Goal: Task Accomplishment & Management: Use online tool/utility

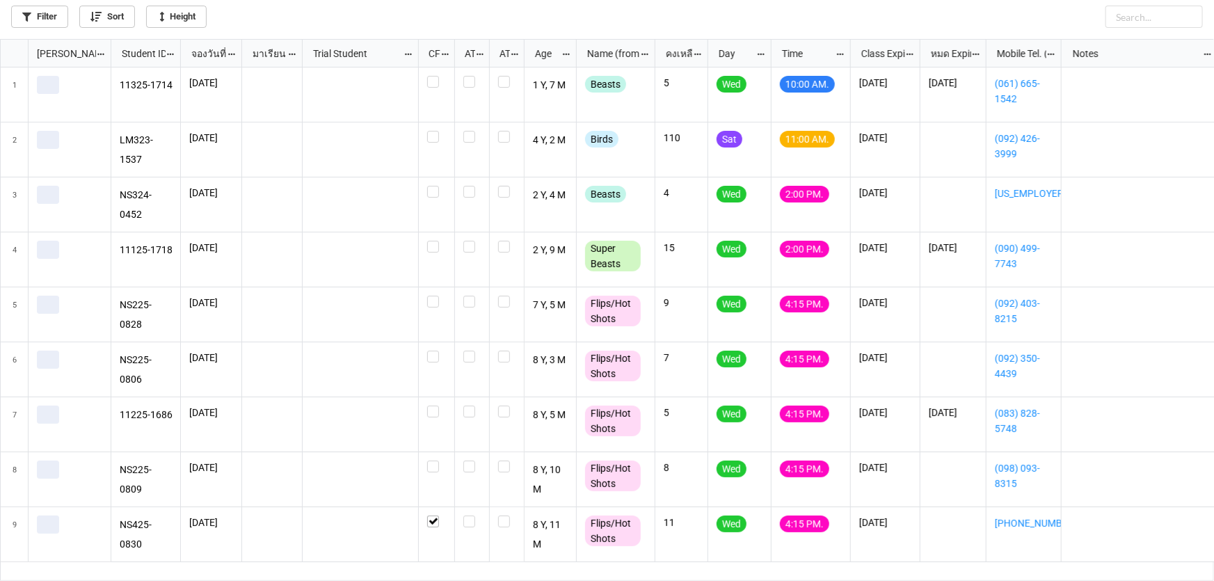
scroll to position [534, 1206]
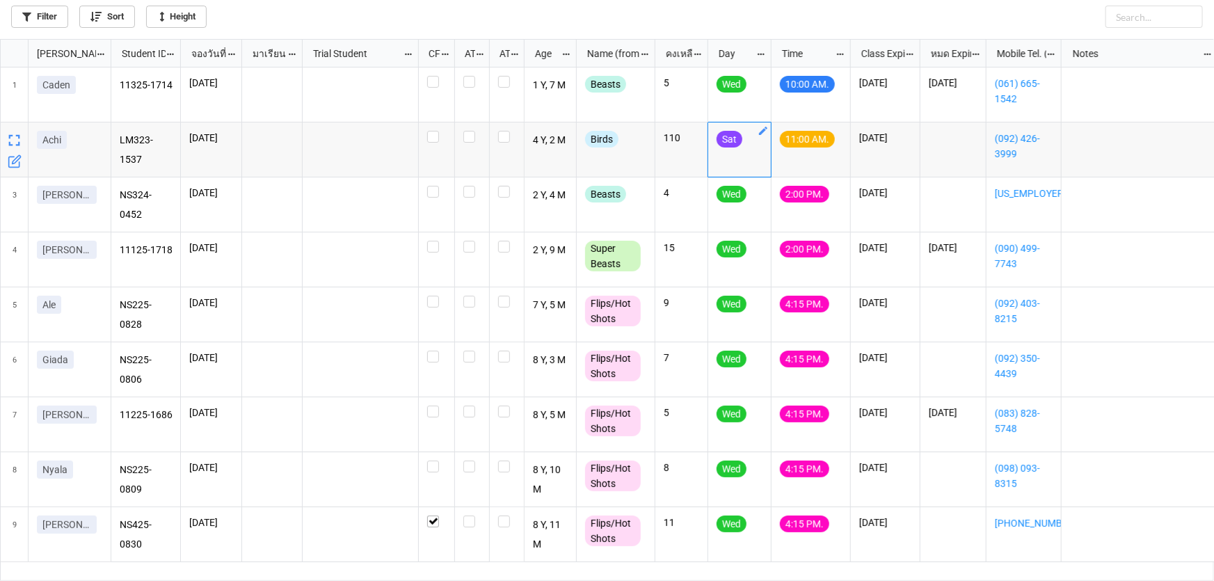
click at [763, 125] on link "grid" at bounding box center [763, 130] width 11 height 11
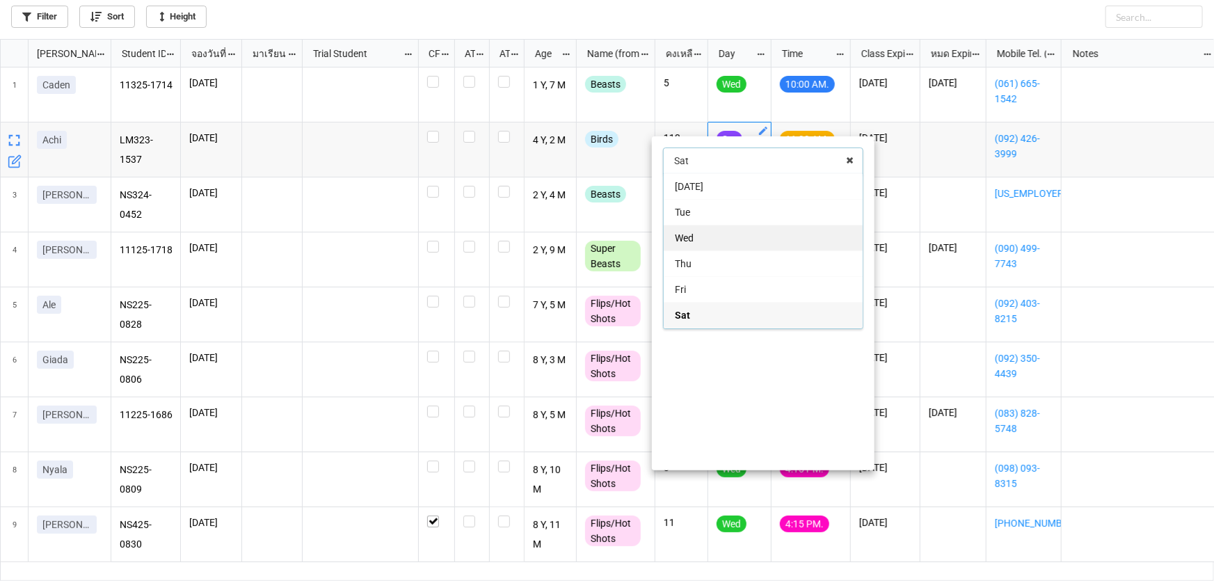
click at [747, 236] on div "Wed" at bounding box center [763, 238] width 199 height 26
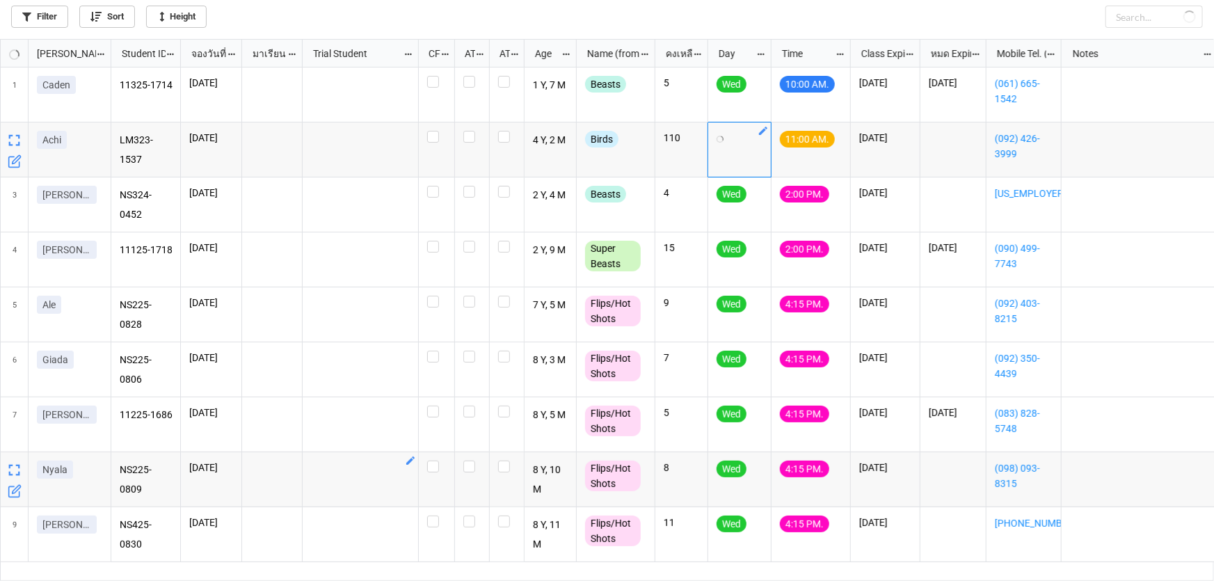
checkbox input "false"
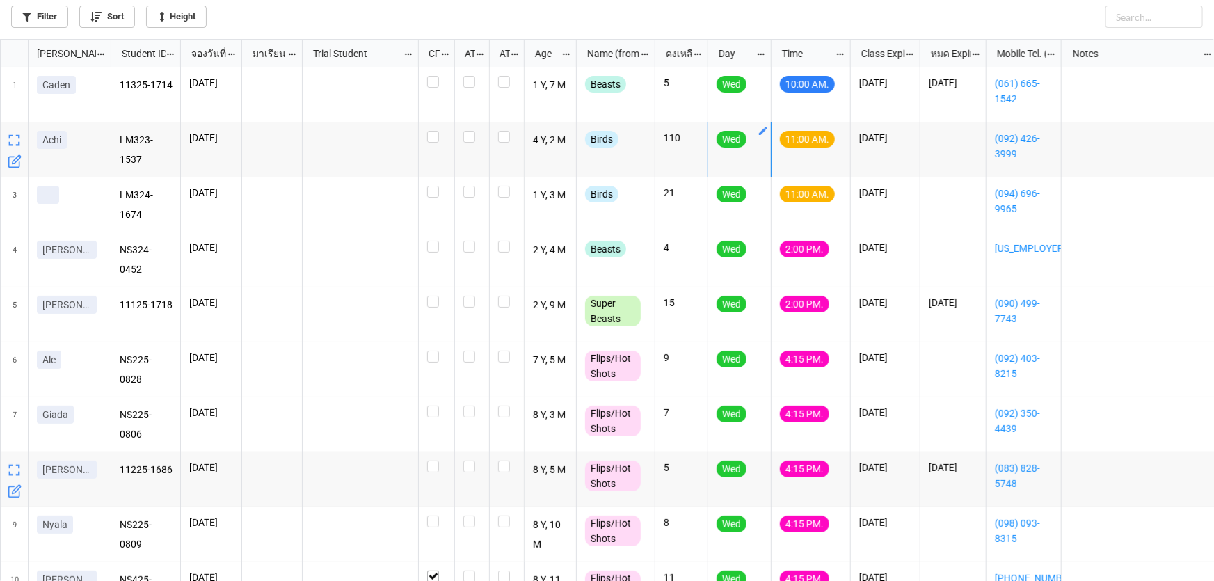
scroll to position [42, 0]
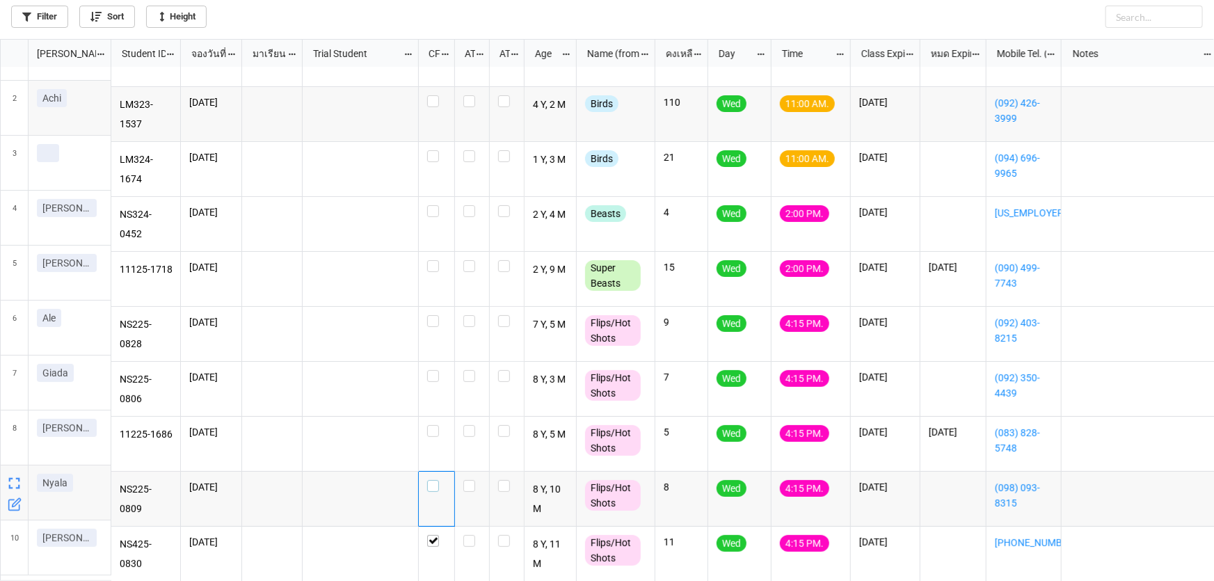
click at [436, 480] on label "grid" at bounding box center [436, 480] width 19 height 0
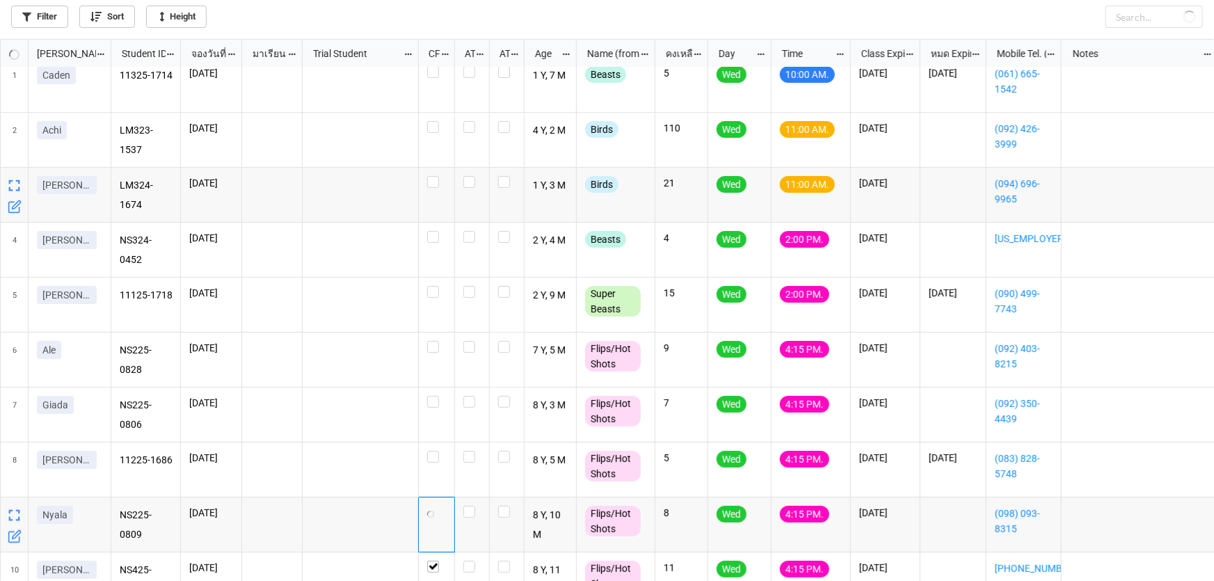
scroll to position [0, 0]
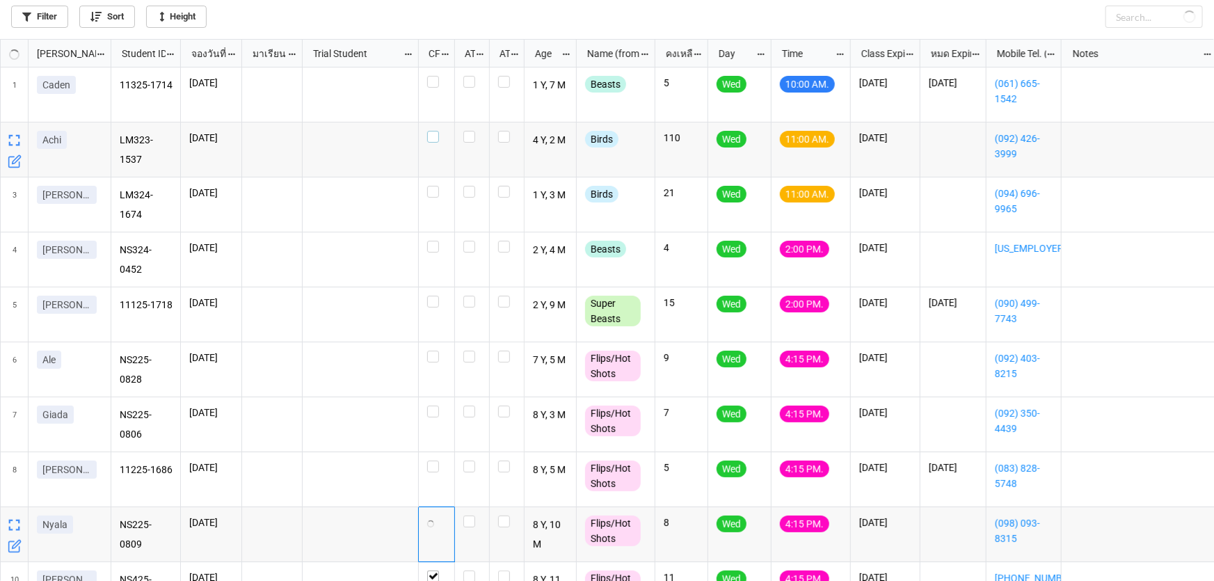
click at [434, 131] on label "grid" at bounding box center [436, 131] width 19 height 0
click at [435, 76] on label "grid" at bounding box center [436, 76] width 19 height 0
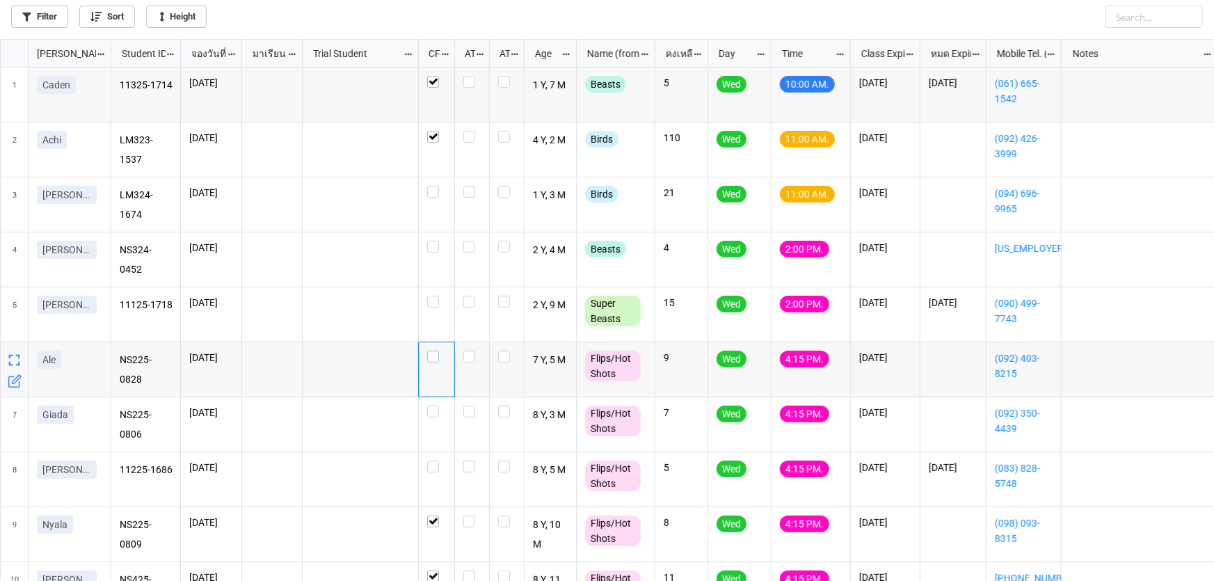
click at [430, 351] on label "grid" at bounding box center [436, 351] width 19 height 0
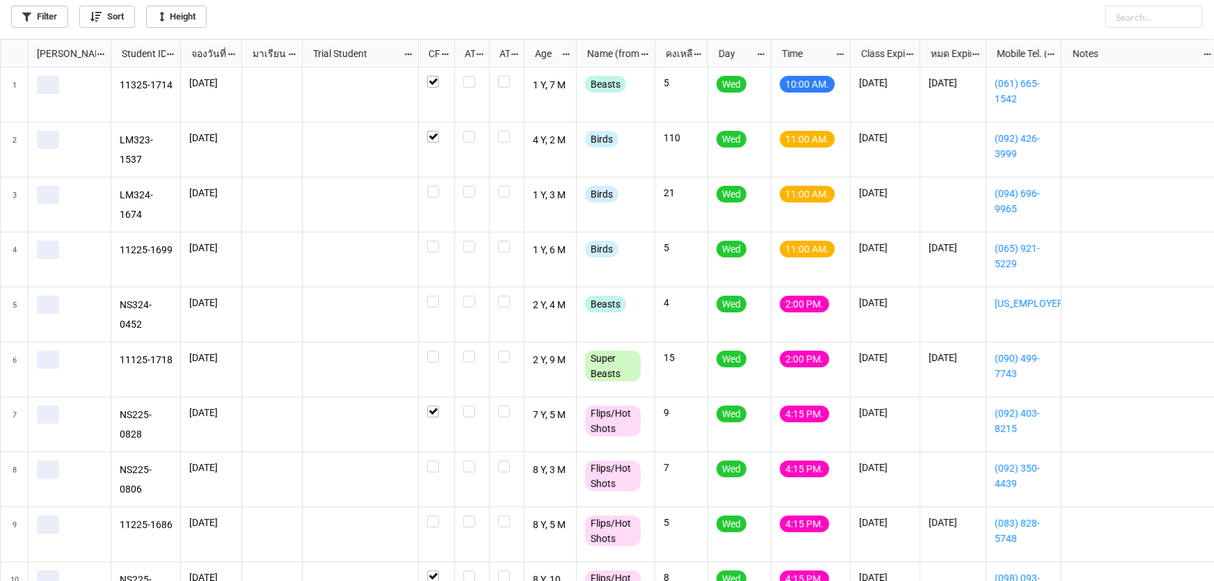
scroll to position [534, 1206]
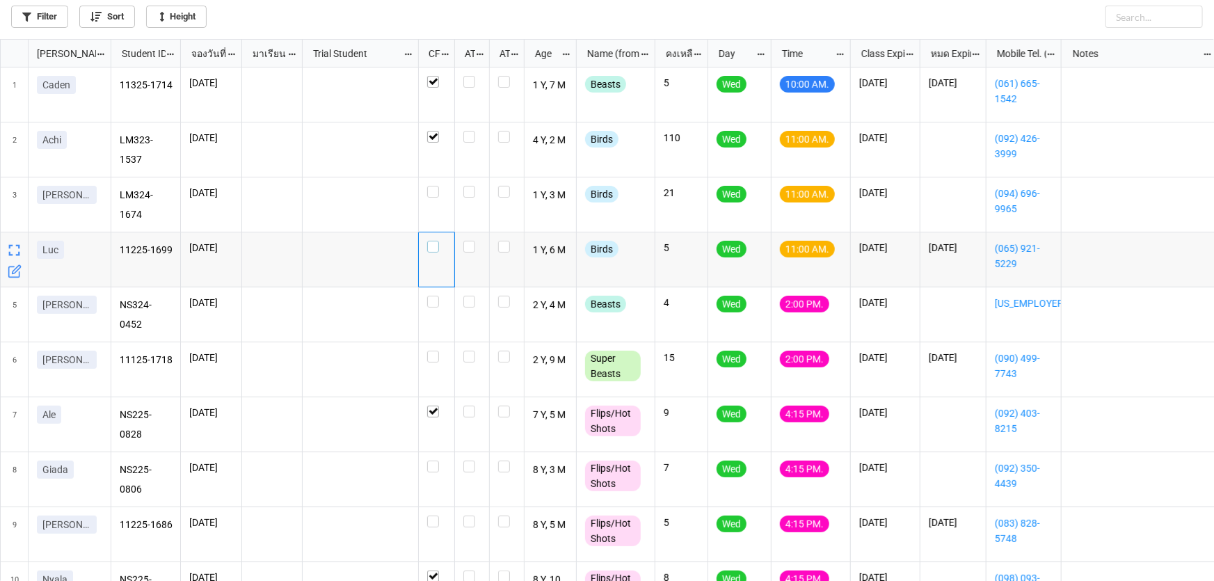
click at [433, 241] on label "grid" at bounding box center [436, 241] width 19 height 0
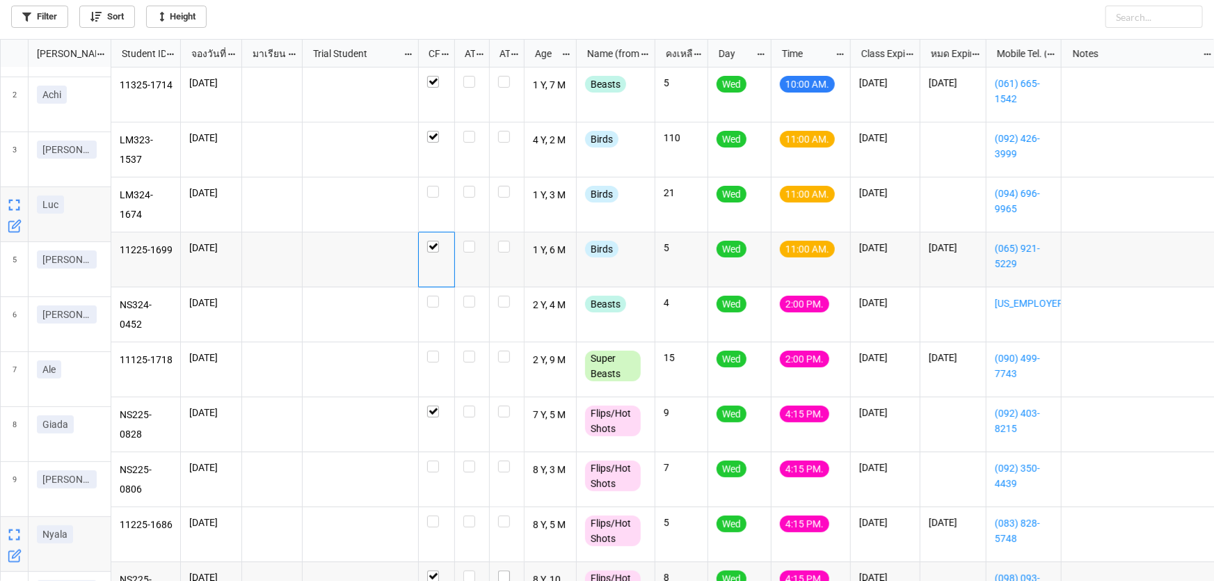
scroll to position [0, 0]
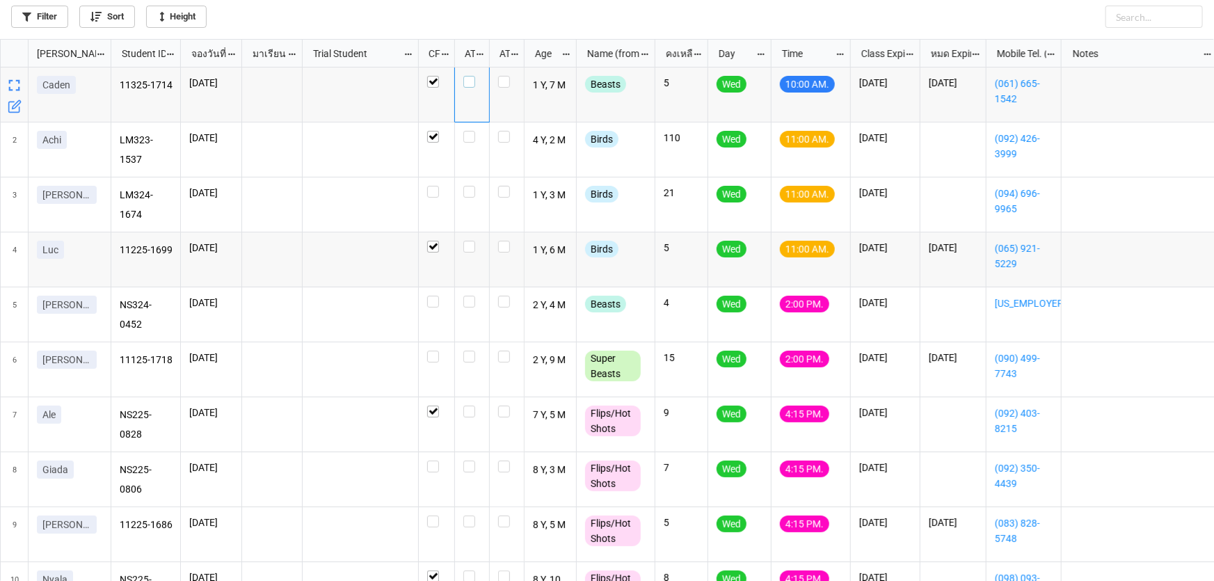
click at [467, 76] on label "grid" at bounding box center [471, 76] width 17 height 0
checkbox input "false"
checkbox input "true"
checkbox input "false"
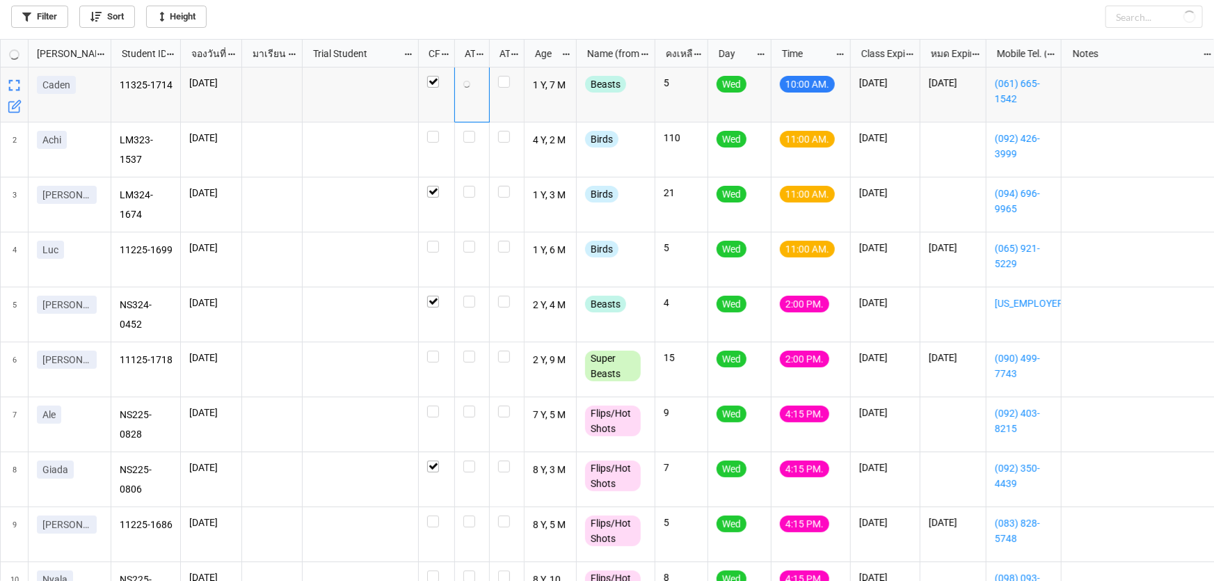
checkbox input "true"
checkbox input "false"
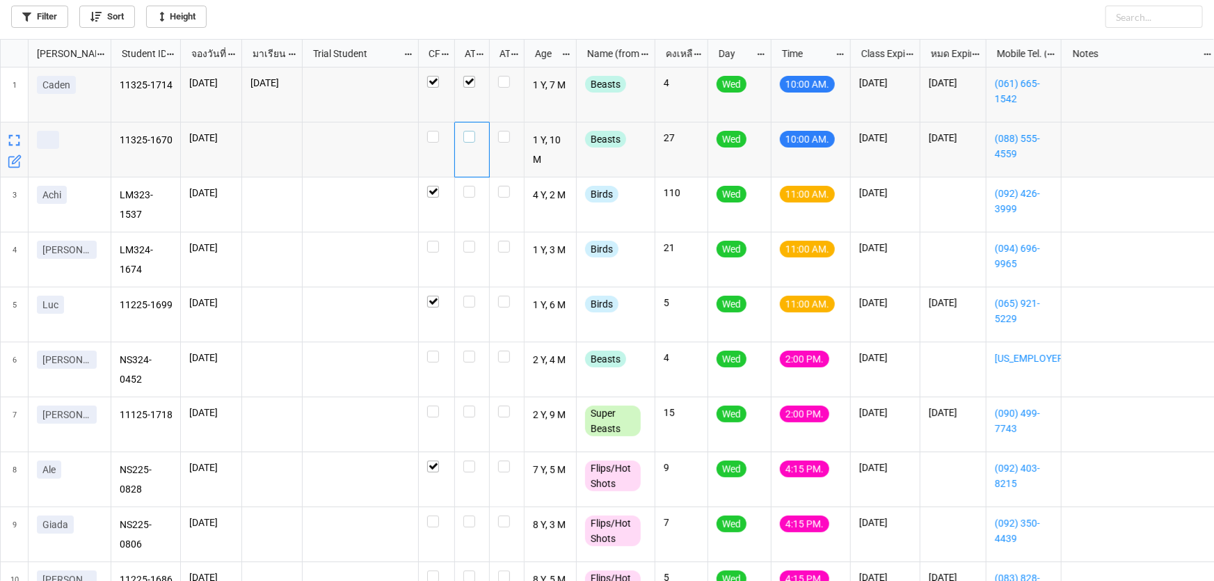
click at [470, 131] on label "grid" at bounding box center [471, 131] width 17 height 0
drag, startPoint x: 770, startPoint y: 241, endPoint x: 762, endPoint y: 236, distance: 9.1
click at [762, 236] on icon "grid" at bounding box center [763, 240] width 11 height 11
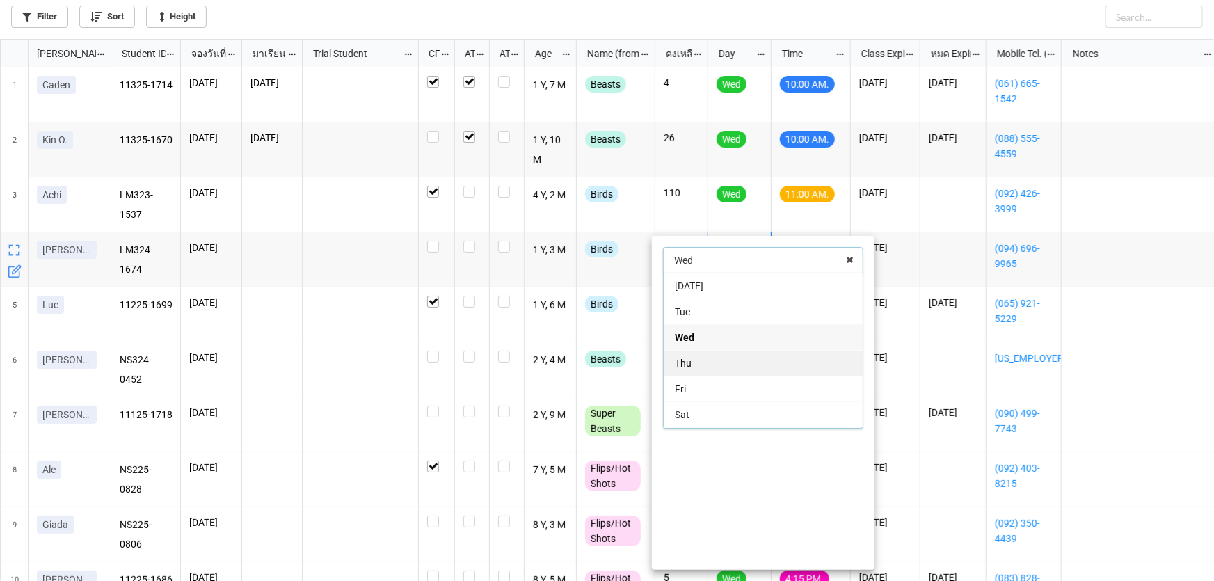
click at [749, 351] on div "Thu" at bounding box center [763, 363] width 199 height 26
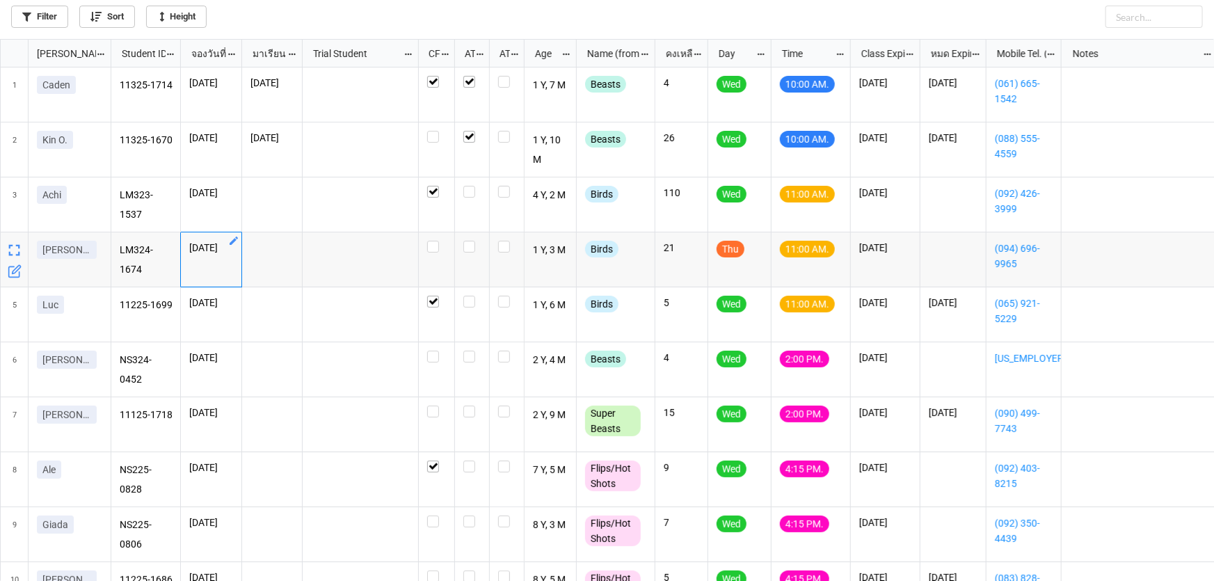
click at [235, 242] on icon "grid" at bounding box center [233, 240] width 11 height 11
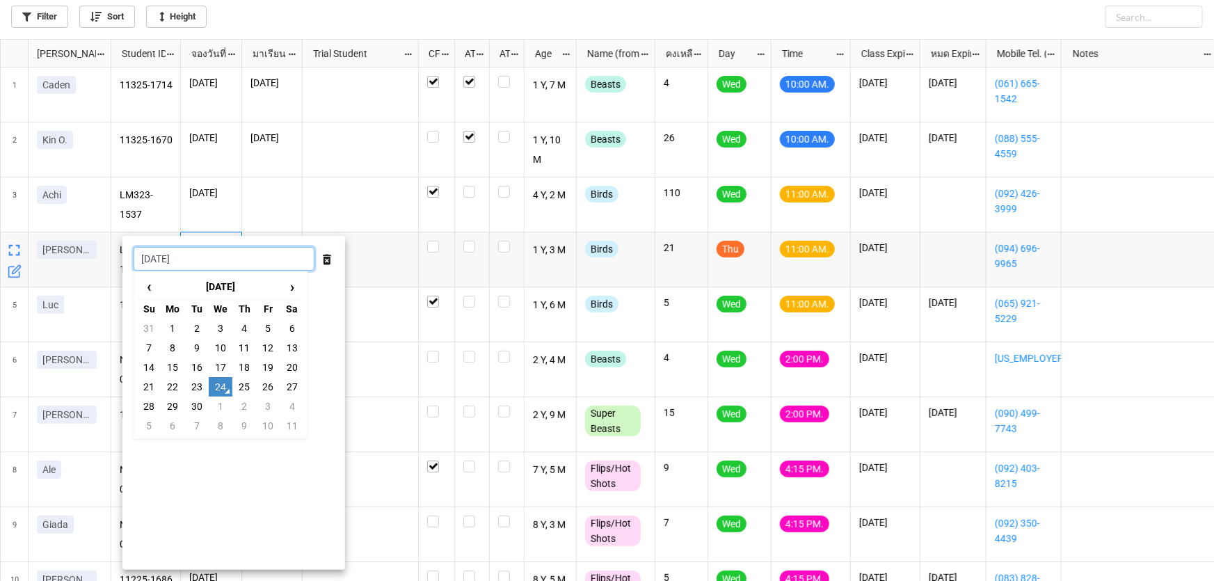
click at [243, 251] on input "24/9/2025" at bounding box center [224, 259] width 181 height 24
drag, startPoint x: 257, startPoint y: 382, endPoint x: 248, endPoint y: 386, distance: 10.6
click at [248, 386] on tr "21 22 23 24 25 26 27" at bounding box center [220, 386] width 167 height 19
click at [235, 388] on td "25" at bounding box center [244, 386] width 24 height 19
type input "[DATE]"
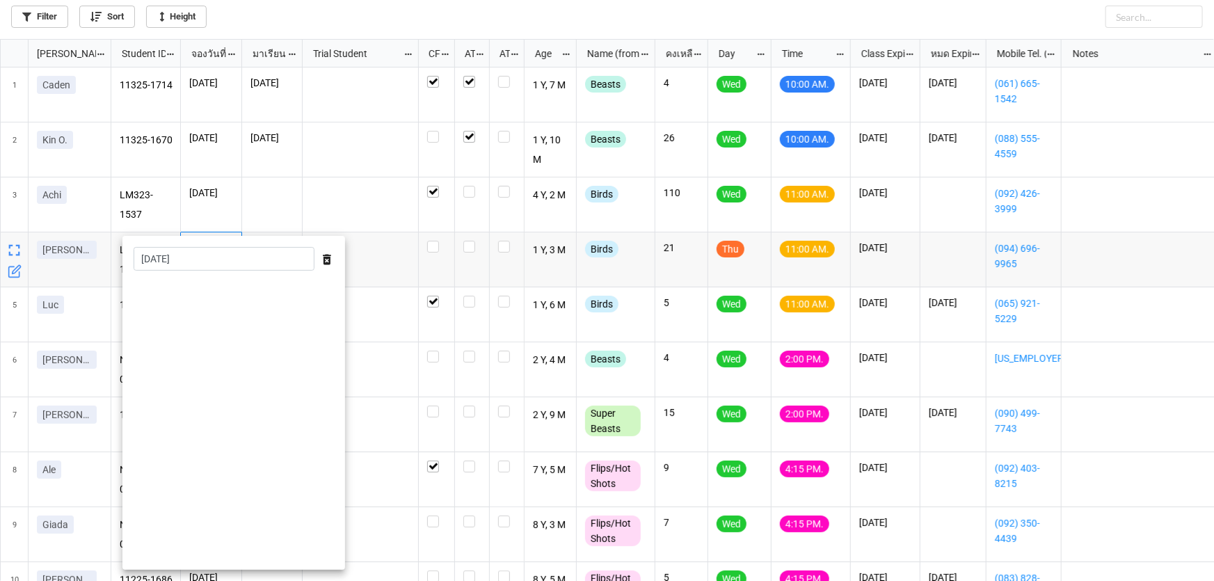
click at [397, 346] on div at bounding box center [607, 290] width 1214 height 581
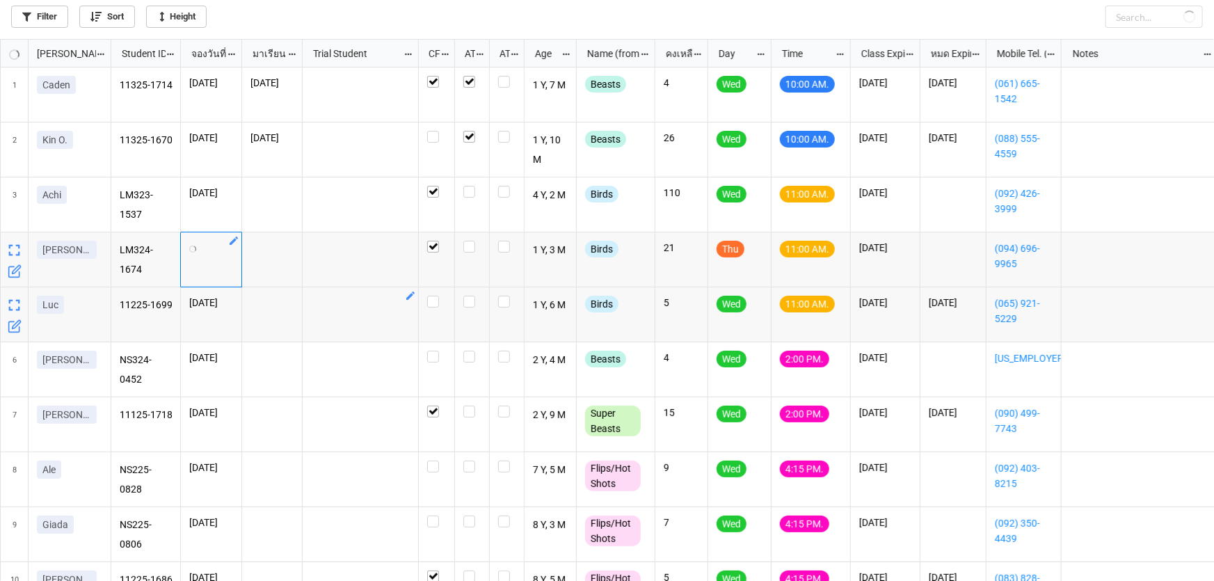
checkbox input "false"
checkbox input "true"
checkbox input "false"
checkbox input "true"
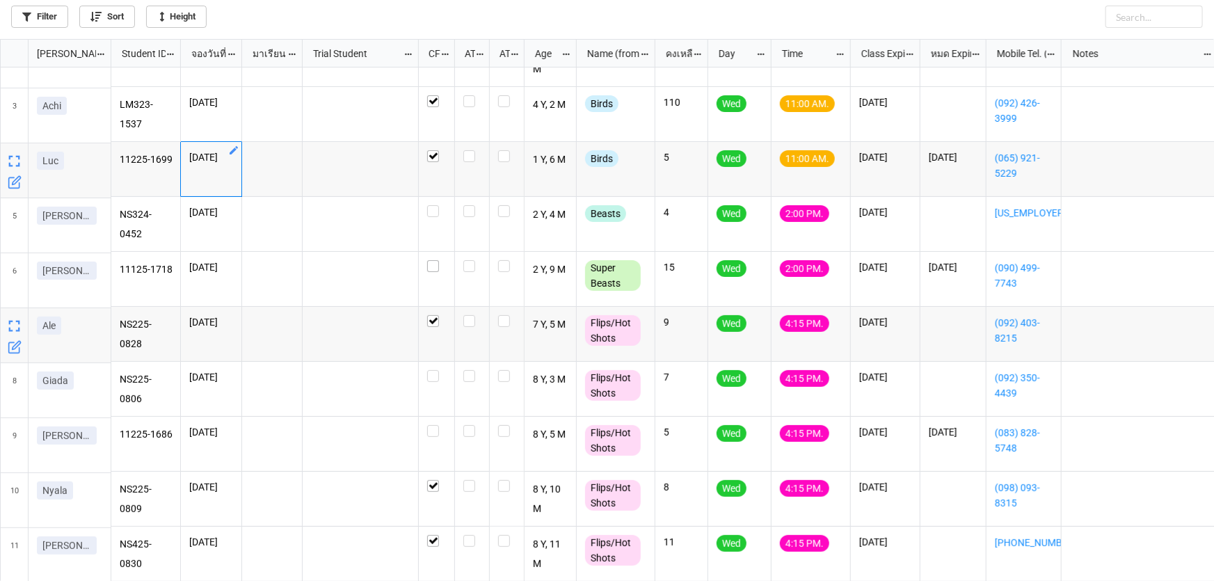
scroll to position [97, 0]
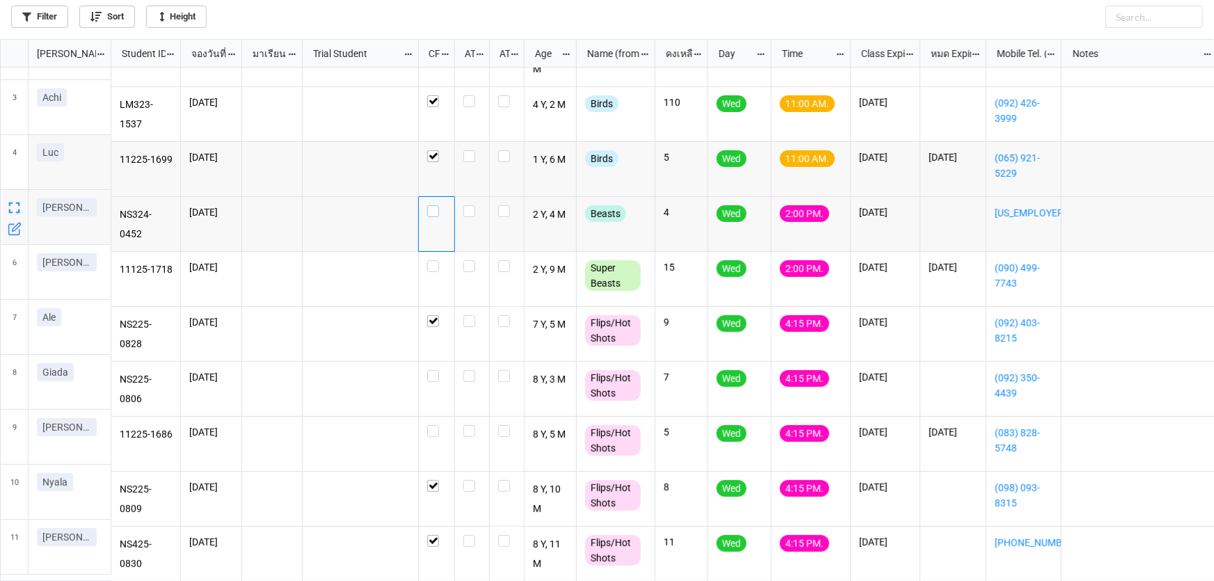
click at [431, 205] on label "grid" at bounding box center [436, 205] width 19 height 0
checkbox input "true"
checkbox input "false"
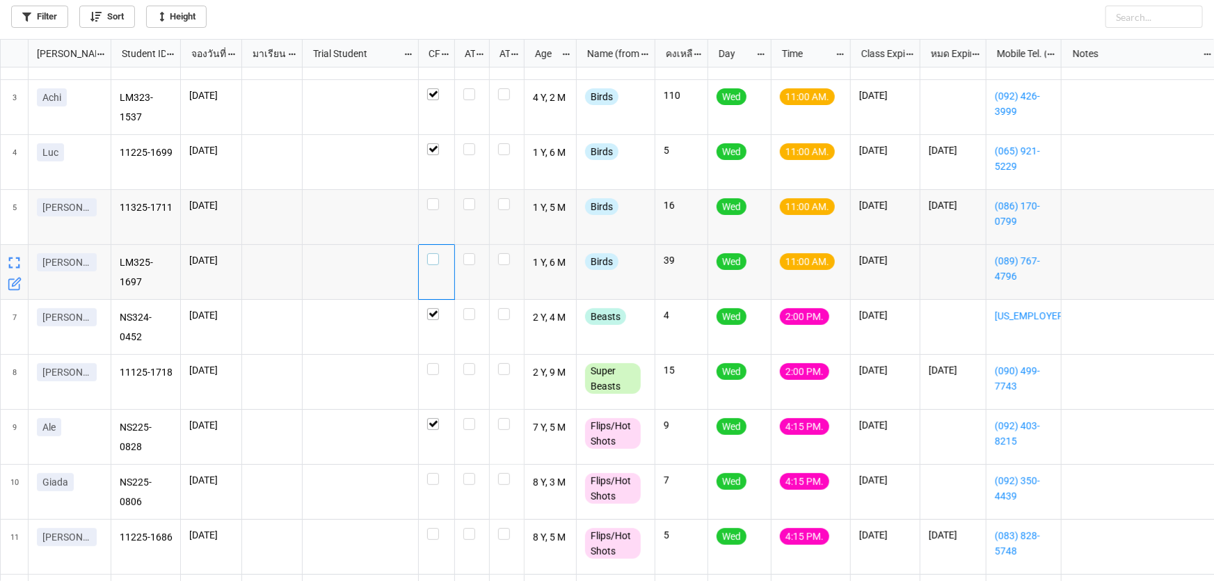
click at [436, 253] on label "grid" at bounding box center [436, 253] width 19 height 0
click at [438, 198] on label "grid" at bounding box center [436, 198] width 19 height 0
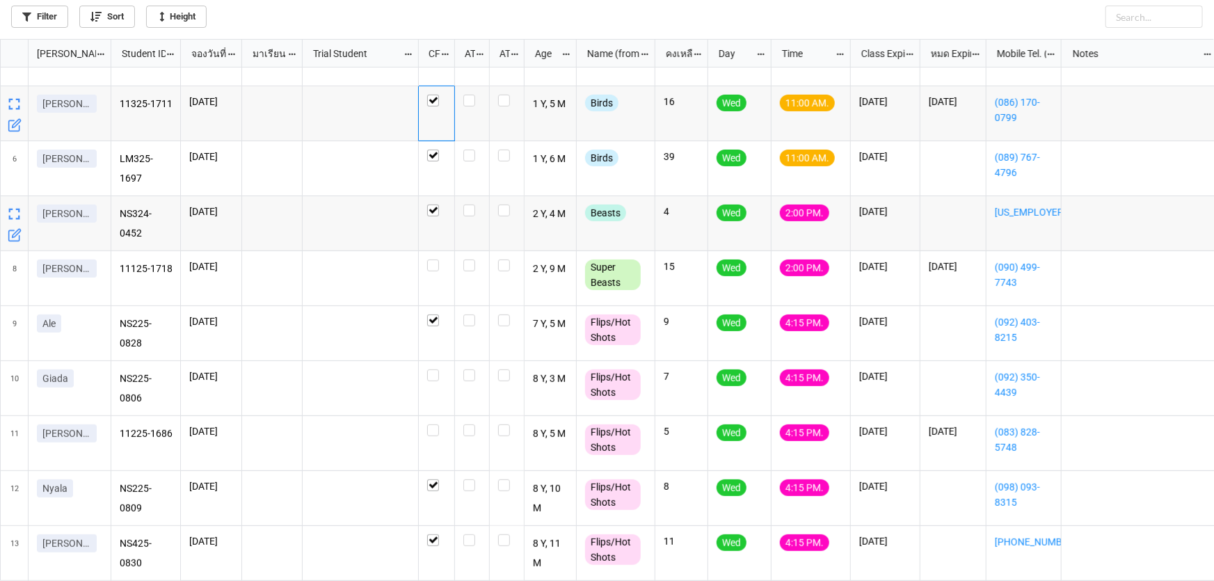
scroll to position [262, 0]
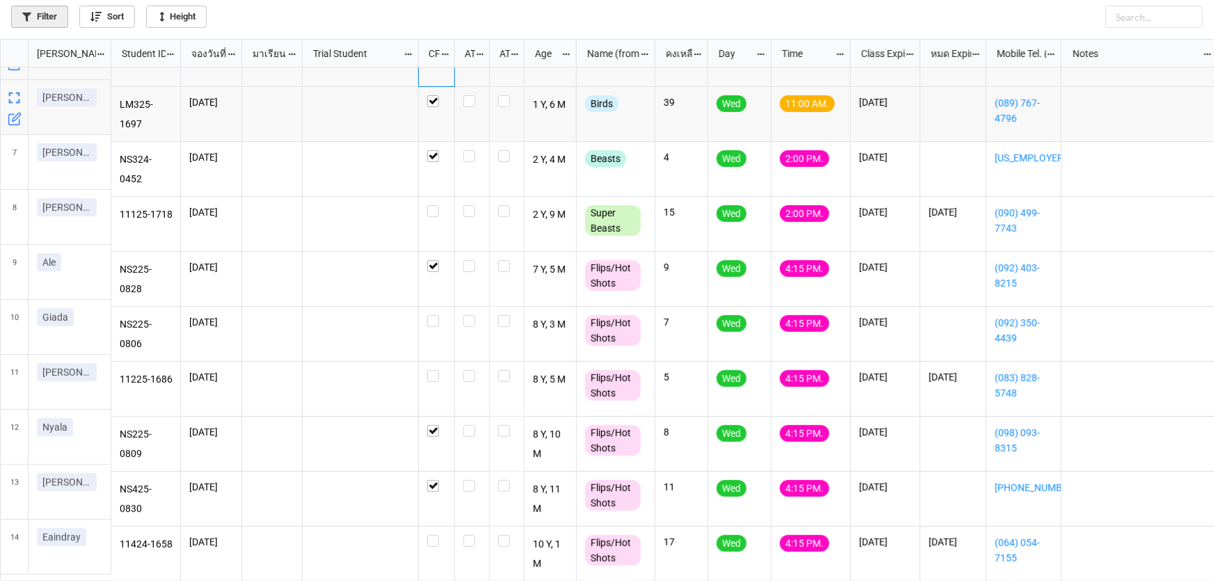
click at [39, 19] on link "Filter" at bounding box center [39, 17] width 57 height 22
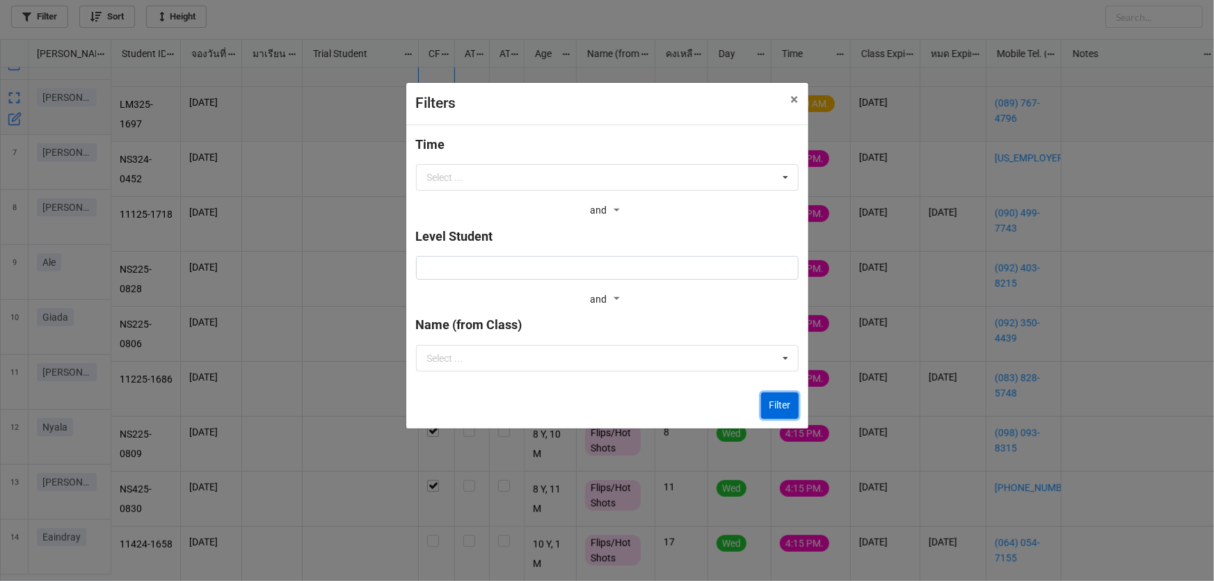
drag, startPoint x: 779, startPoint y: 401, endPoint x: 733, endPoint y: 414, distance: 48.5
click at [779, 400] on button "Filter" at bounding box center [780, 405] width 38 height 26
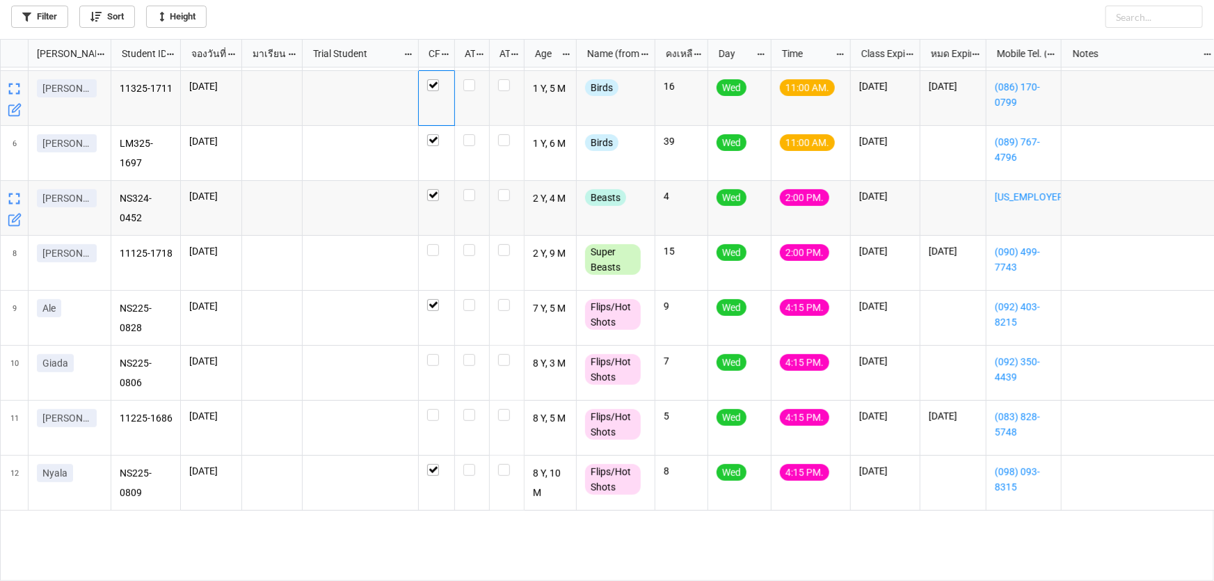
scroll to position [72, 0]
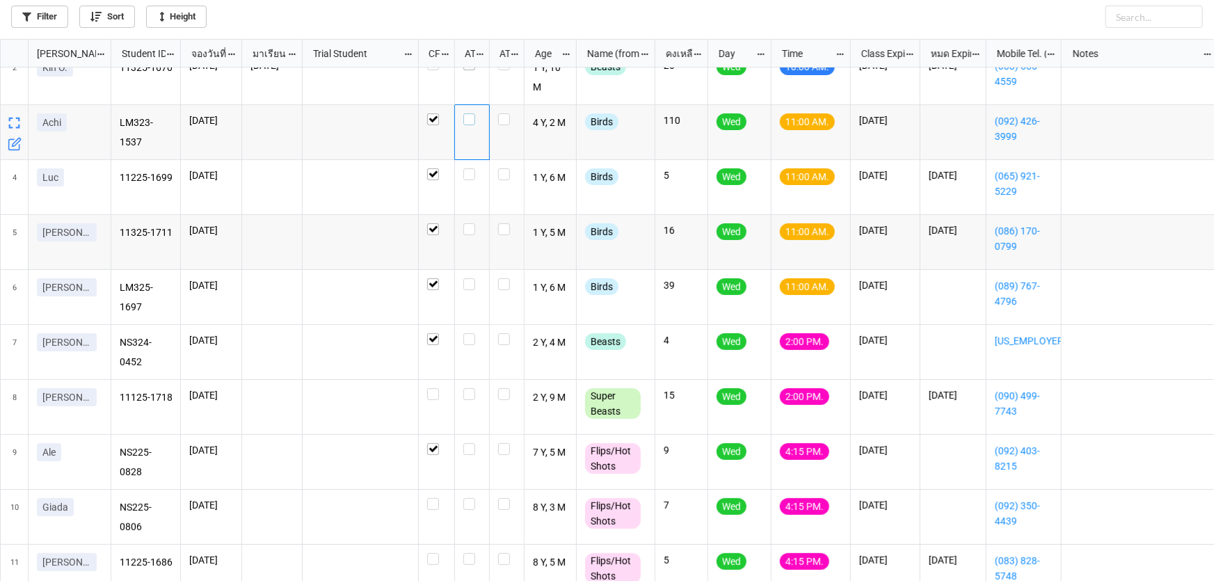
click at [466, 113] on label "grid" at bounding box center [471, 113] width 17 height 0
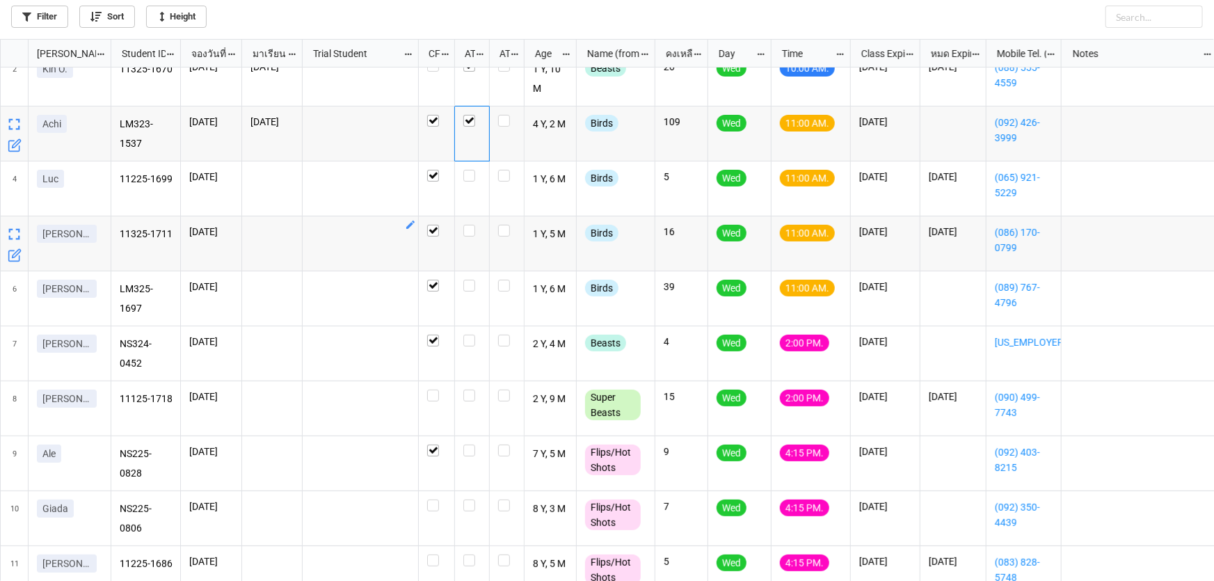
scroll to position [63, 0]
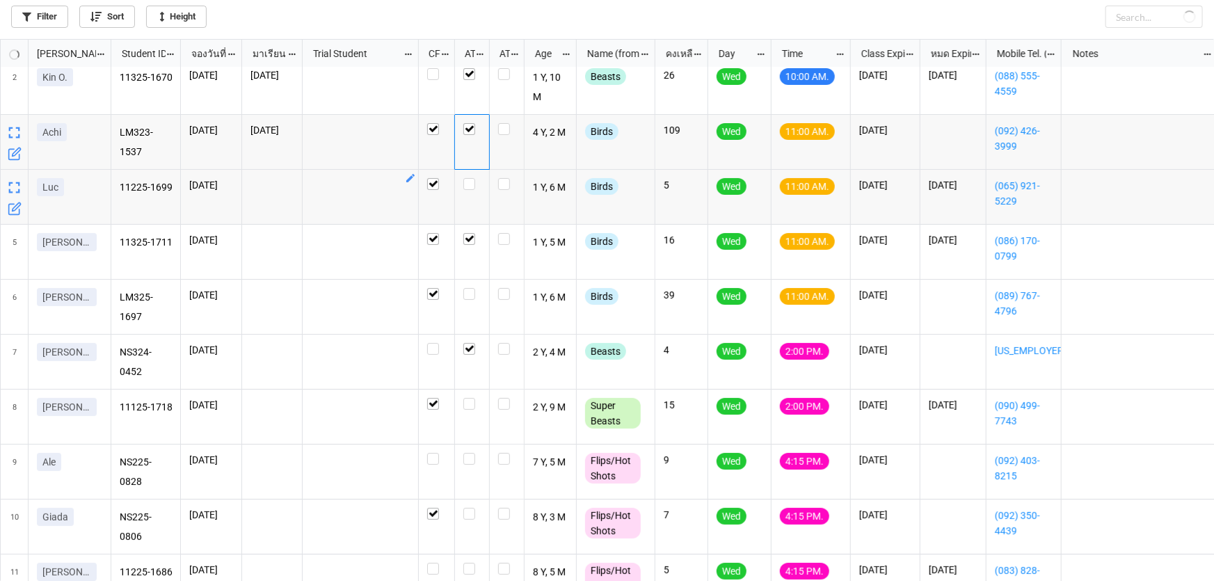
checkbox input "true"
checkbox input "false"
checkbox input "true"
checkbox input "false"
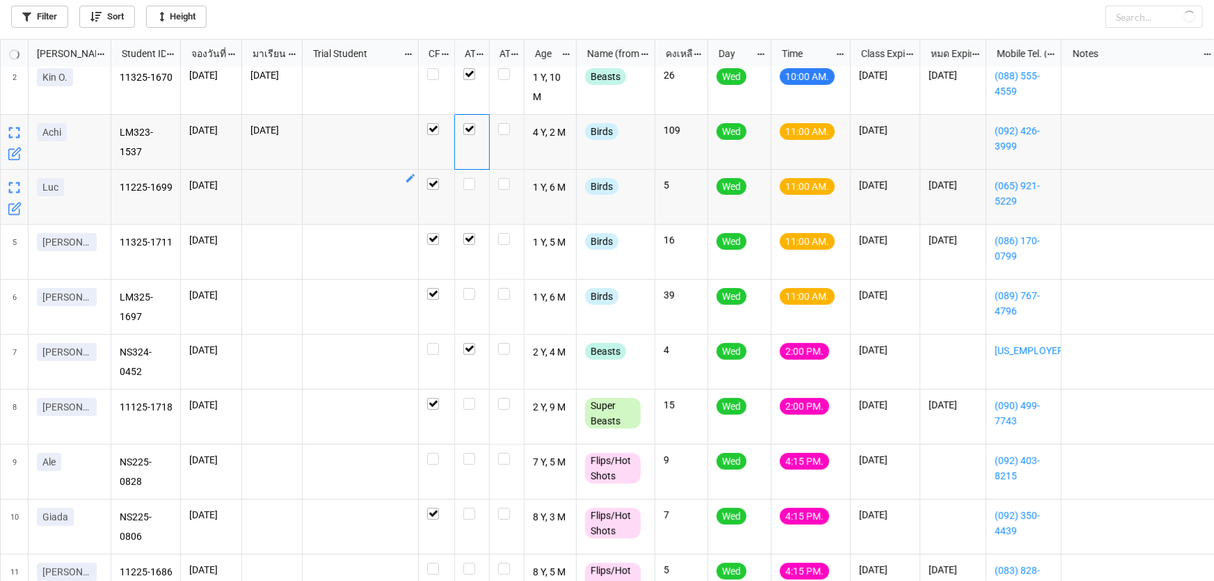
checkbox input "true"
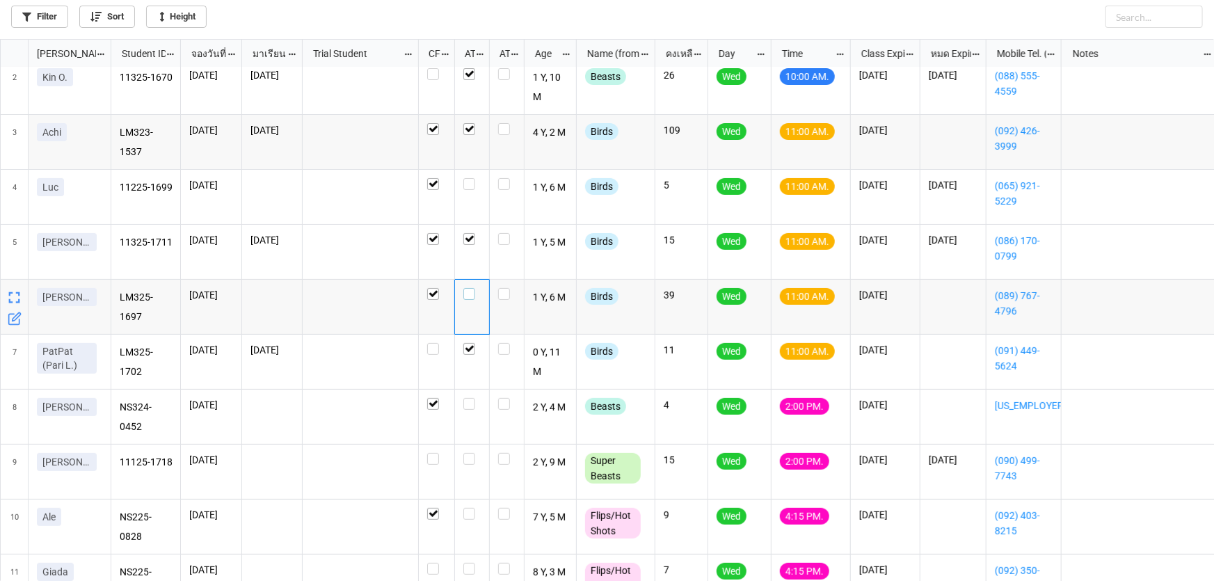
click at [471, 288] on label "grid" at bounding box center [471, 288] width 17 height 0
click at [472, 178] on label "grid" at bounding box center [471, 178] width 17 height 0
checkbox input "false"
checkbox input "true"
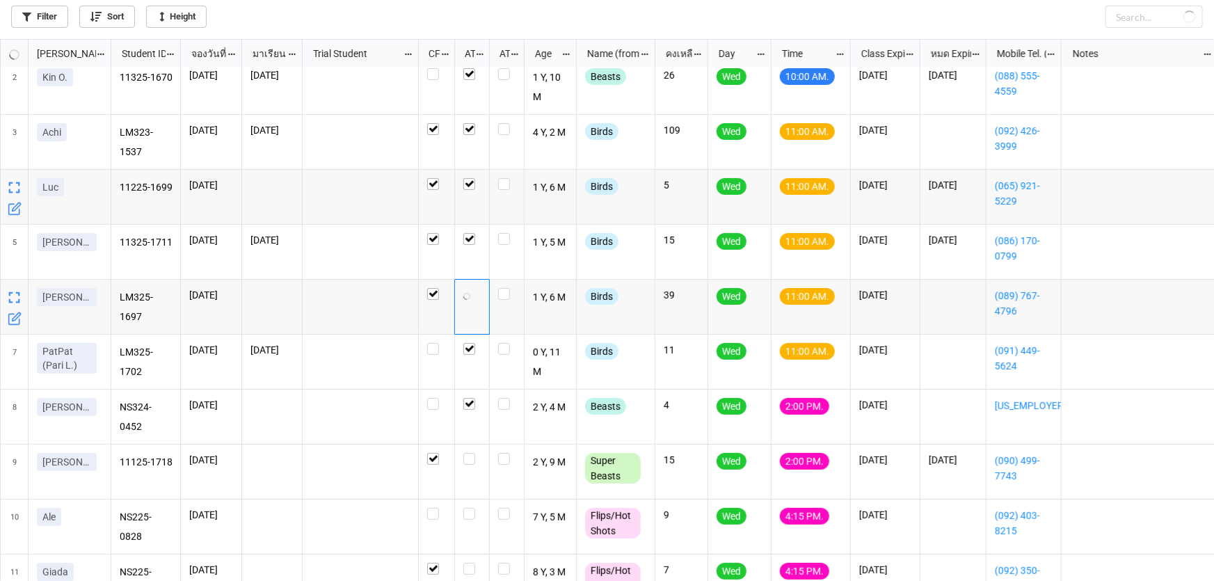
checkbox input "false"
checkbox input "true"
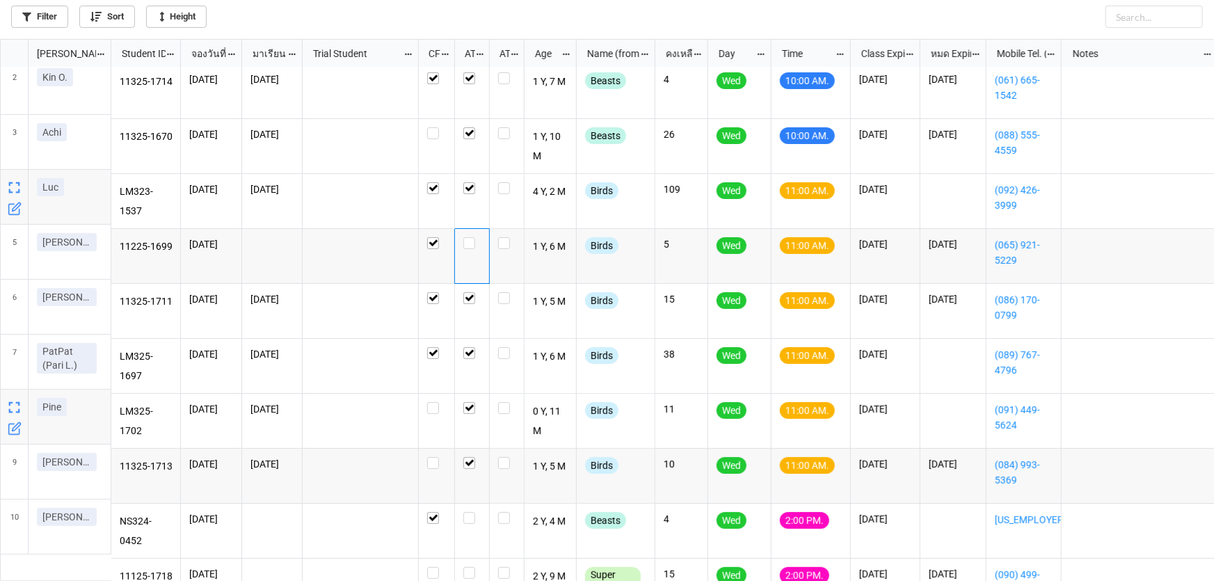
scroll to position [0, 0]
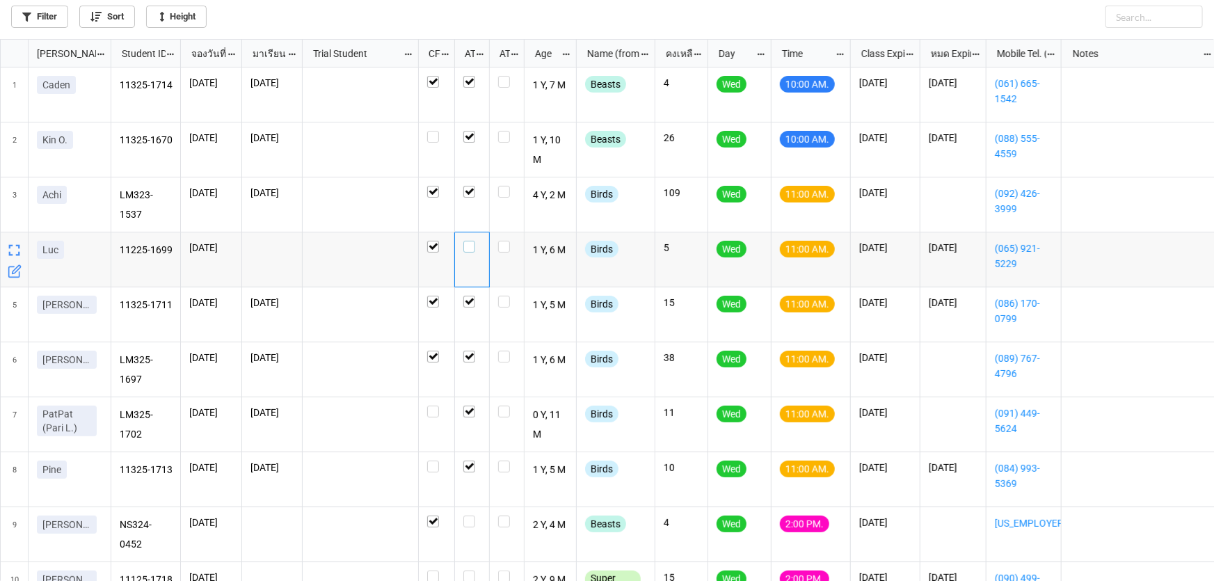
click at [470, 241] on label "grid" at bounding box center [471, 241] width 17 height 0
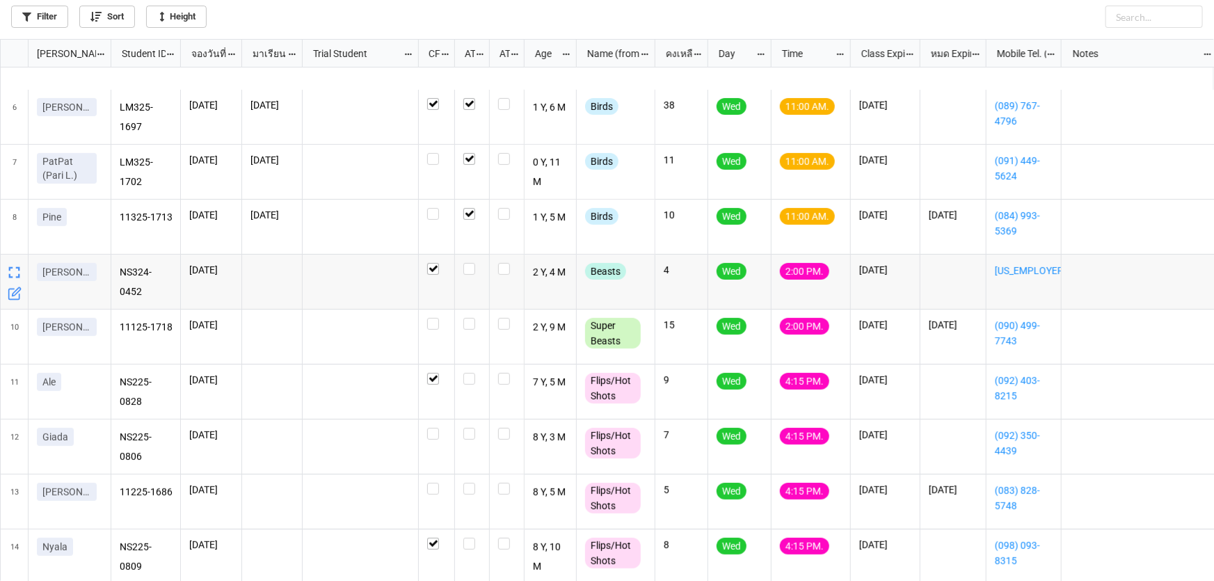
scroll to position [372, 0]
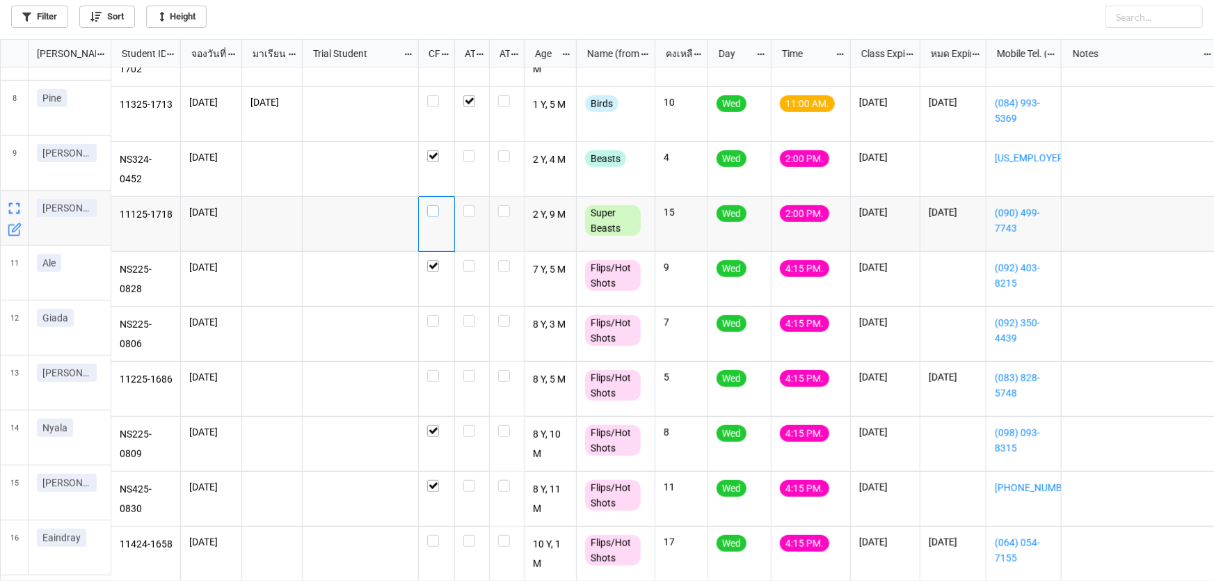
click at [436, 205] on label "grid" at bounding box center [436, 205] width 19 height 0
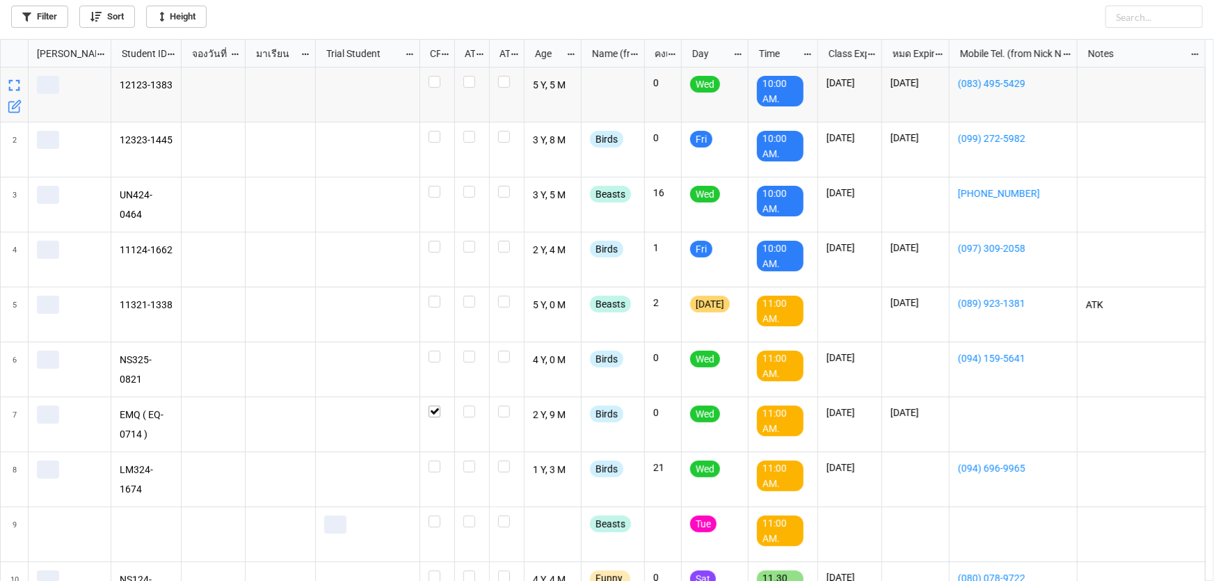
scroll to position [534, 1206]
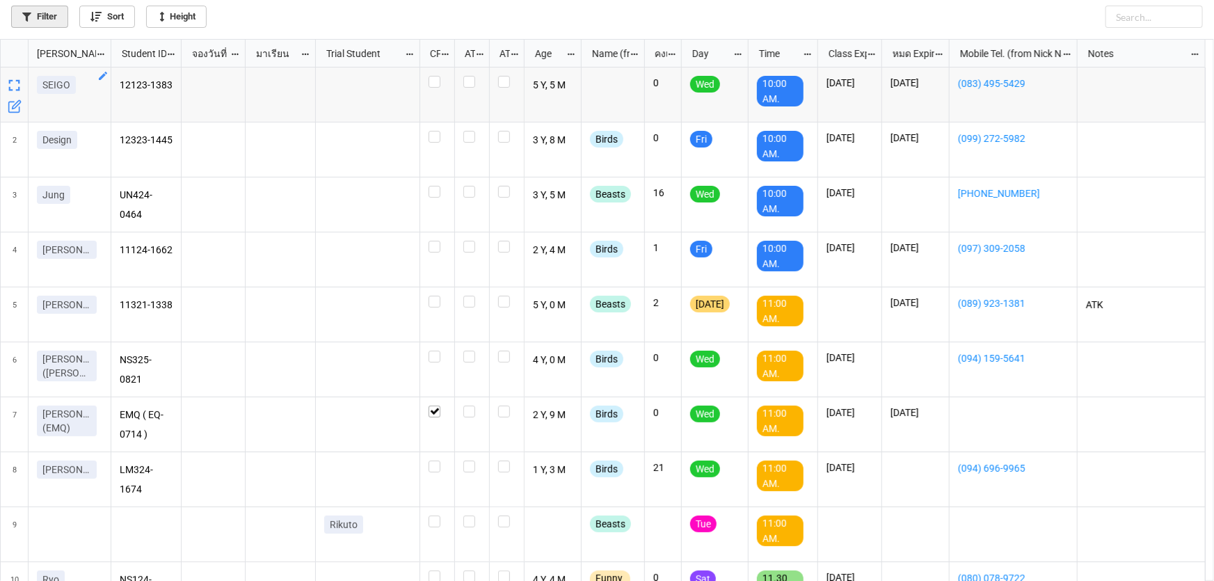
click at [53, 17] on link "Filter" at bounding box center [39, 17] width 57 height 22
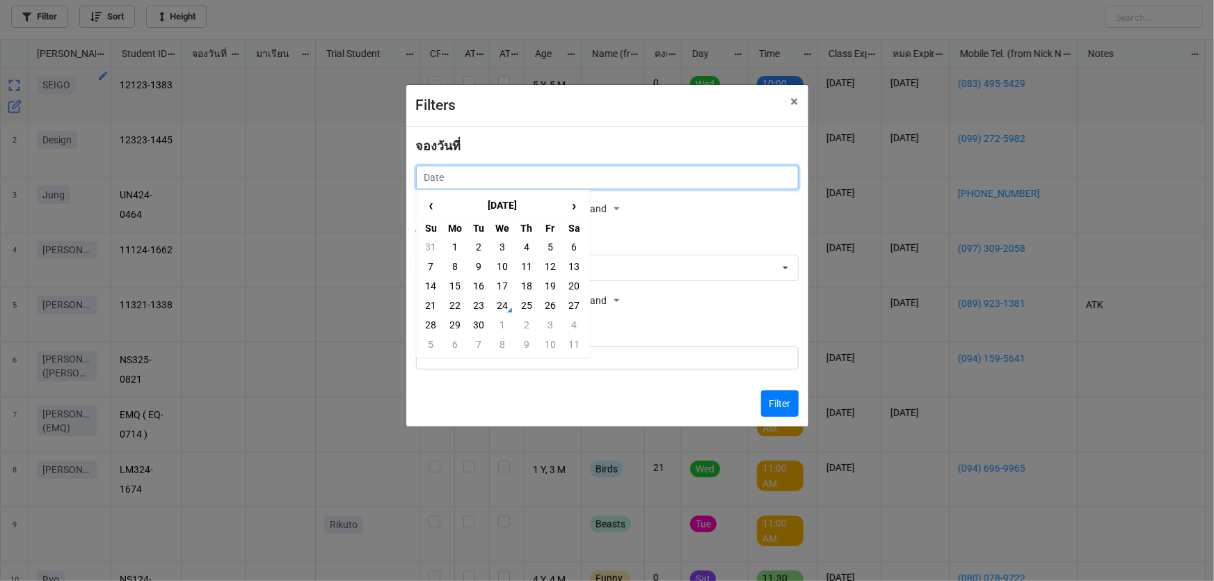
click at [552, 166] on input "text" at bounding box center [607, 178] width 383 height 24
click at [569, 306] on td "27" at bounding box center [574, 305] width 24 height 19
type input "27/9/2025"
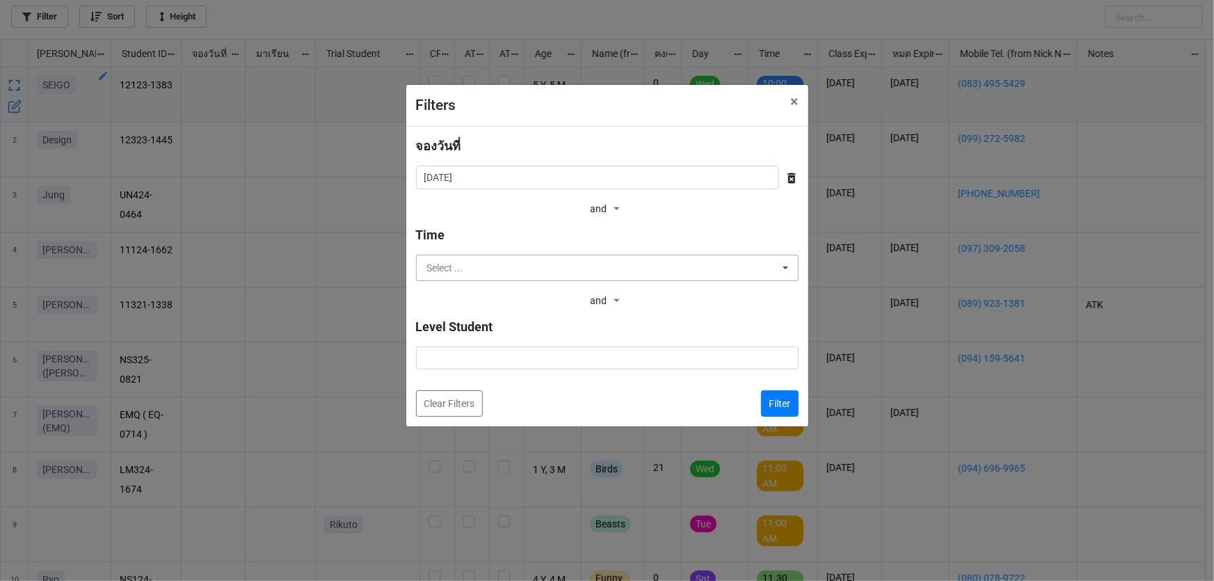
click at [598, 273] on input "text" at bounding box center [607, 267] width 381 height 25
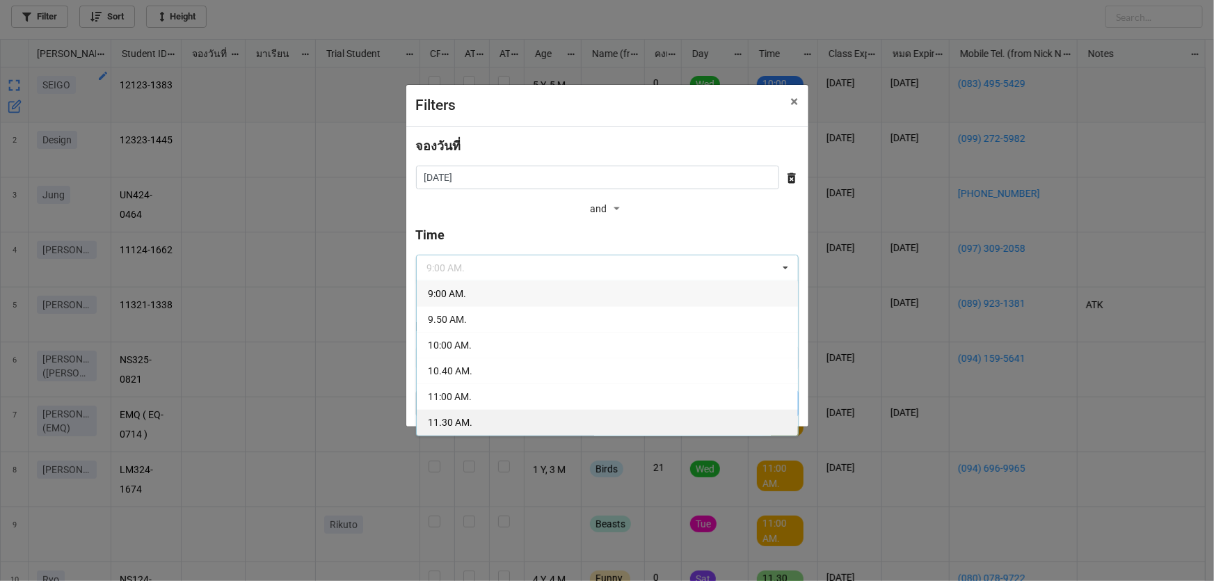
drag, startPoint x: 541, startPoint y: 408, endPoint x: 549, endPoint y: 424, distance: 18.4
click at [549, 424] on div "9:00 AM. 9.50 AM. 10:00 AM. 10.40 AM. 11:00 AM. 11.30 AM. 1:00 PM. 2:00 PM. 2:1…" at bounding box center [607, 358] width 383 height 156
click at [548, 424] on div "11.30 AM." at bounding box center [607, 422] width 381 height 26
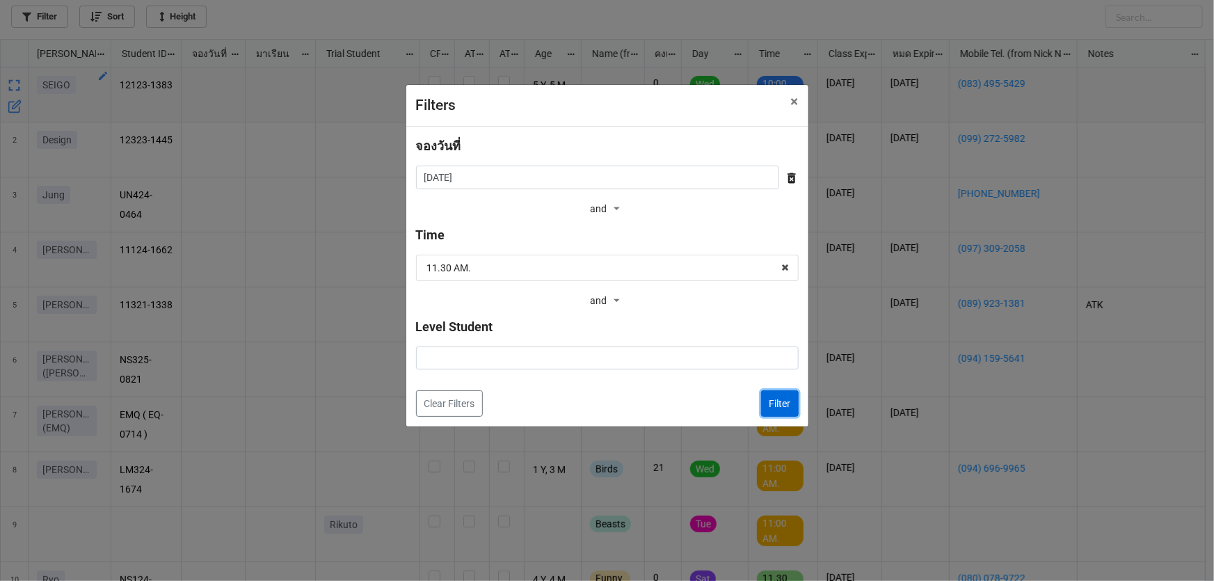
click at [783, 410] on button "Filter" at bounding box center [780, 403] width 38 height 26
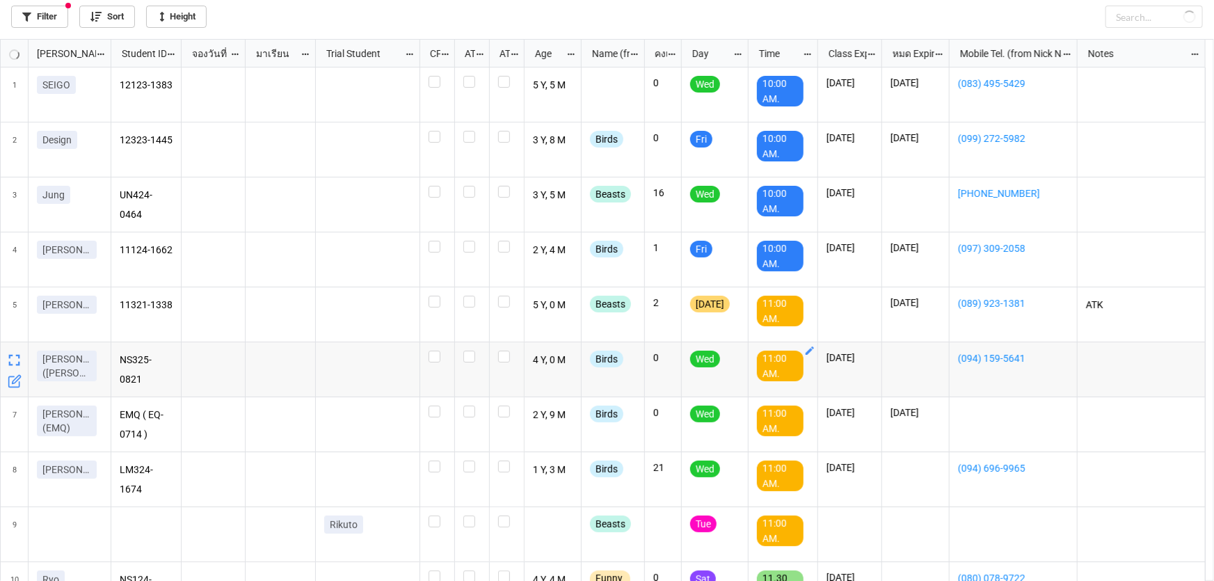
checkbox input "false"
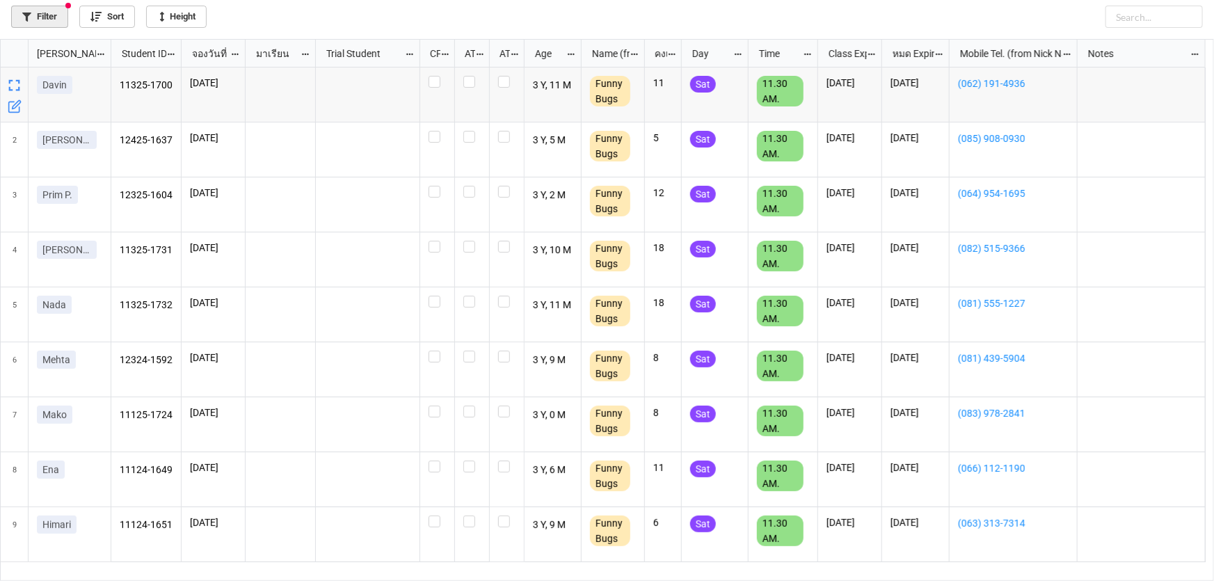
click at [49, 17] on link "Filter" at bounding box center [39, 17] width 57 height 22
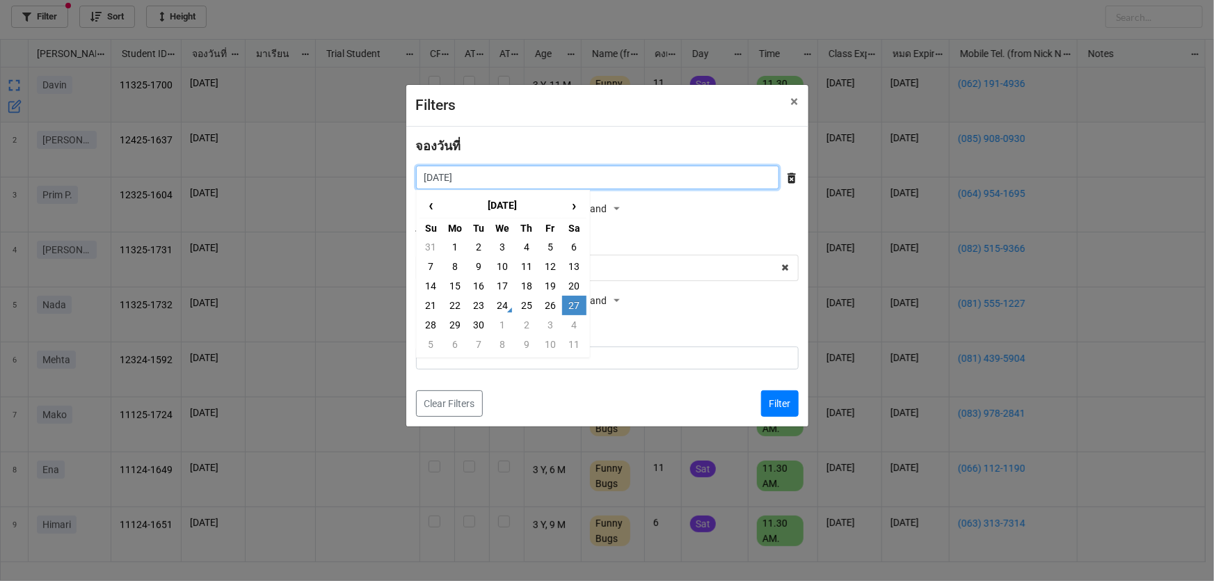
click at [538, 174] on input "27/9/2025" at bounding box center [597, 178] width 363 height 24
click at [578, 271] on td "13" at bounding box center [574, 266] width 24 height 19
type input "13/9/2025"
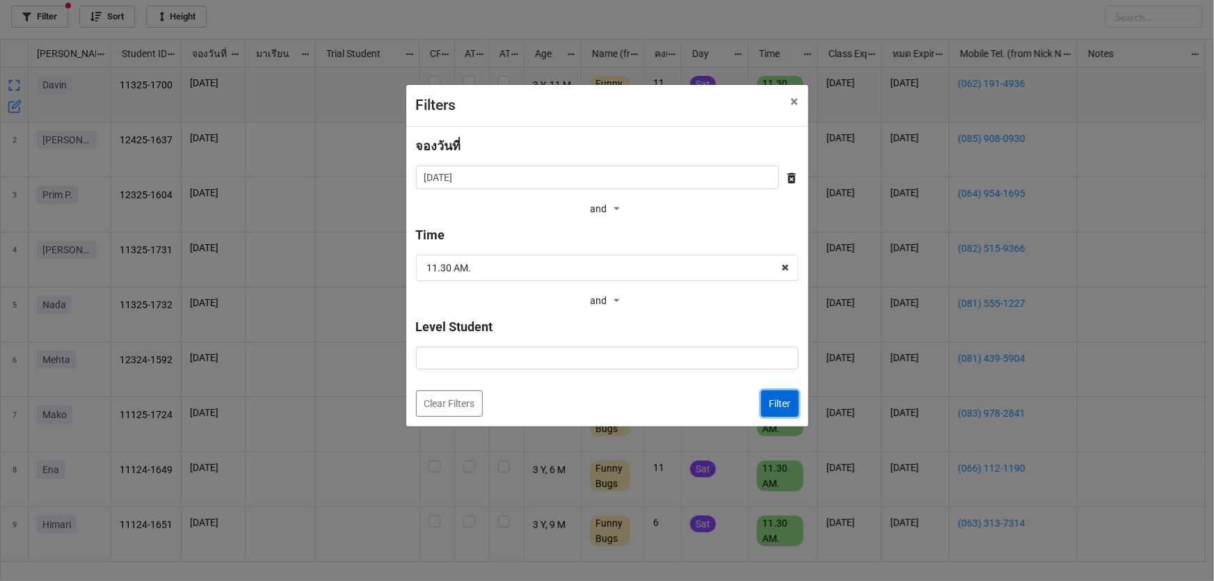
click at [775, 399] on button "Filter" at bounding box center [780, 403] width 38 height 26
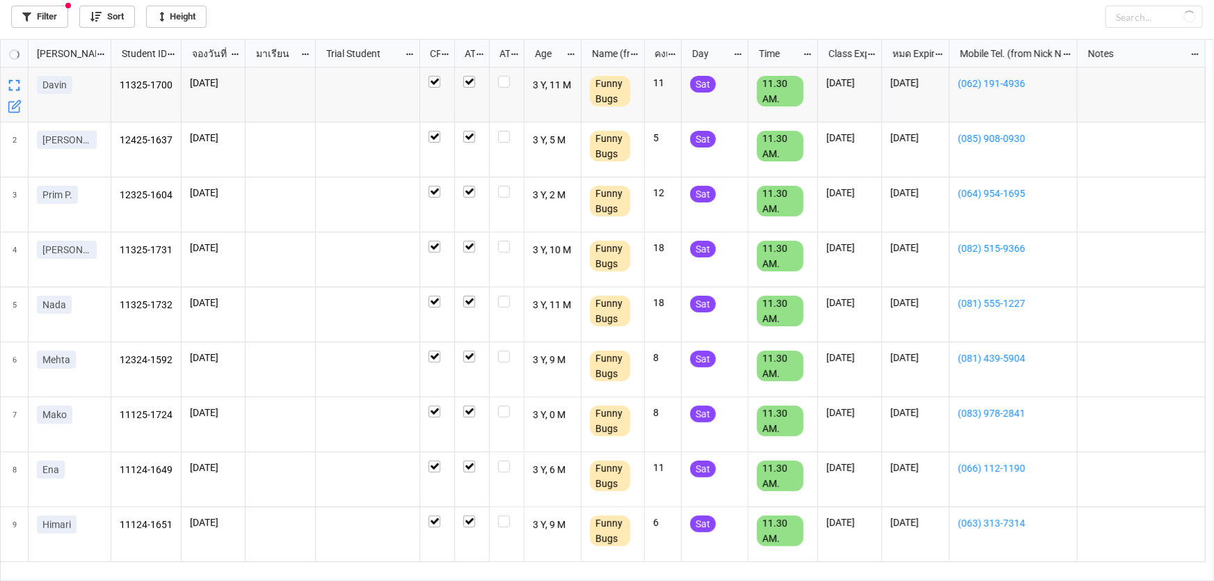
checkbox input "true"
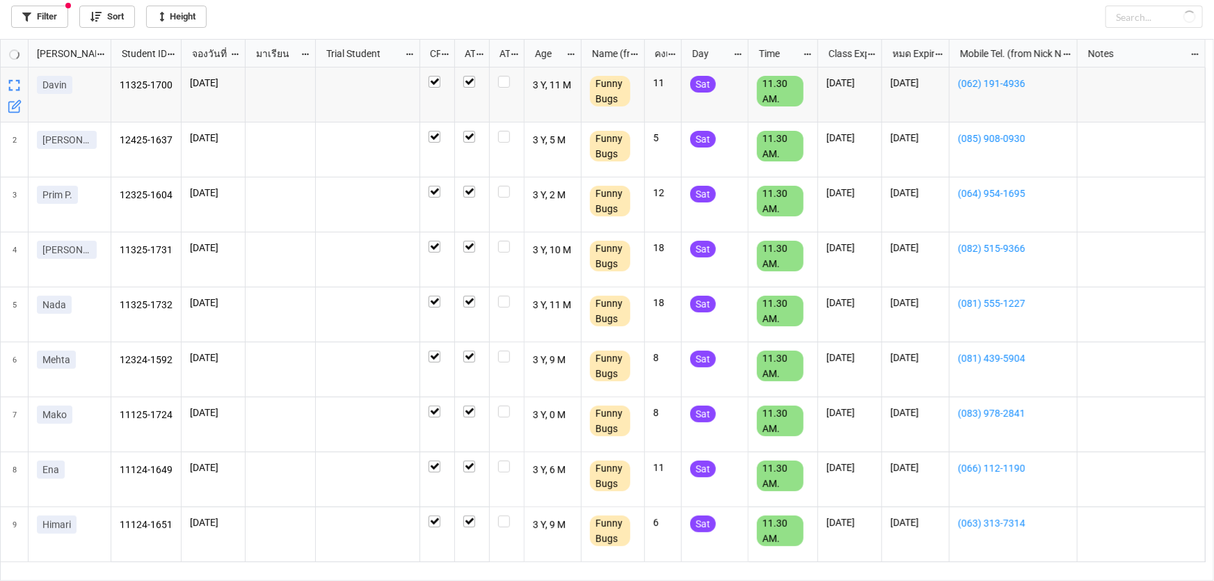
checkbox input "true"
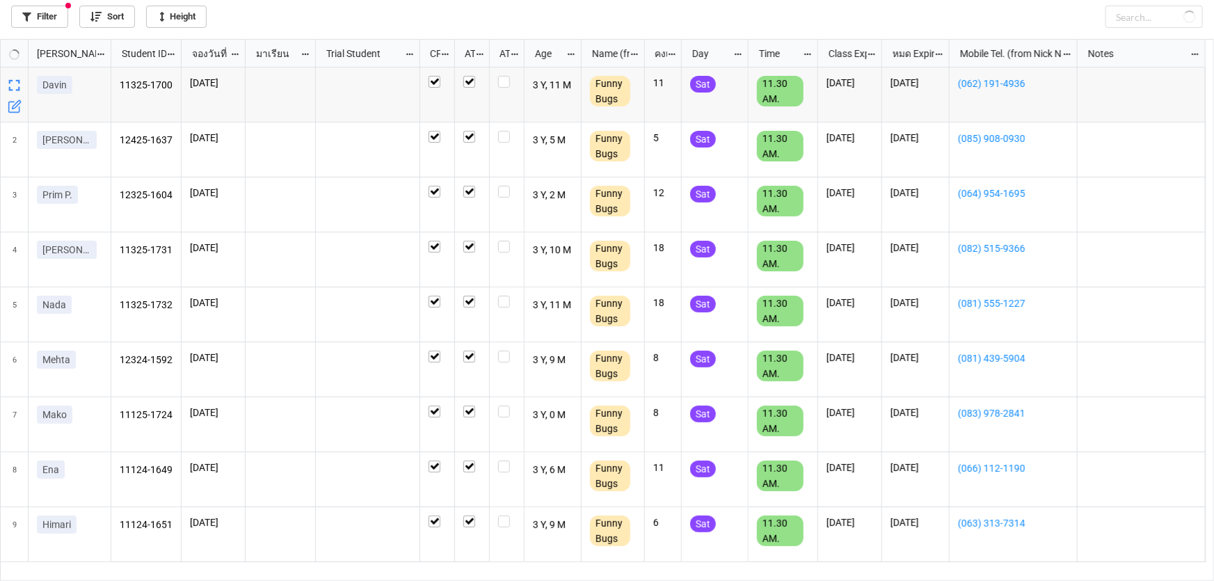
checkbox input "true"
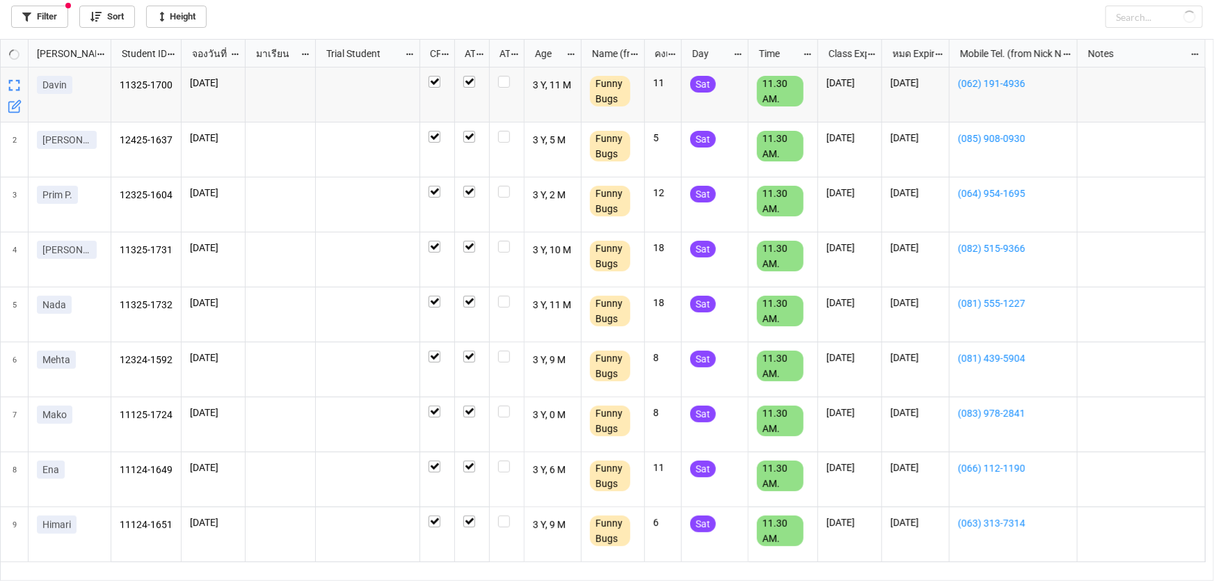
checkbox input "true"
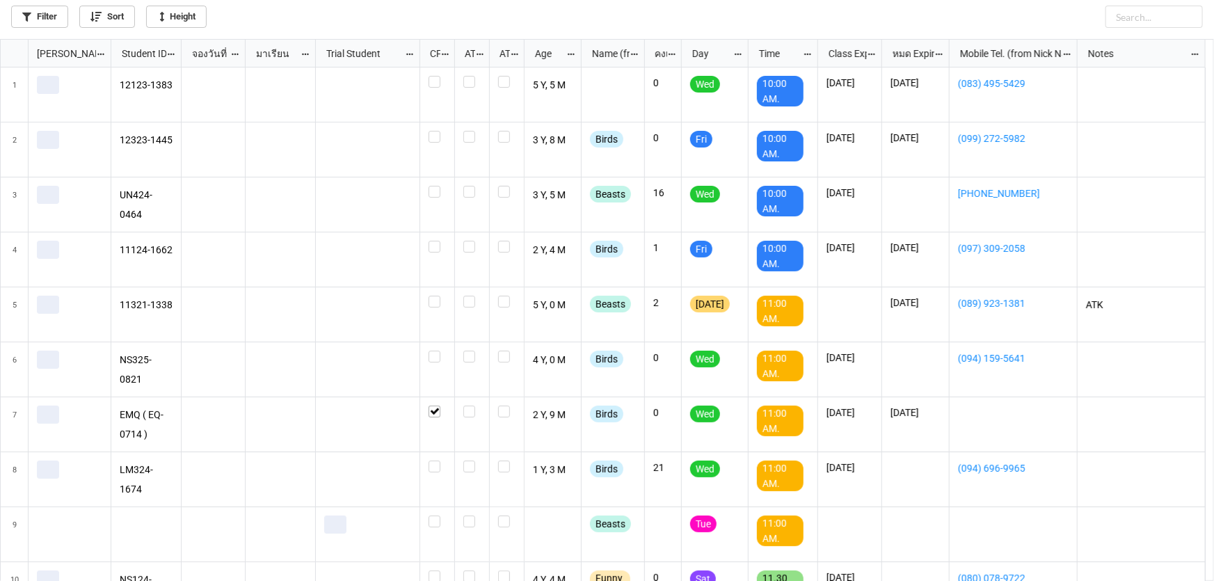
scroll to position [534, 1206]
click at [54, 20] on link "Filter" at bounding box center [39, 17] width 57 height 22
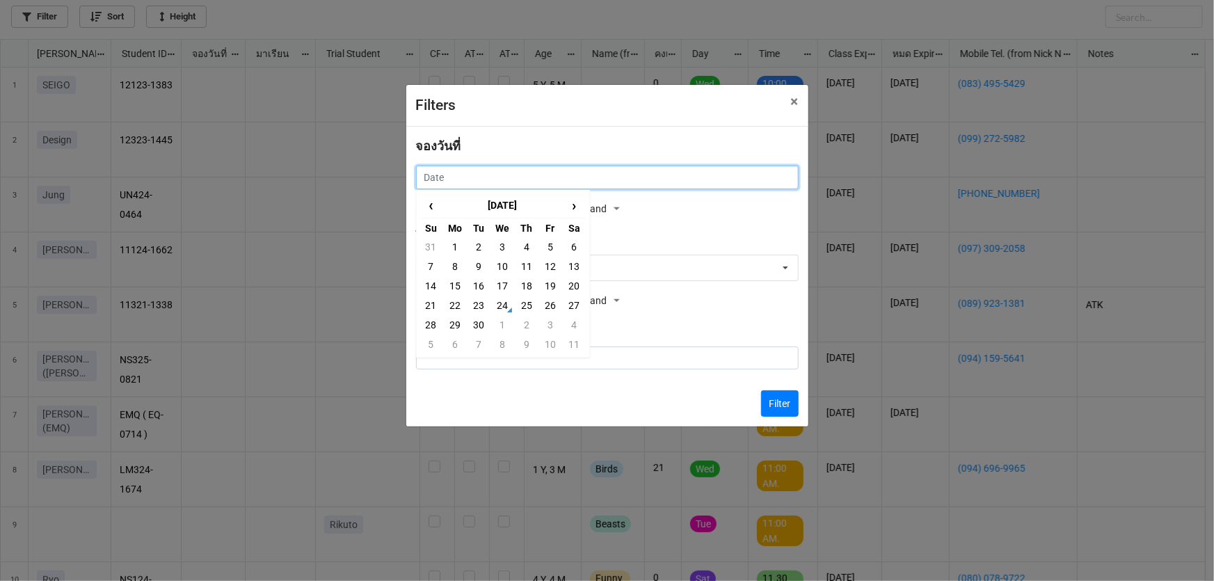
click at [566, 181] on input "text" at bounding box center [607, 178] width 383 height 24
click at [574, 292] on td "20" at bounding box center [574, 285] width 24 height 19
type input "[DATE]"
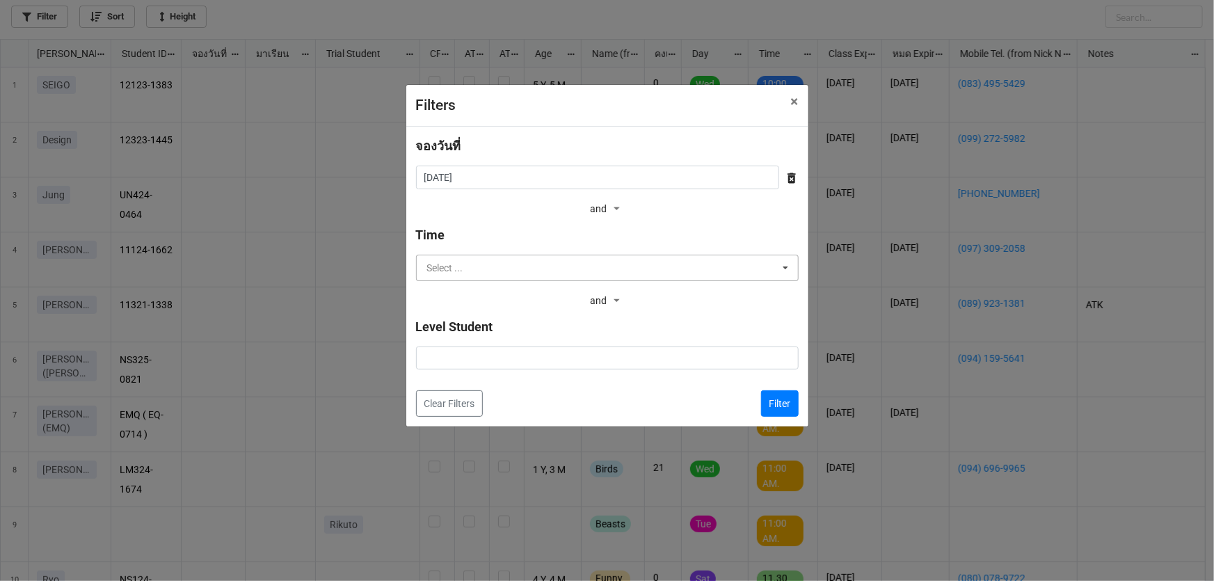
click at [568, 259] on input "text" at bounding box center [607, 267] width 381 height 25
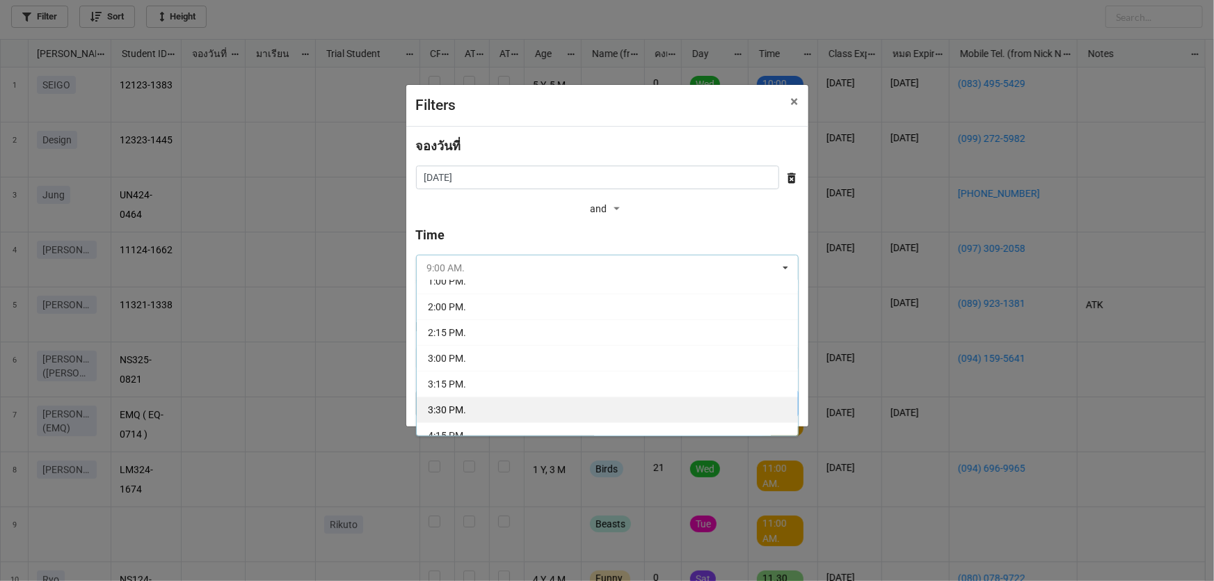
scroll to position [189, 0]
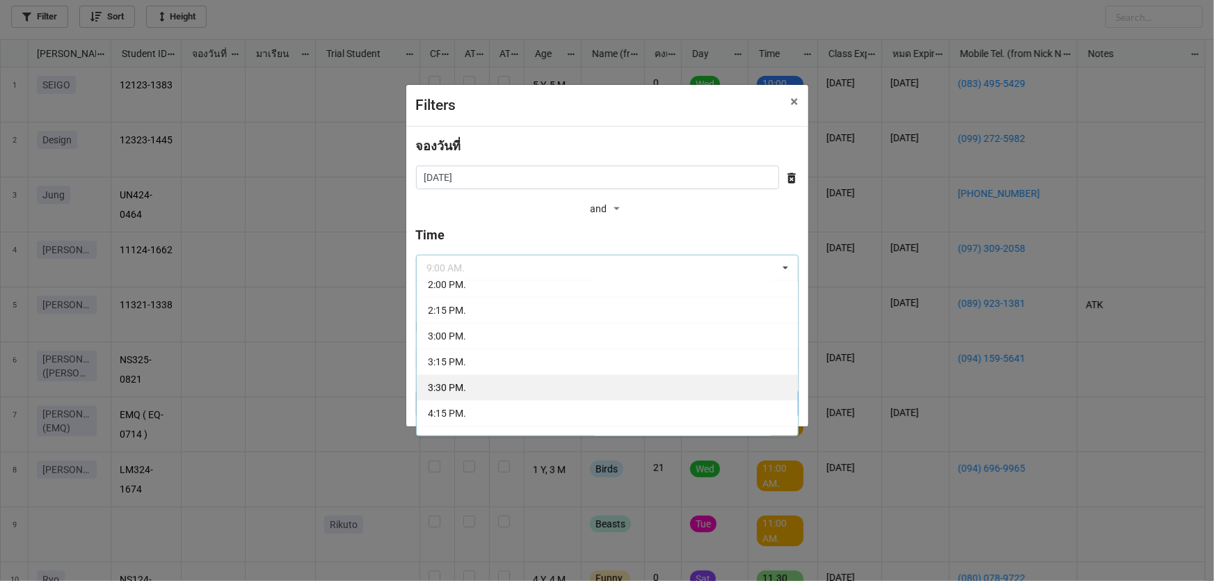
click at [533, 381] on div "3:30 PM." at bounding box center [607, 387] width 381 height 26
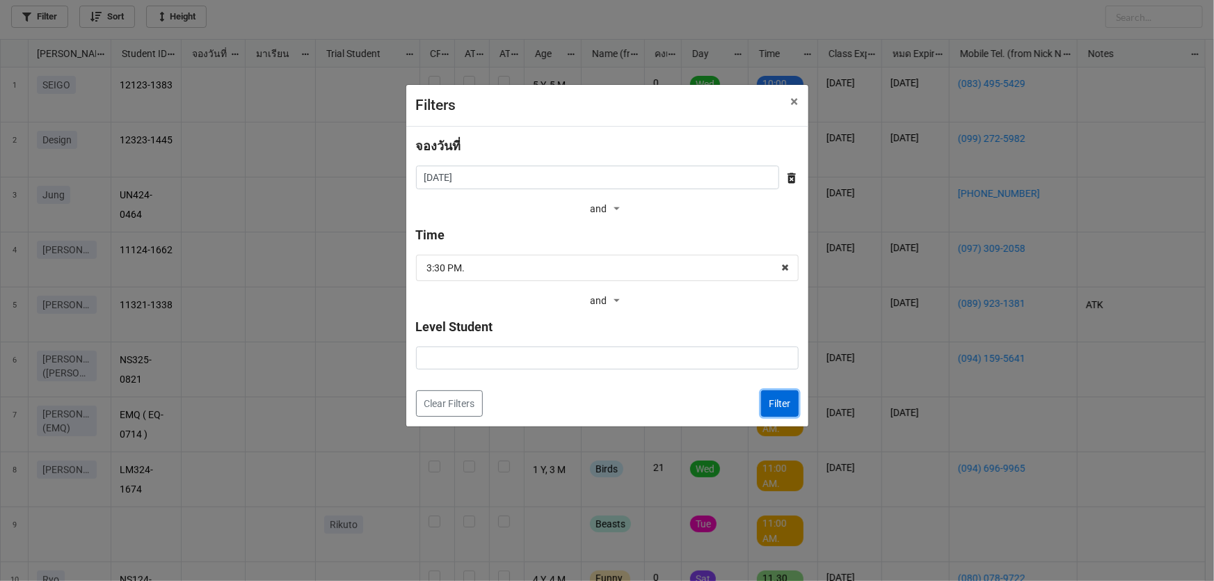
click at [788, 408] on button "Filter" at bounding box center [780, 403] width 38 height 26
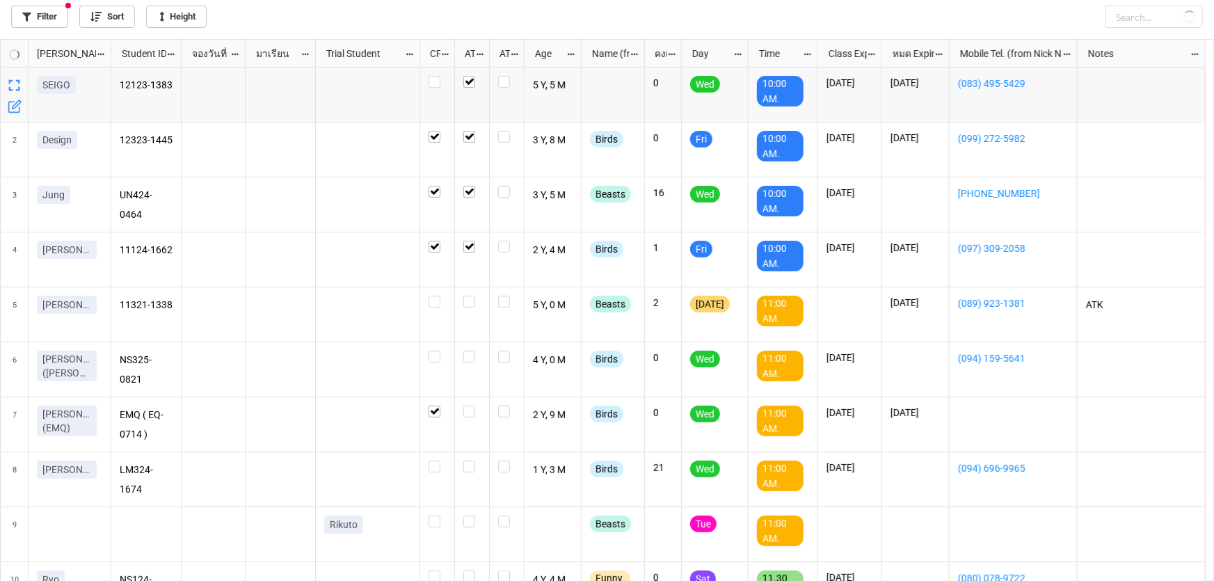
checkbox input "true"
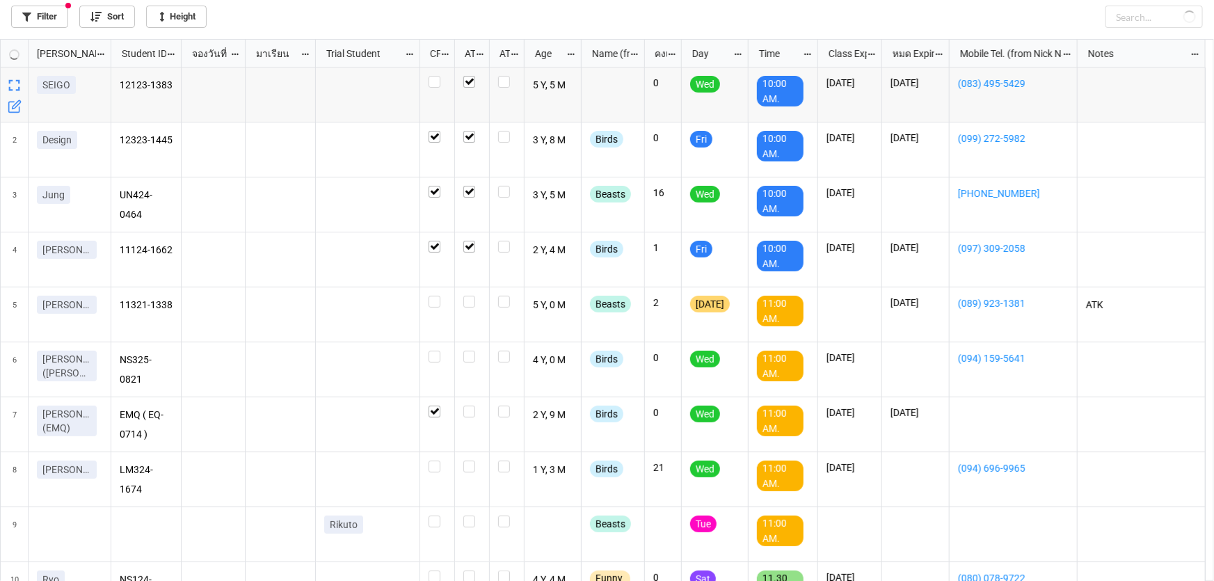
checkbox input "true"
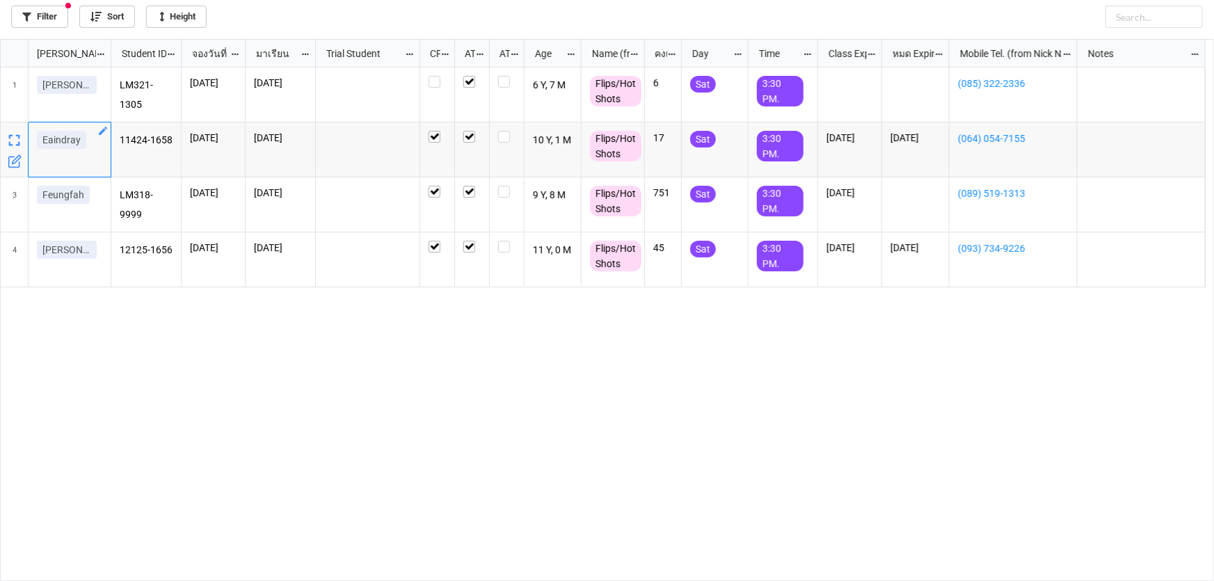
drag, startPoint x: 38, startPoint y: 138, endPoint x: 95, endPoint y: 139, distance: 56.4
click at [95, 139] on div "Eaindray" at bounding box center [69, 143] width 65 height 24
copy p "Eaindray"
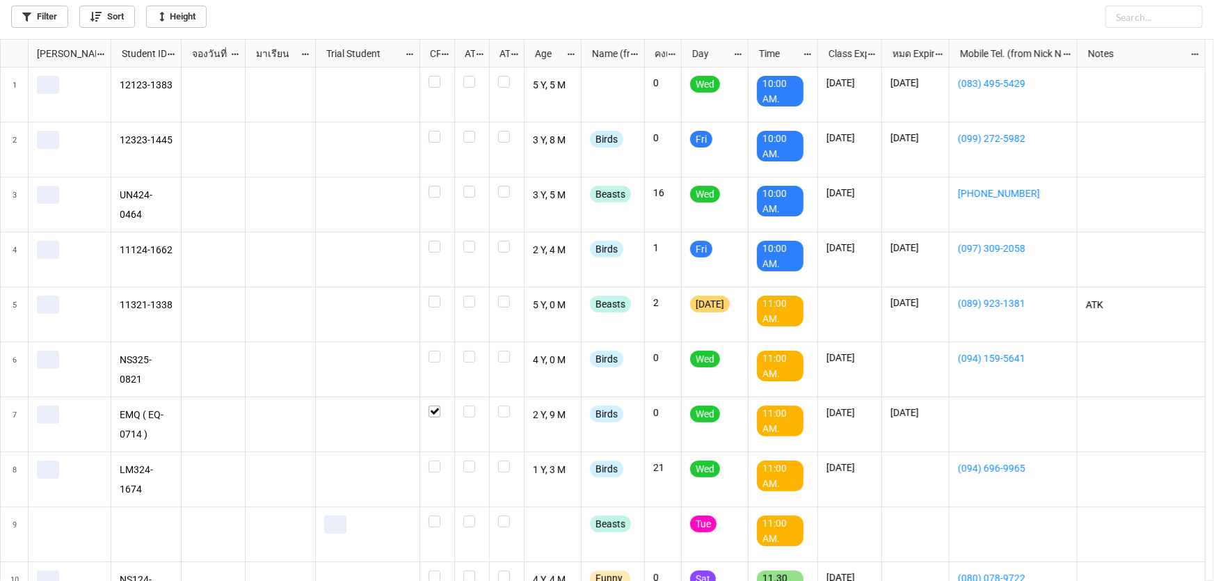
scroll to position [534, 1206]
click at [47, 19] on link "Filter" at bounding box center [39, 17] width 57 height 22
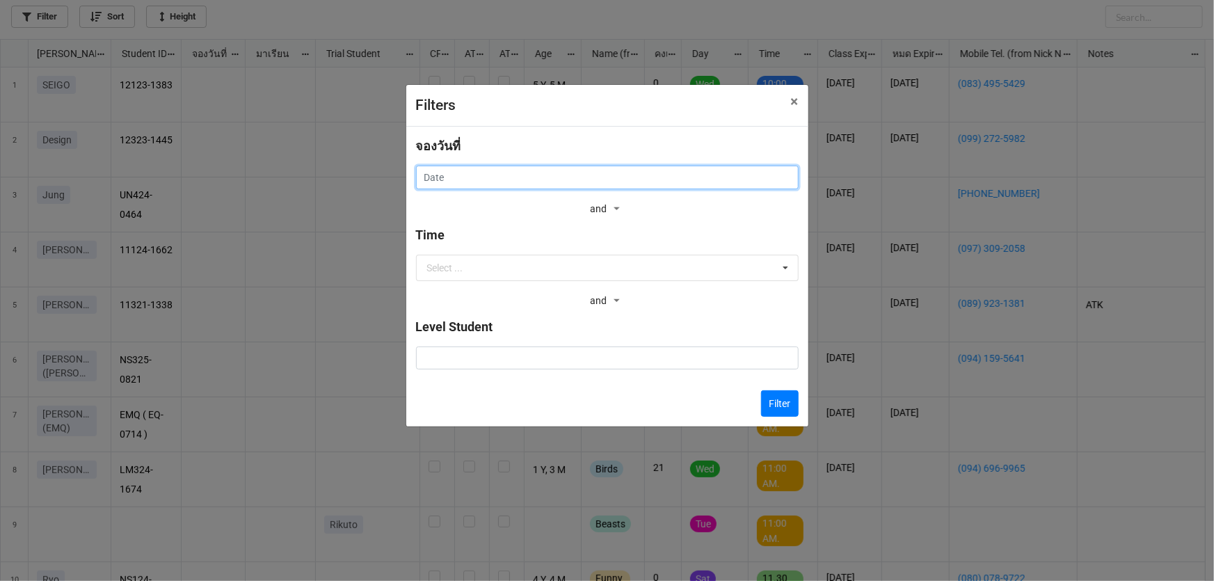
click at [440, 166] on input "text" at bounding box center [607, 178] width 383 height 24
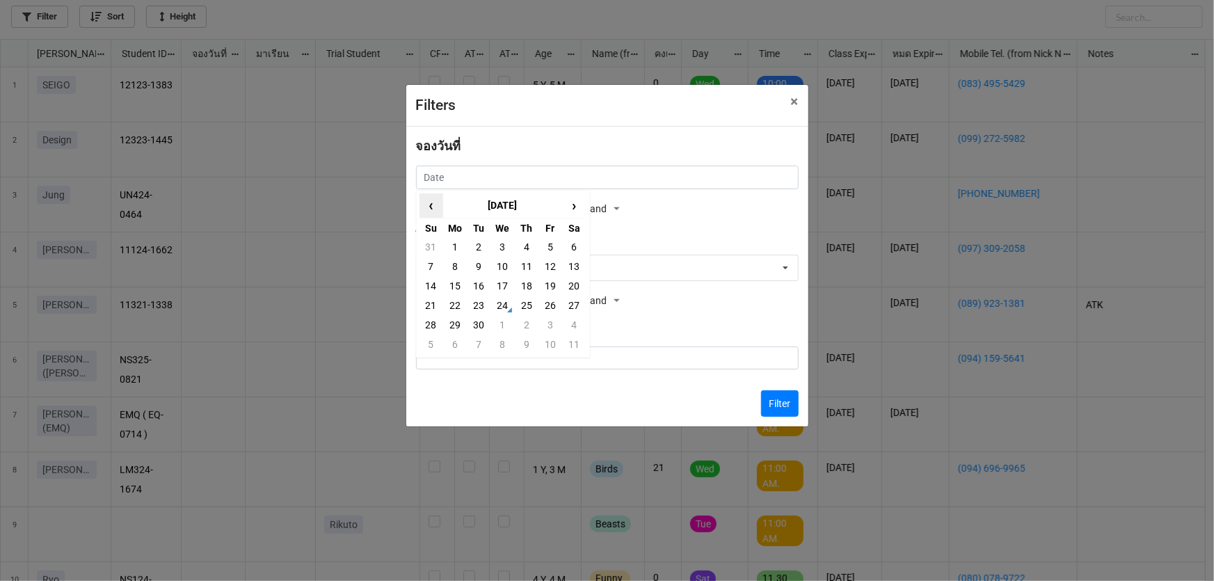
click at [429, 206] on span "‹" at bounding box center [431, 205] width 22 height 23
click at [498, 293] on td "13" at bounding box center [503, 285] width 24 height 19
type input "[DATE]"
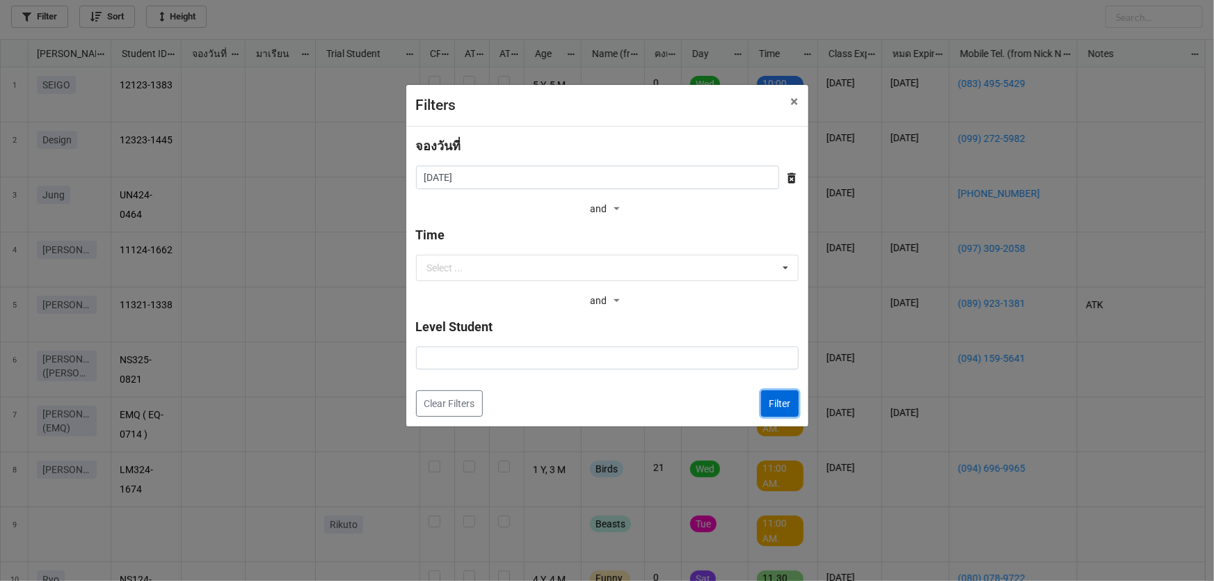
click at [778, 412] on button "Filter" at bounding box center [780, 403] width 38 height 26
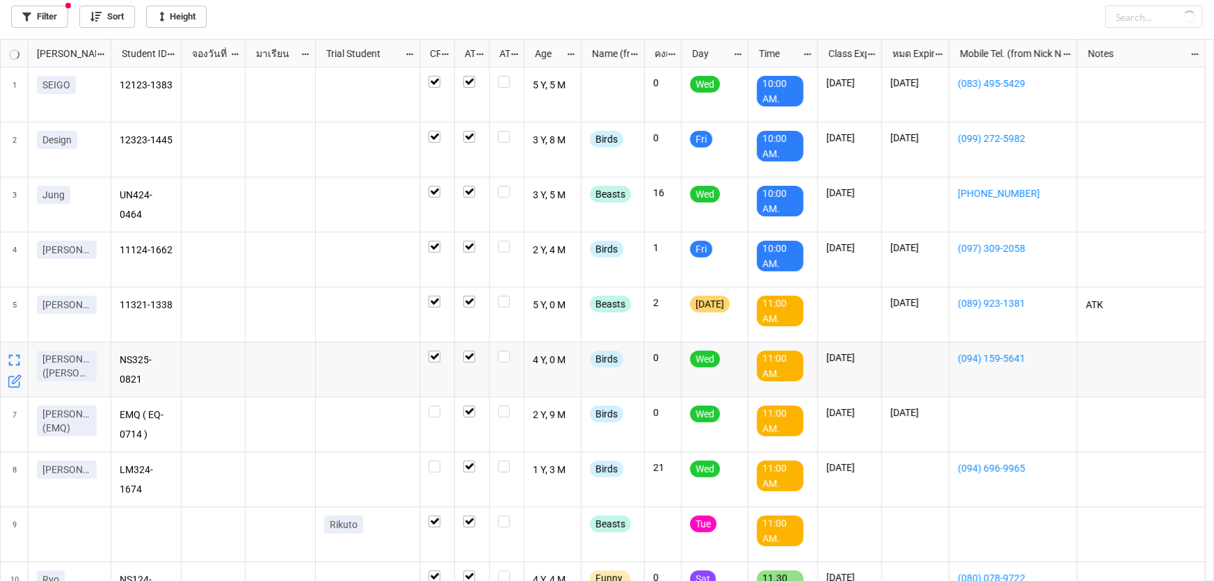
checkbox input "true"
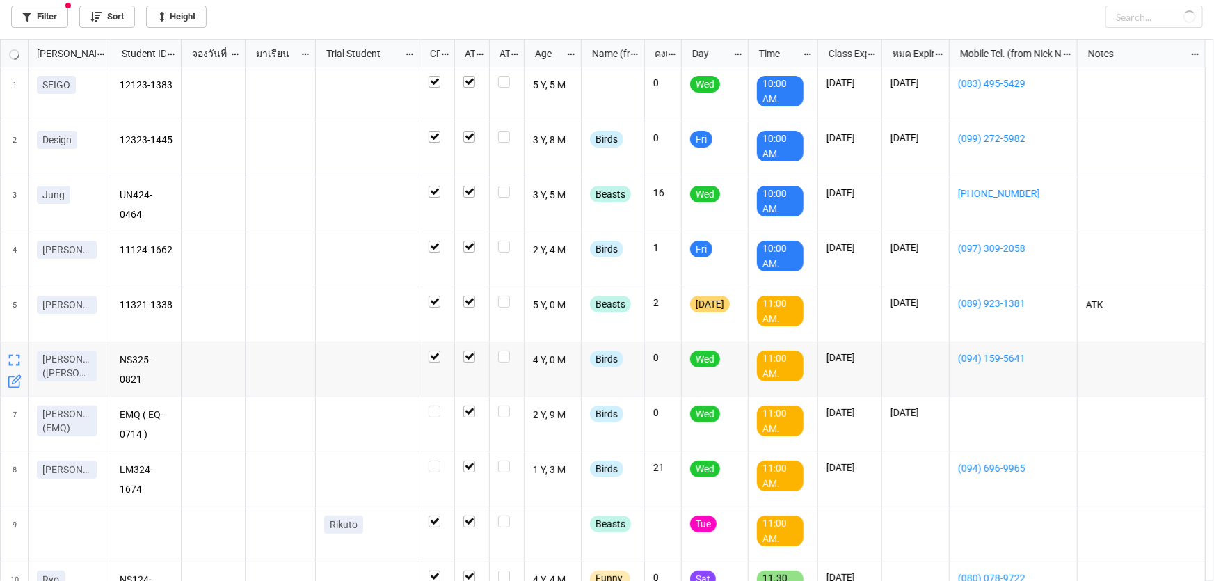
checkbox input "true"
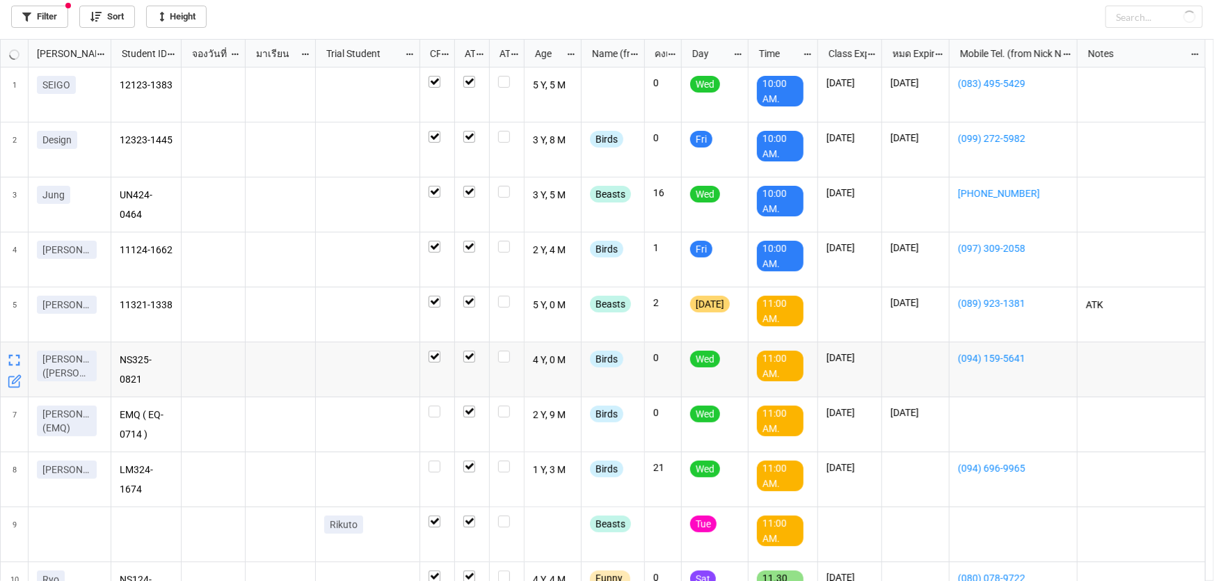
checkbox input "true"
checkbox input "false"
checkbox input "true"
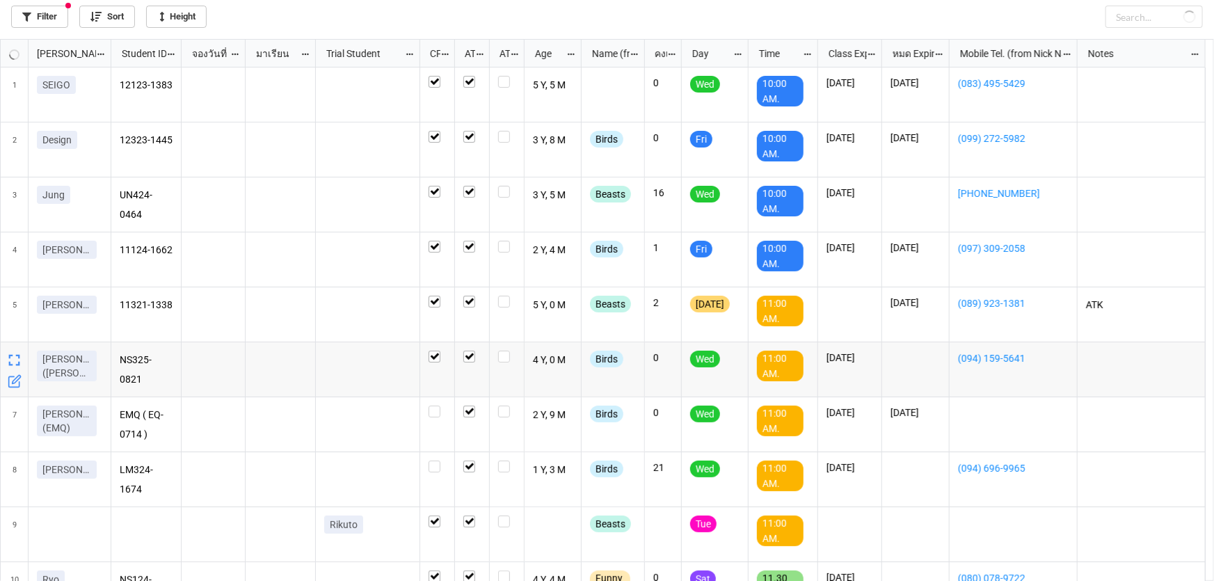
checkbox input "true"
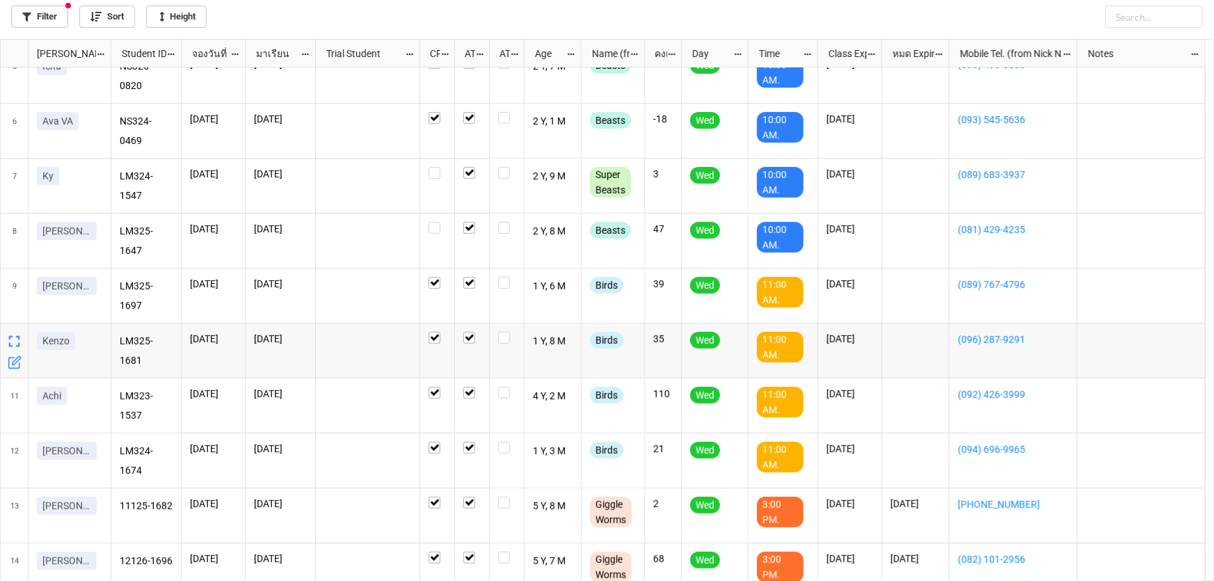
scroll to position [365, 0]
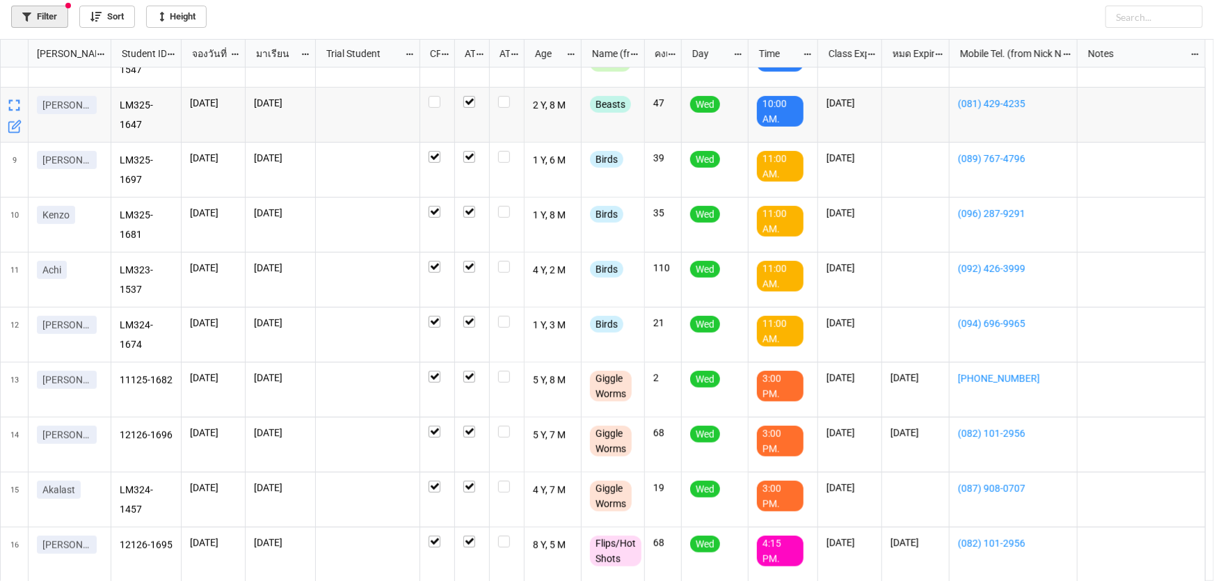
click at [51, 8] on link "Filter" at bounding box center [39, 17] width 57 height 22
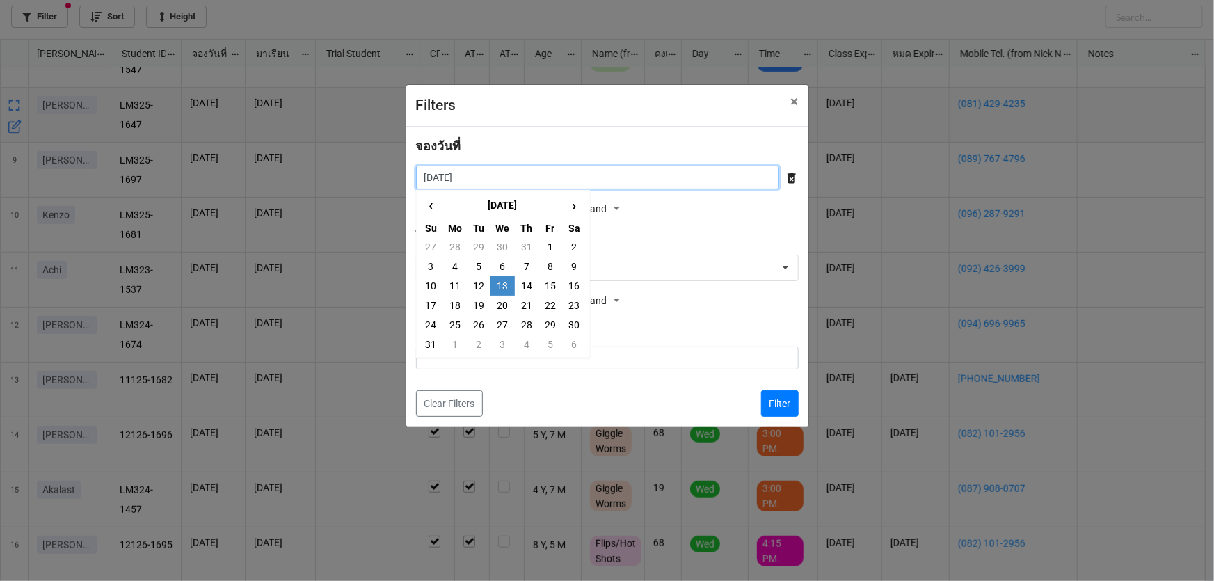
click at [430, 171] on input "13/8/2025" at bounding box center [597, 178] width 363 height 24
click at [504, 305] on td "20" at bounding box center [503, 305] width 24 height 19
type input "20/8/2025"
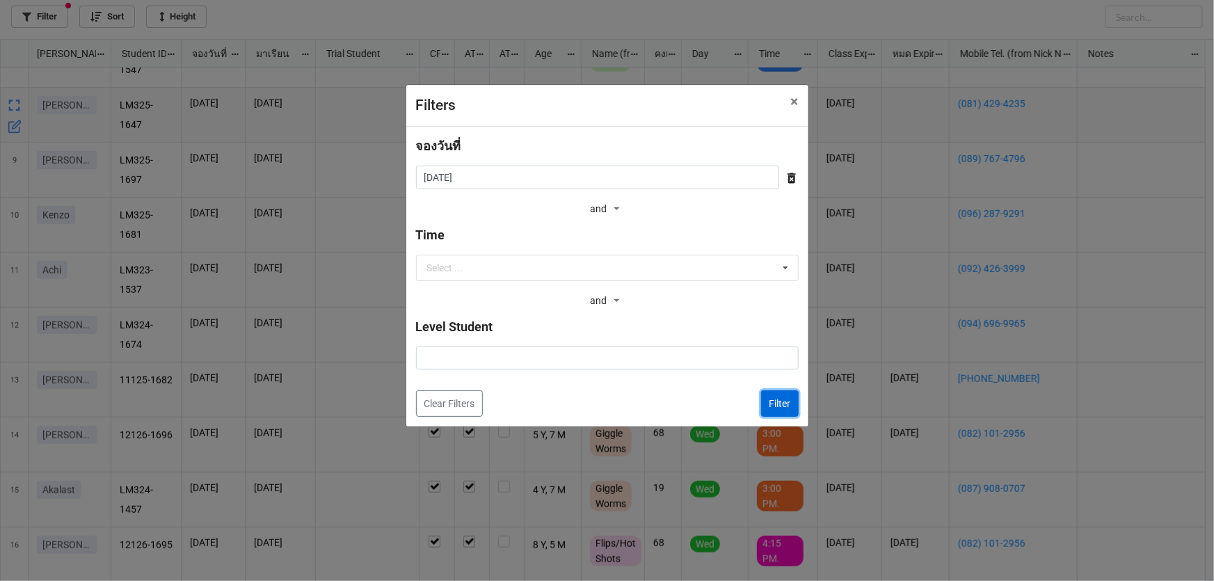
click at [790, 398] on button "Filter" at bounding box center [780, 403] width 38 height 26
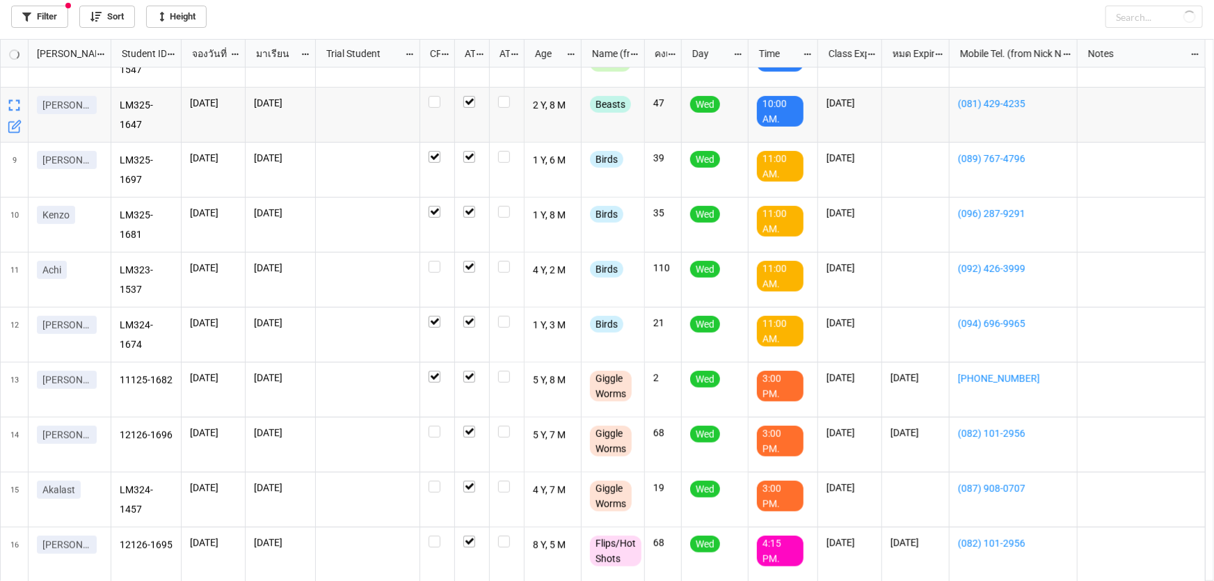
checkbox input "false"
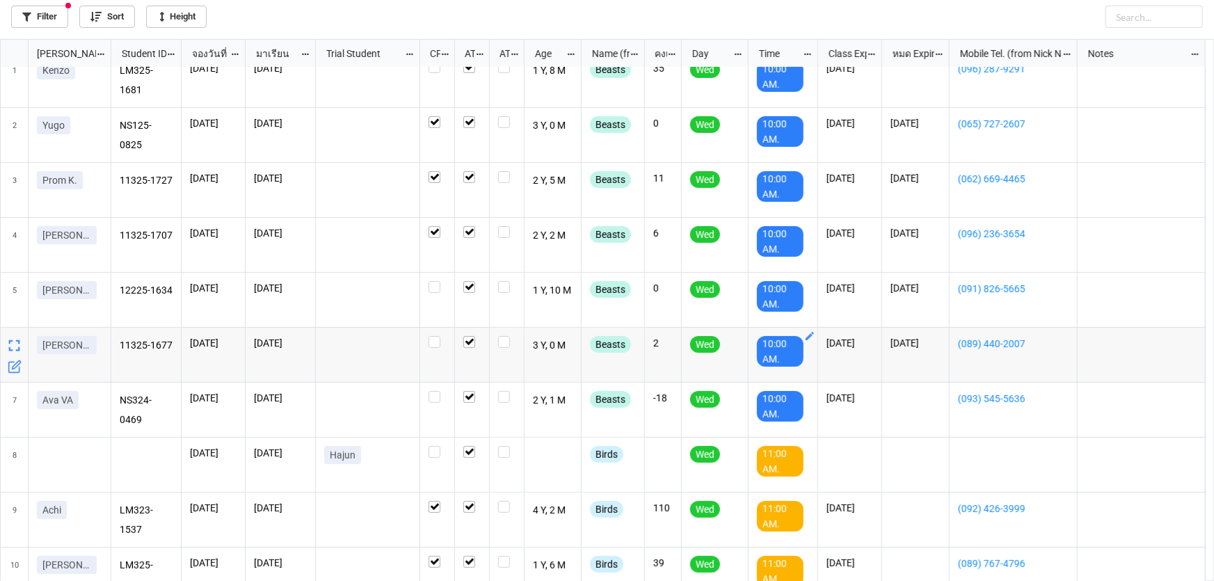
scroll to position [0, 0]
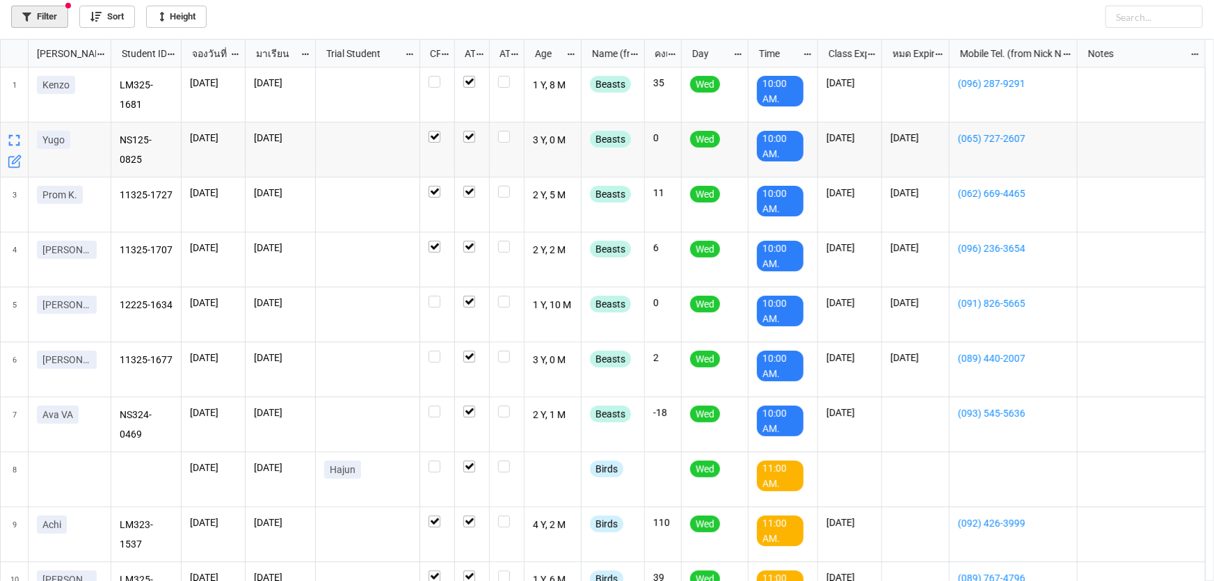
click at [54, 19] on link "Filter" at bounding box center [39, 17] width 57 height 22
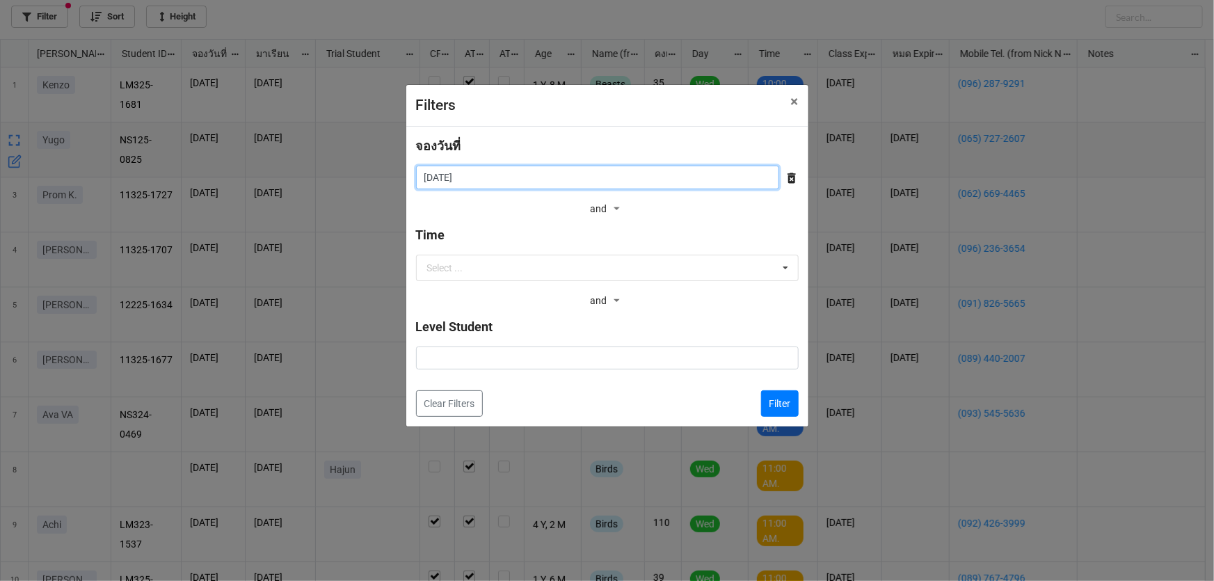
click at [484, 180] on input "20/8/2025" at bounding box center [597, 178] width 363 height 24
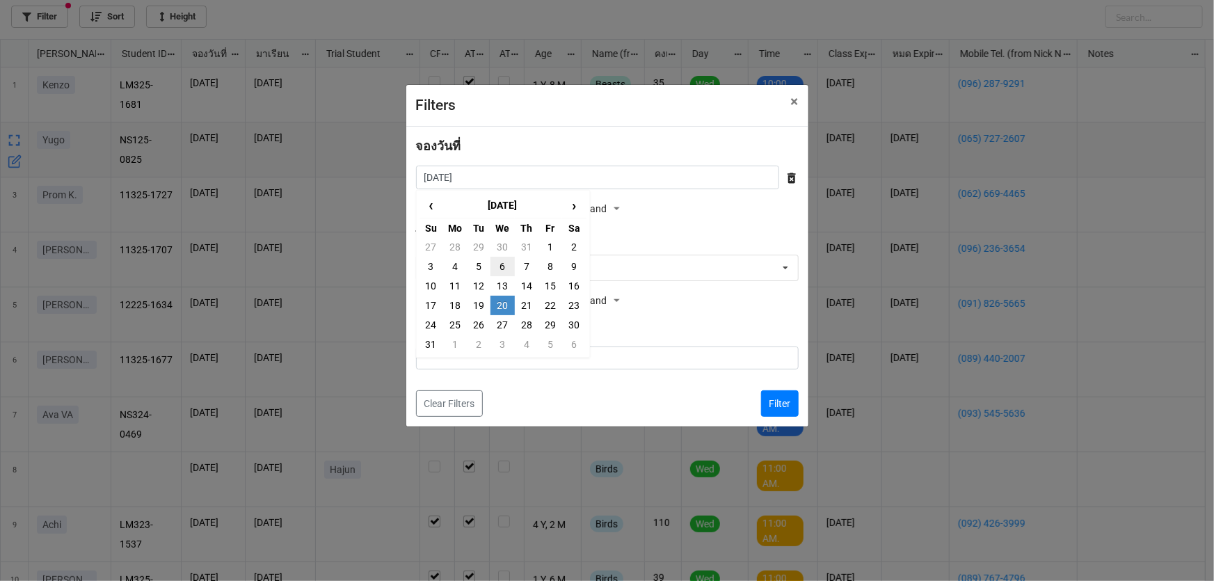
click at [502, 260] on td "6" at bounding box center [503, 266] width 24 height 19
type input "6/8/2025"
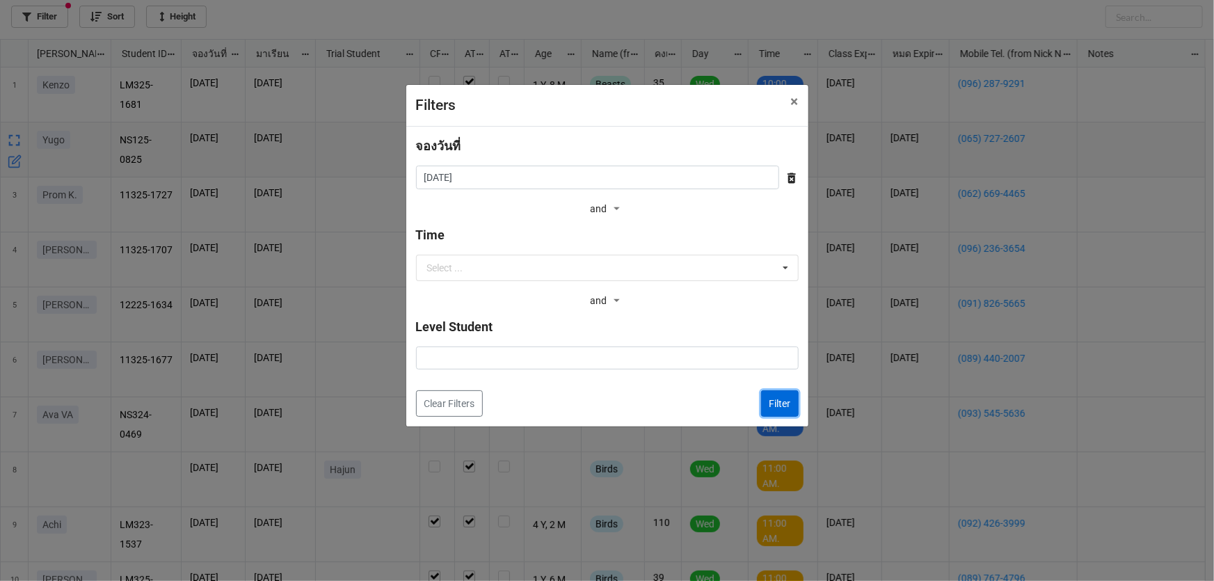
click at [784, 404] on button "Filter" at bounding box center [780, 403] width 38 height 26
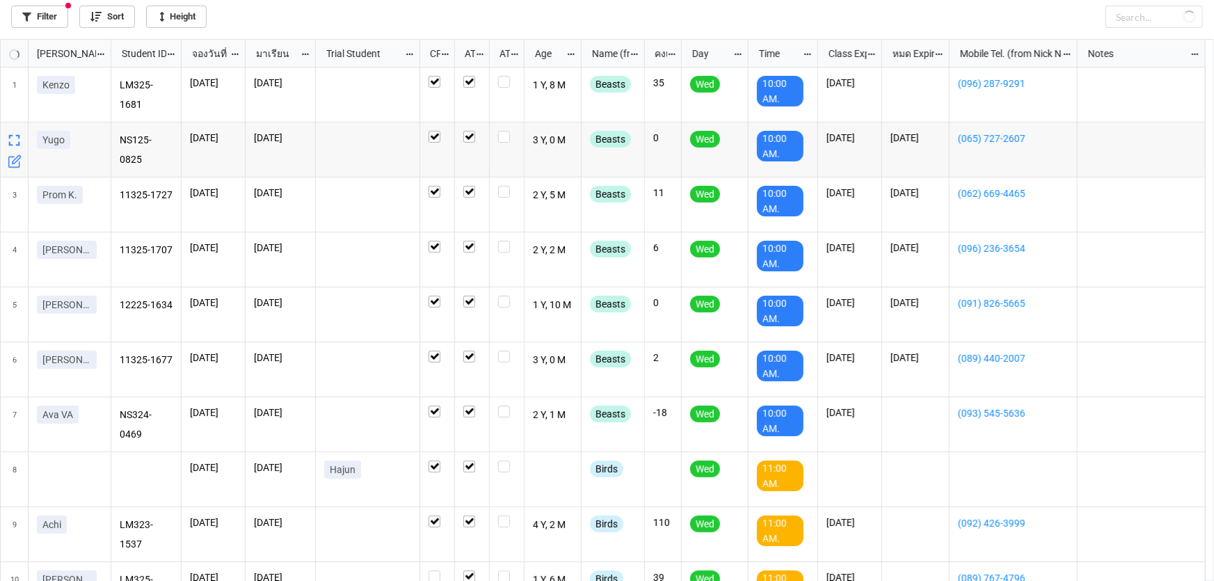
checkbox input "true"
checkbox input "false"
checkbox input "true"
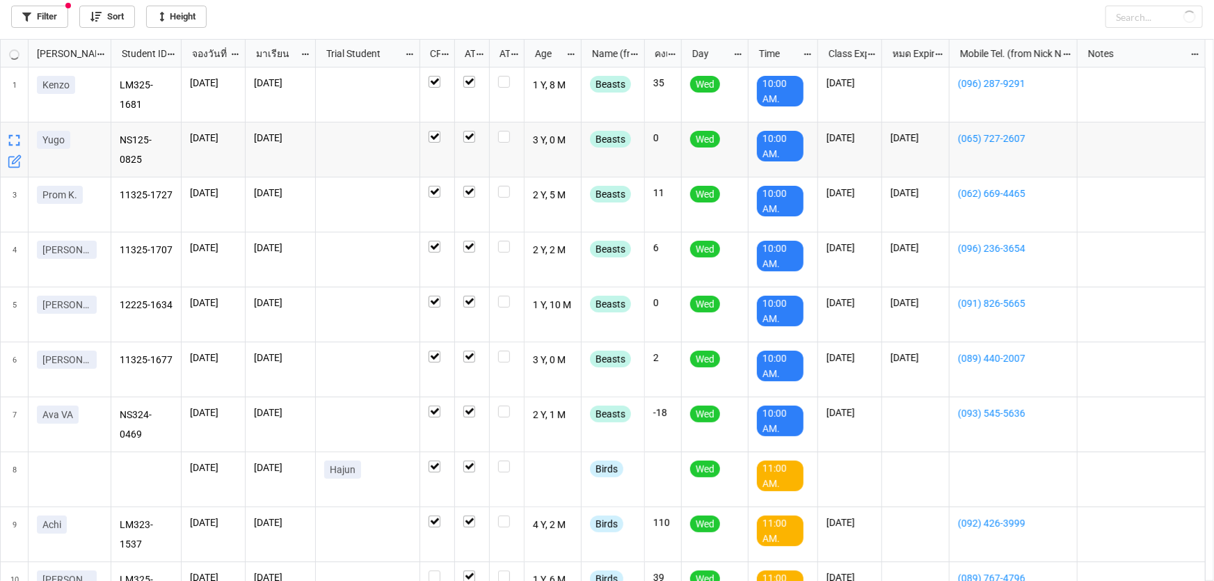
checkbox input "true"
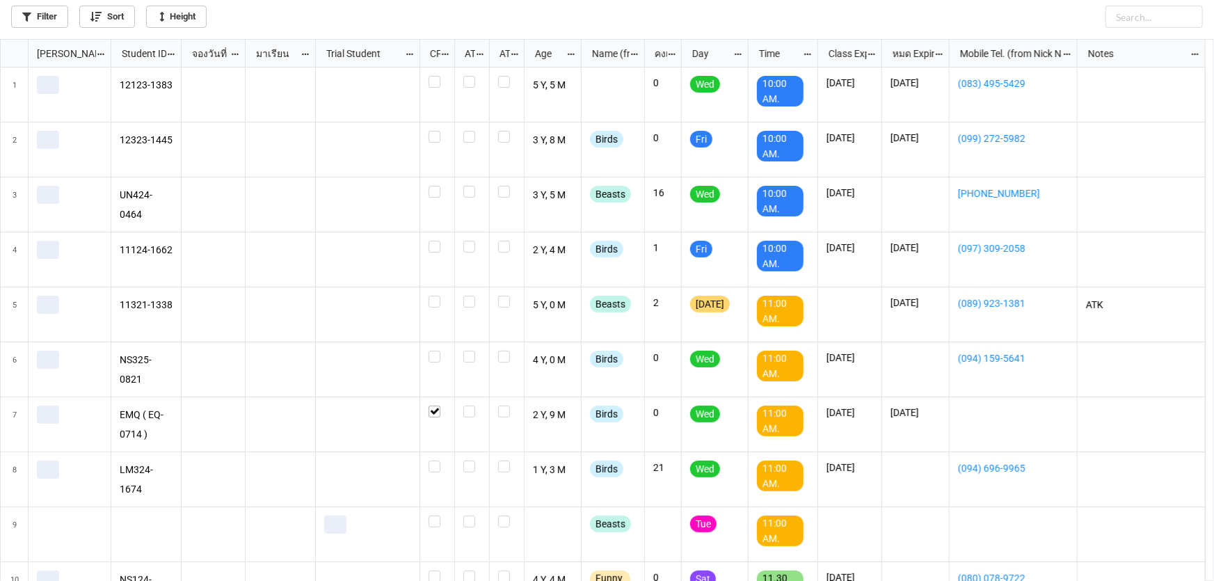
scroll to position [534, 1206]
click at [49, 22] on link "Filter" at bounding box center [39, 17] width 57 height 22
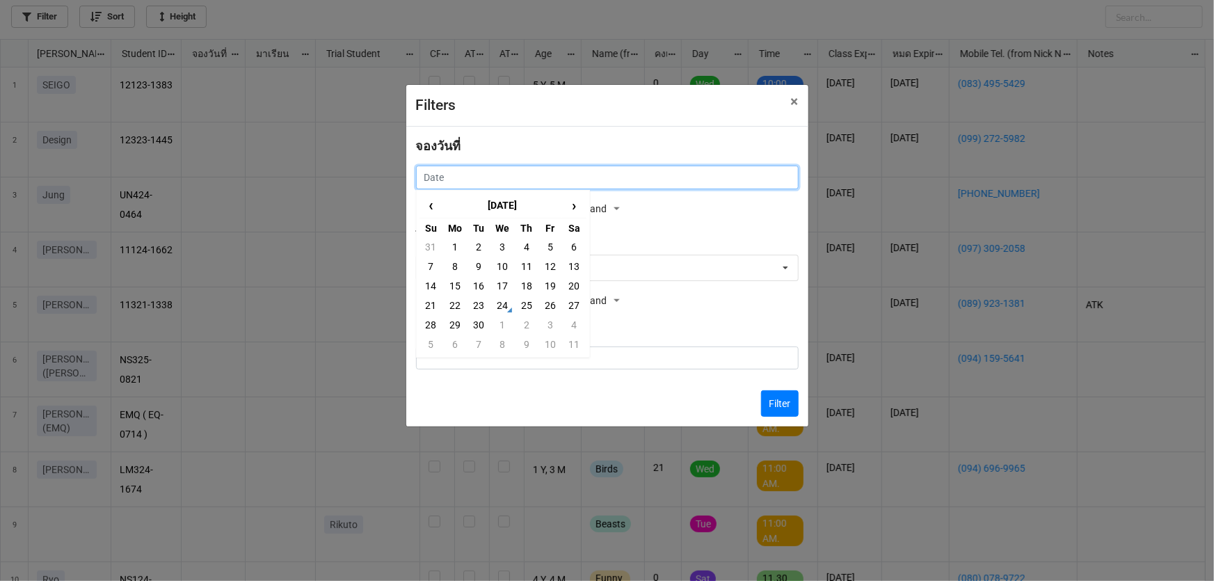
drag, startPoint x: 507, startPoint y: 183, endPoint x: 499, endPoint y: 232, distance: 49.4
click at [507, 184] on input "text" at bounding box center [607, 178] width 383 height 24
click at [454, 301] on td "22" at bounding box center [455, 305] width 24 height 19
type input "[DATE]"
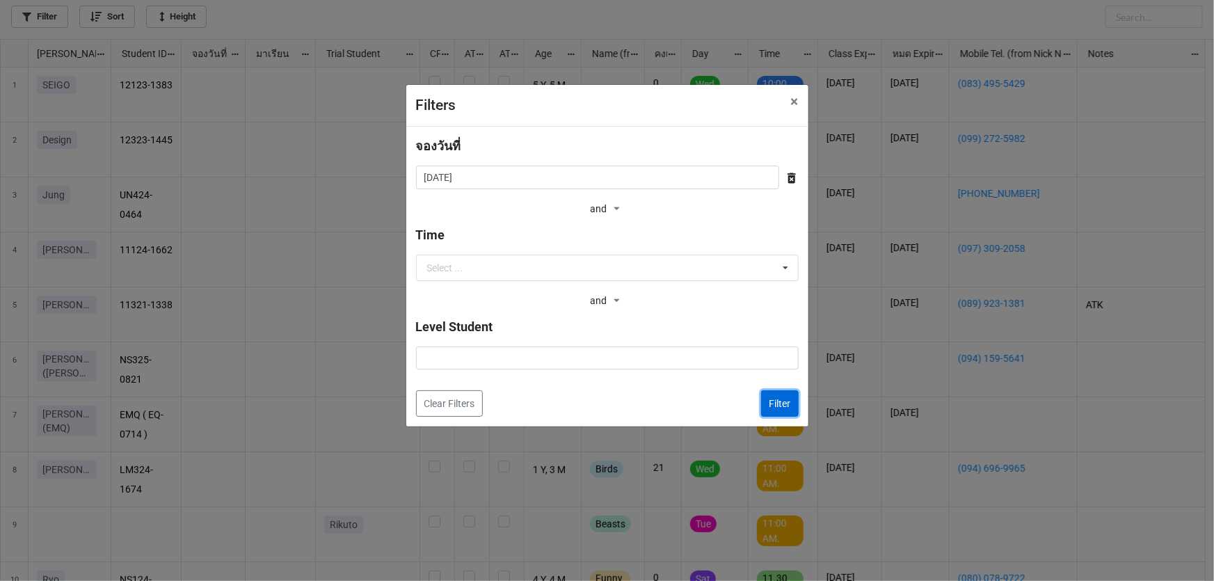
click at [774, 397] on button "Filter" at bounding box center [780, 403] width 38 height 26
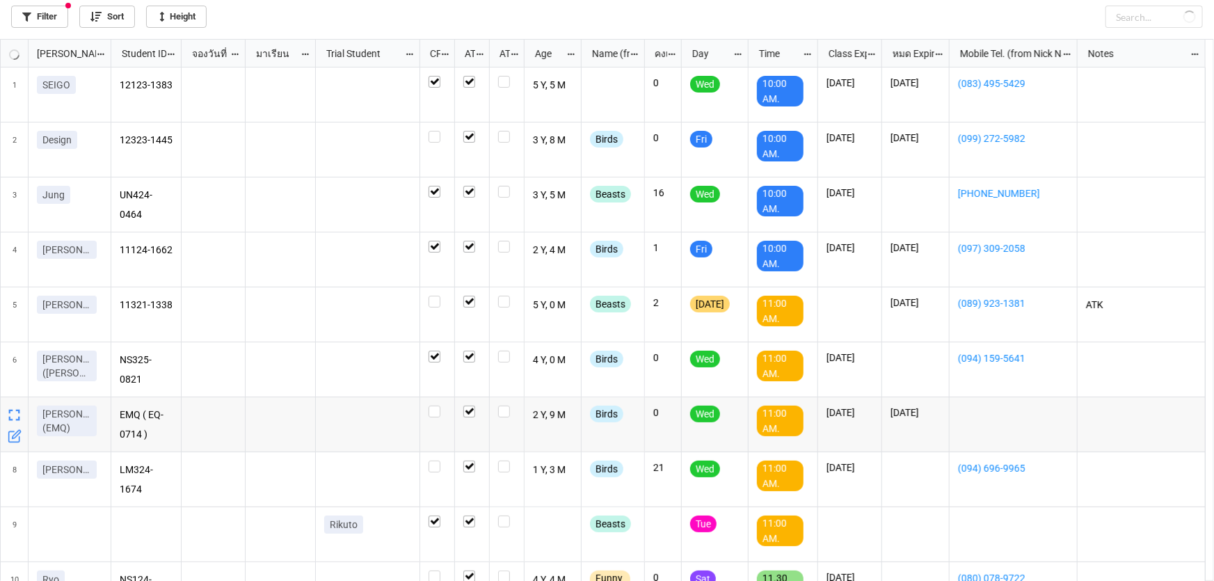
checkbox input "true"
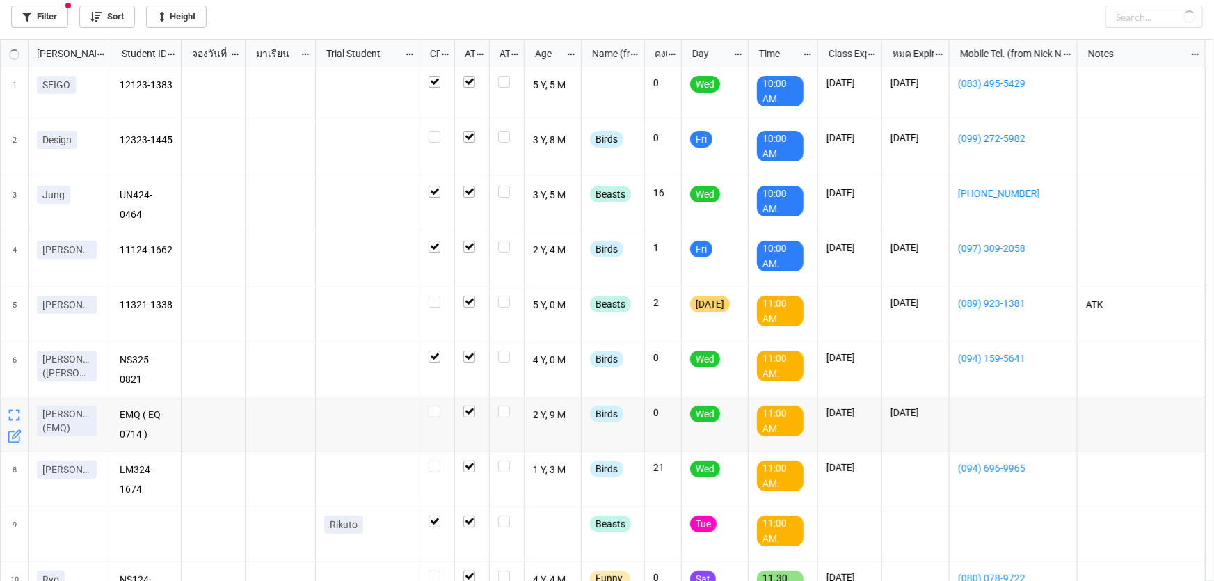
checkbox input "true"
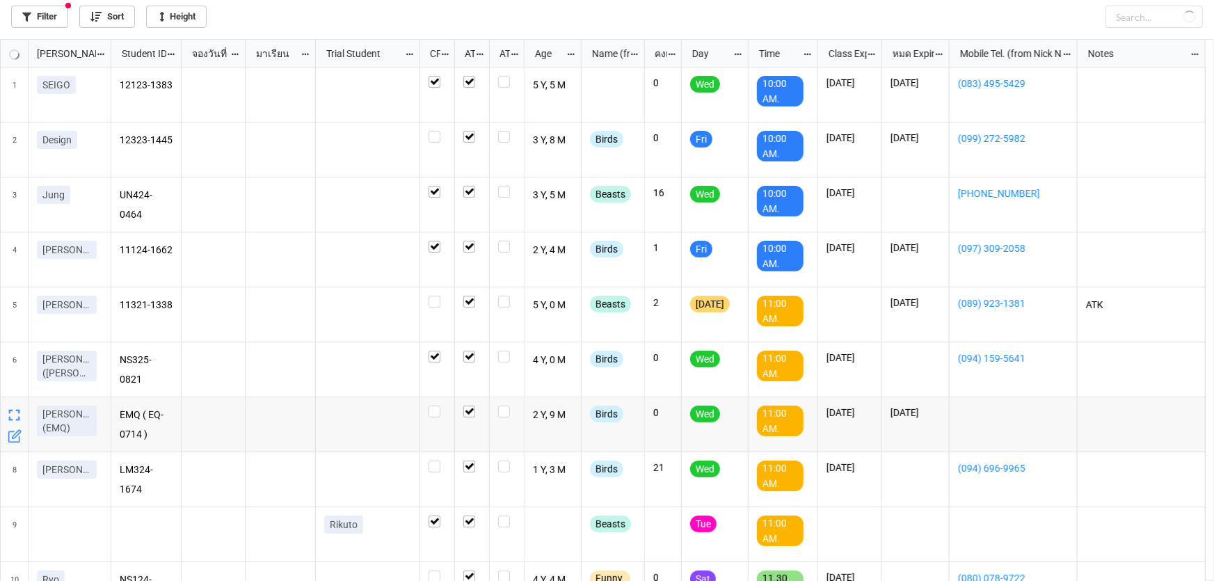
checkbox input "false"
checkbox input "true"
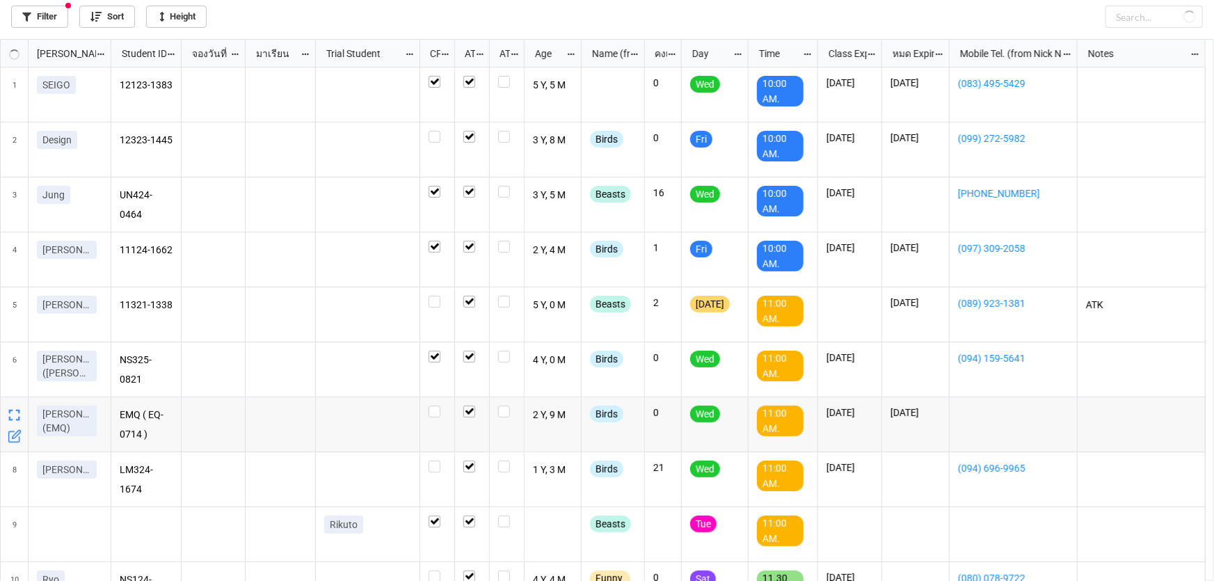
checkbox input "true"
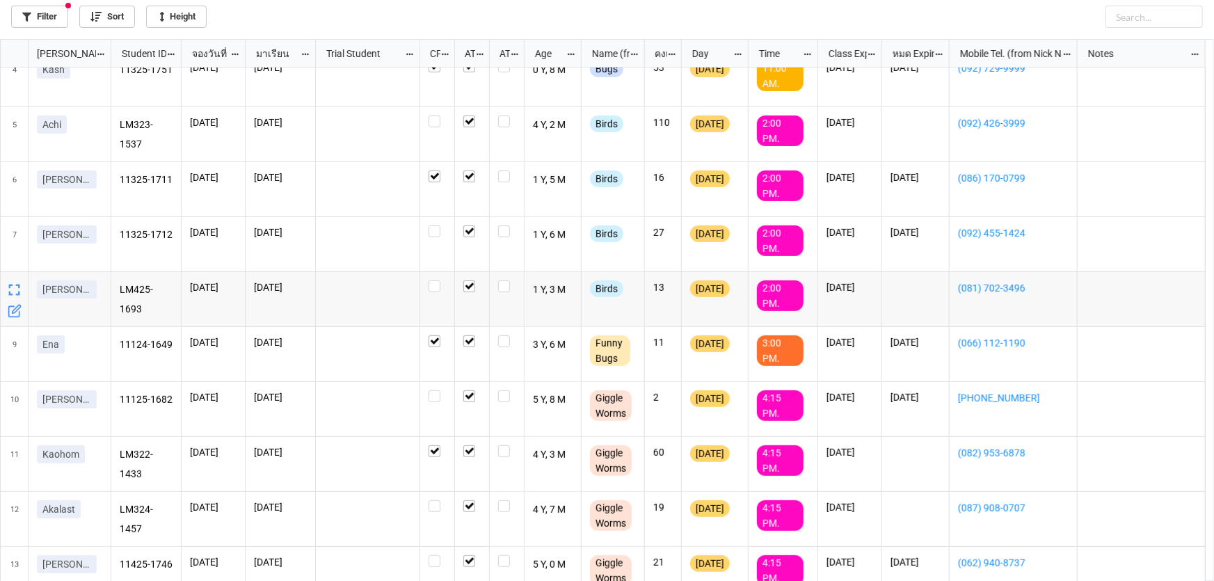
scroll to position [200, 0]
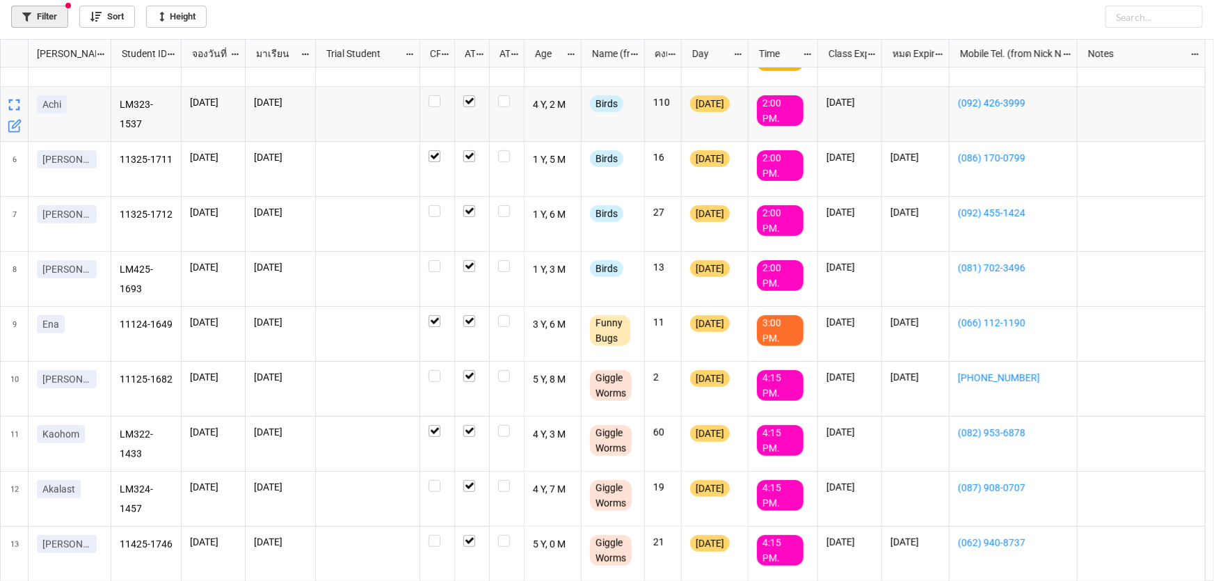
click at [51, 14] on link "Filter" at bounding box center [39, 17] width 57 height 22
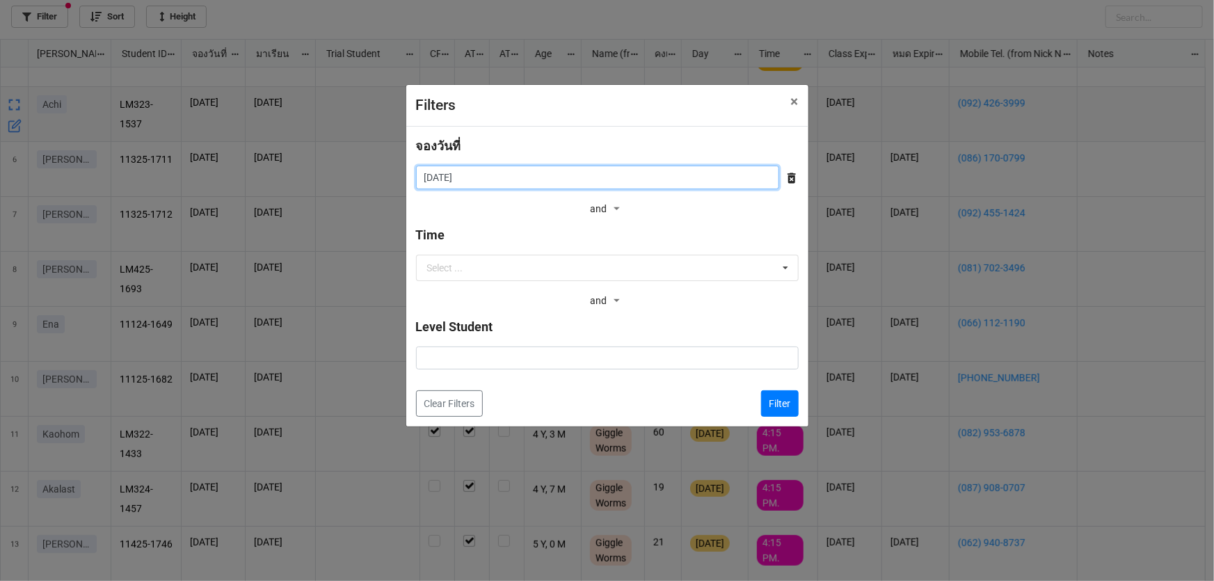
click at [528, 174] on input "[DATE]" at bounding box center [597, 178] width 363 height 24
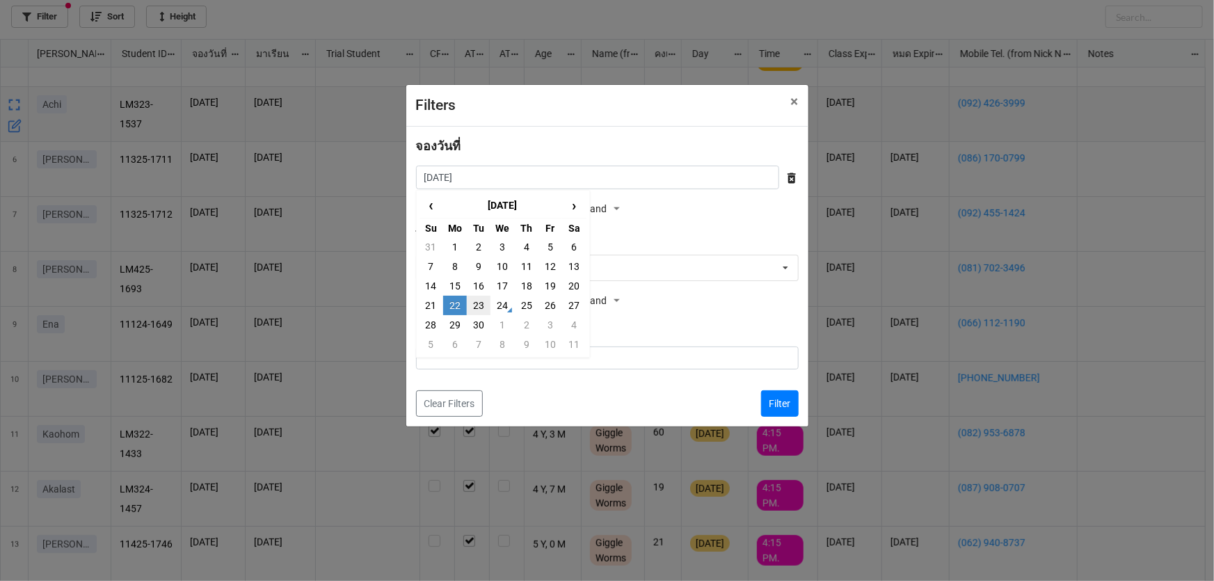
click at [485, 304] on td "23" at bounding box center [479, 305] width 24 height 19
type input "[DATE]"
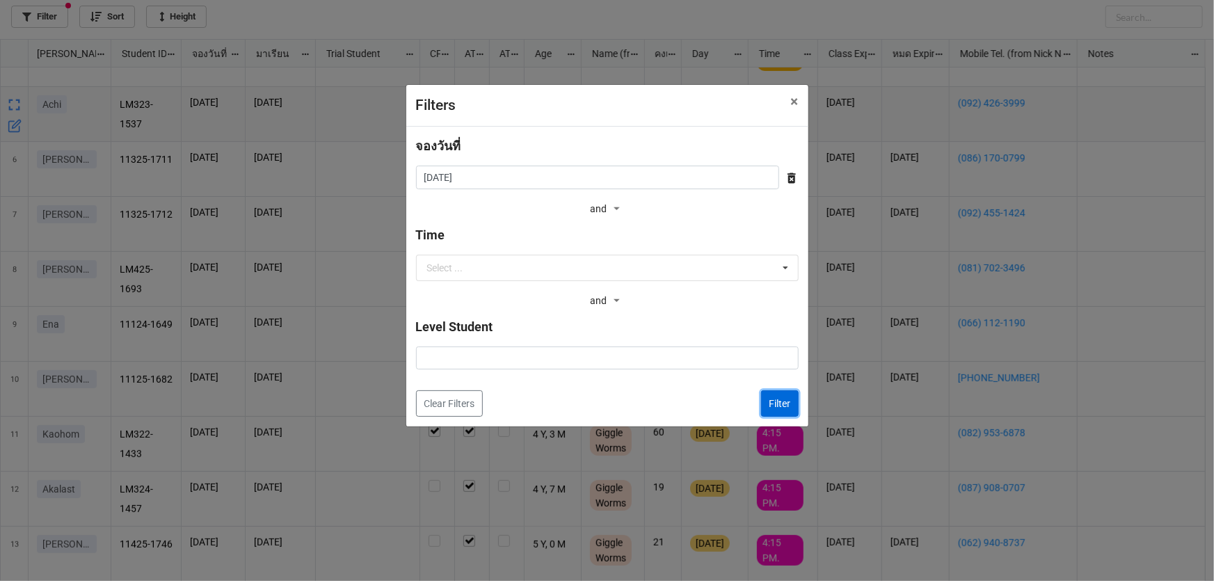
drag, startPoint x: 789, startPoint y: 404, endPoint x: 352, endPoint y: 23, distance: 579.5
click at [786, 399] on button "Filter" at bounding box center [780, 403] width 38 height 26
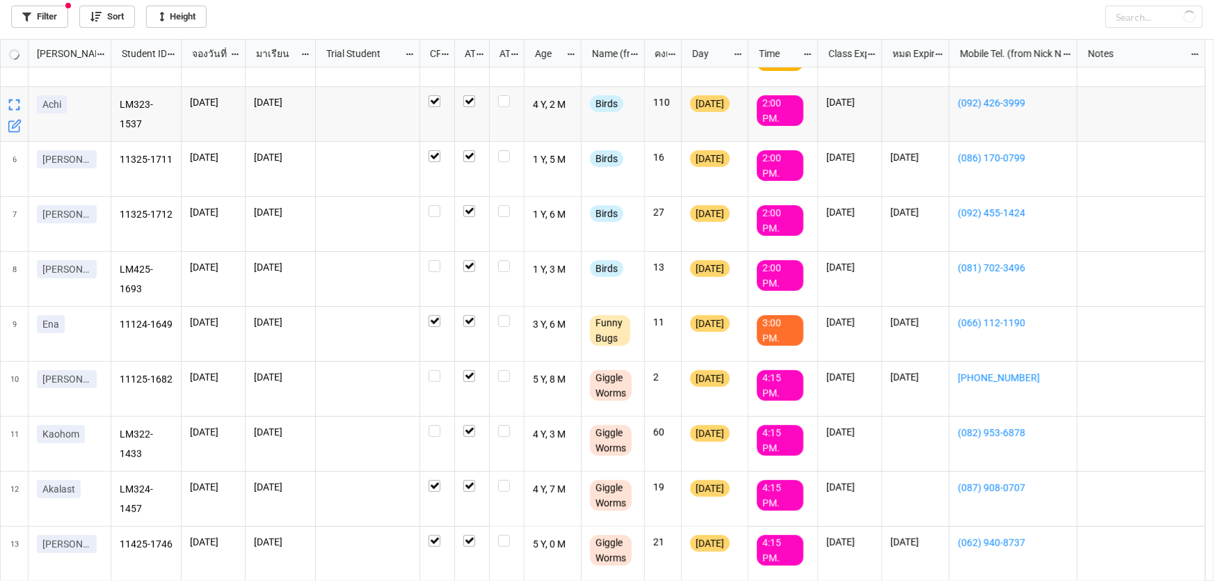
checkbox input "true"
checkbox input "false"
checkbox input "true"
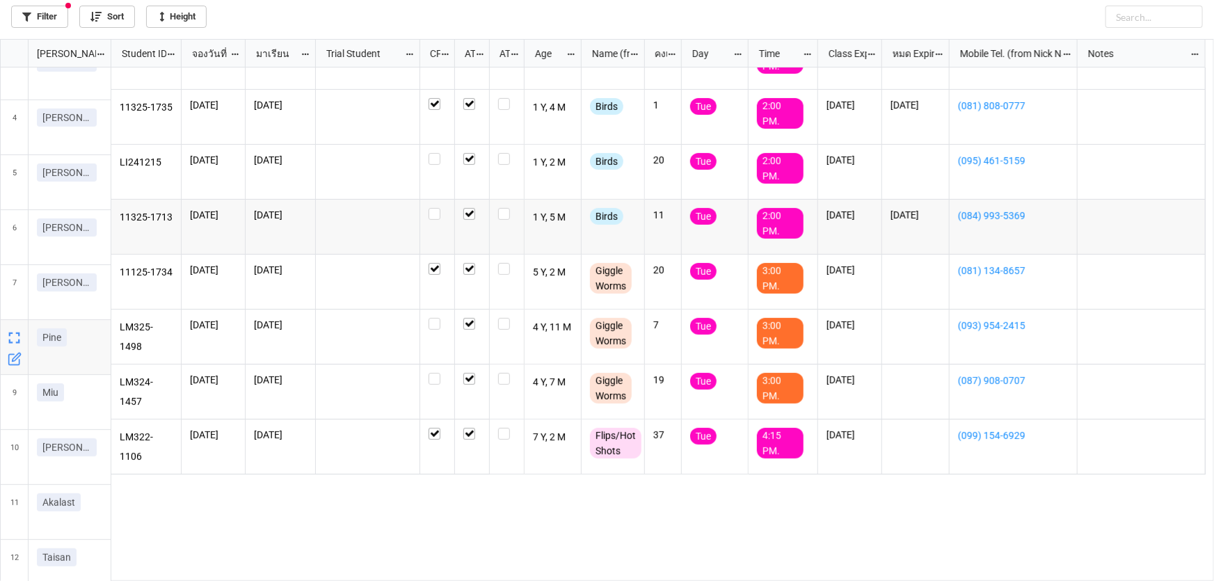
scroll to position [253, 0]
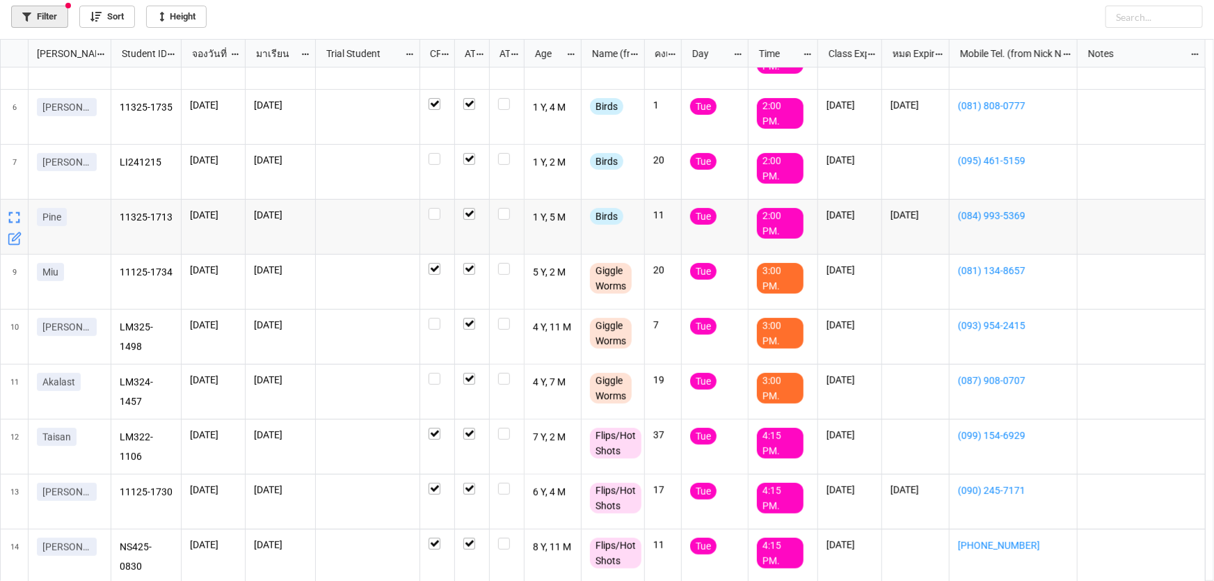
click at [26, 19] on icon at bounding box center [26, 17] width 9 height 9
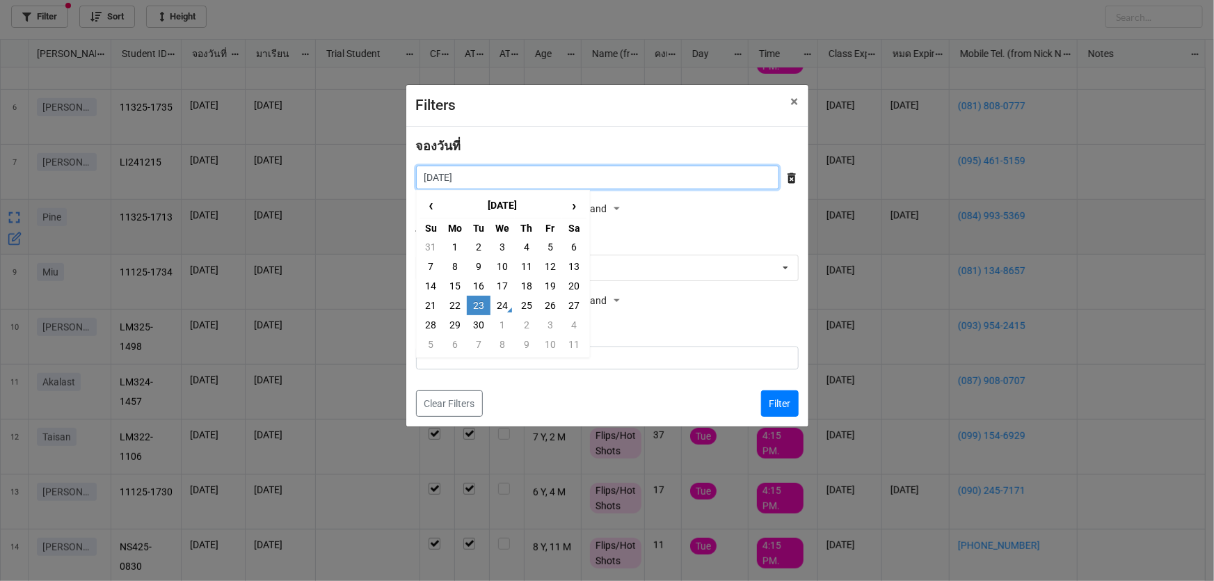
click at [558, 179] on input "[DATE]" at bounding box center [597, 178] width 363 height 24
click at [531, 310] on td "25" at bounding box center [527, 305] width 24 height 19
type input "[DATE]"
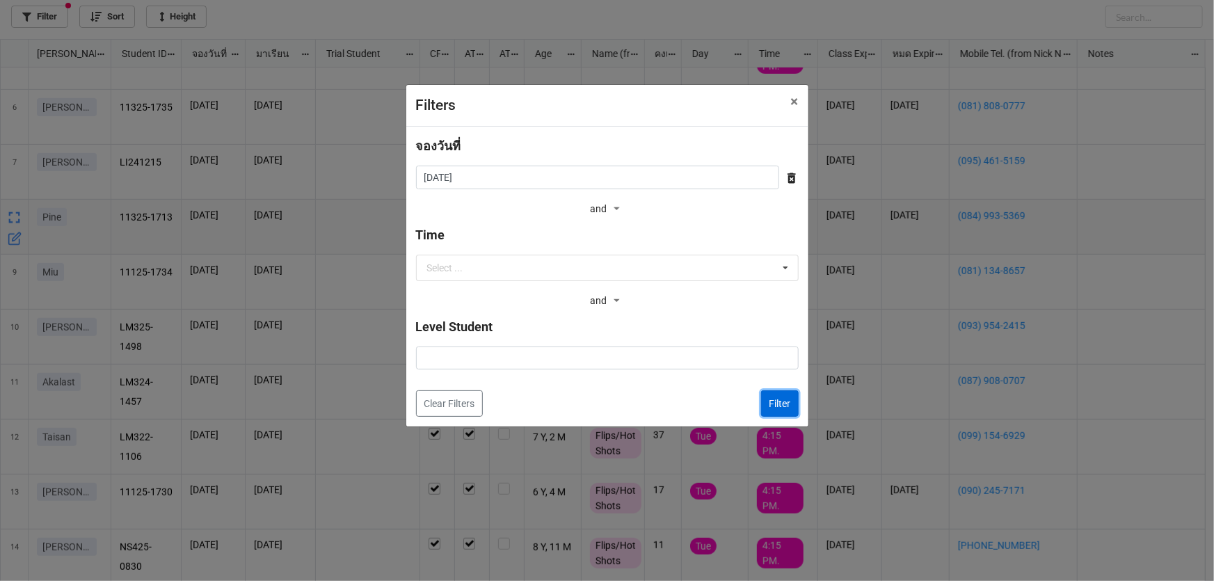
click at [790, 399] on button "Filter" at bounding box center [780, 403] width 38 height 26
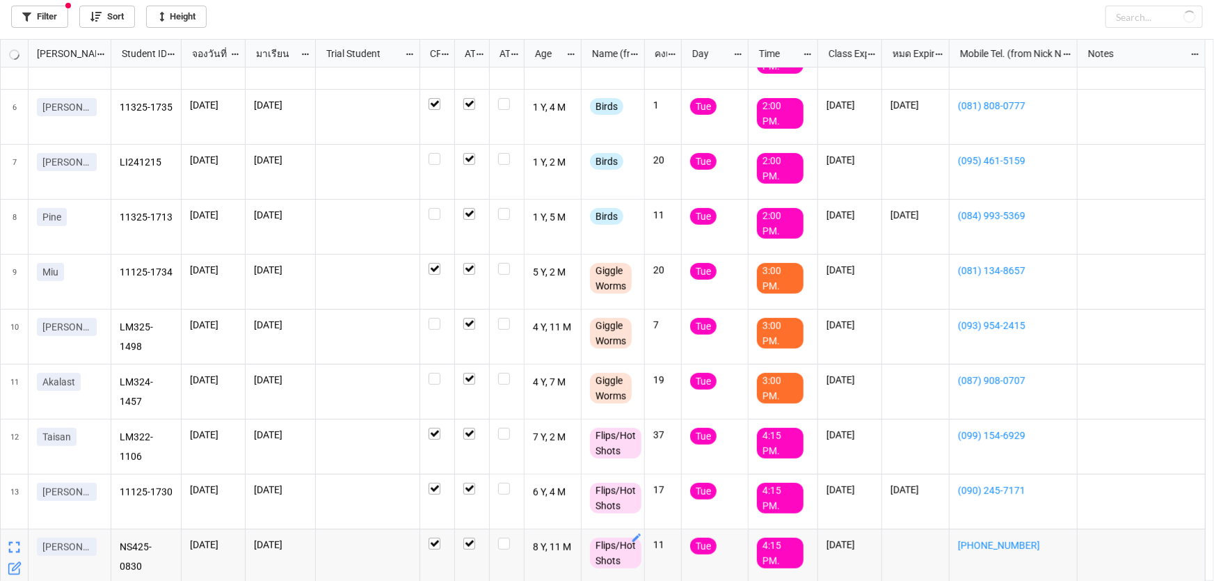
checkbox input "false"
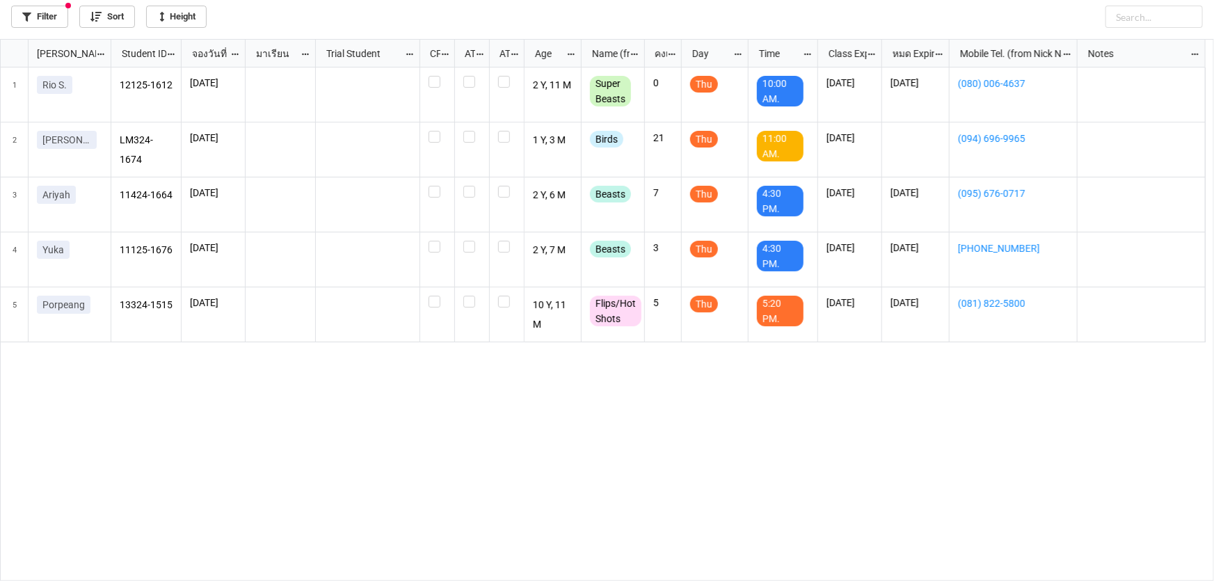
scroll to position [0, 0]
click at [436, 131] on label "grid" at bounding box center [437, 131] width 17 height 0
drag, startPoint x: 33, startPoint y: 198, endPoint x: 71, endPoint y: 203, distance: 38.6
click at [71, 203] on div "Ariyah" at bounding box center [70, 204] width 83 height 55
copy p "Ariyah"
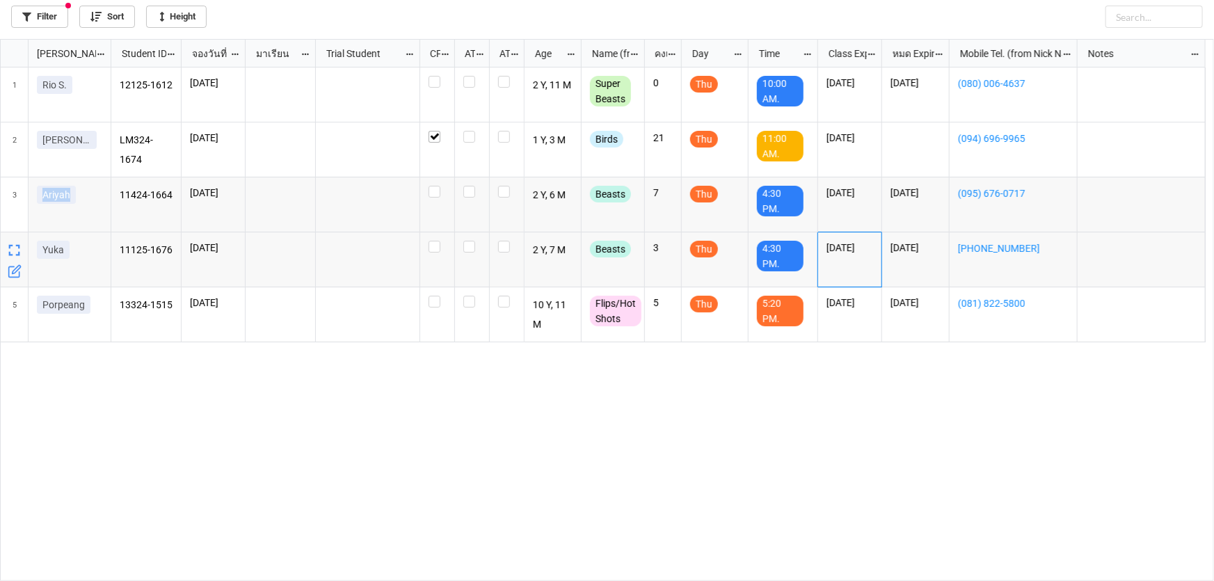
drag, startPoint x: 868, startPoint y: 254, endPoint x: 827, endPoint y: 249, distance: 41.3
click at [827, 249] on p "[DATE]" at bounding box center [850, 248] width 47 height 14
